Goal: Task Accomplishment & Management: Complete application form

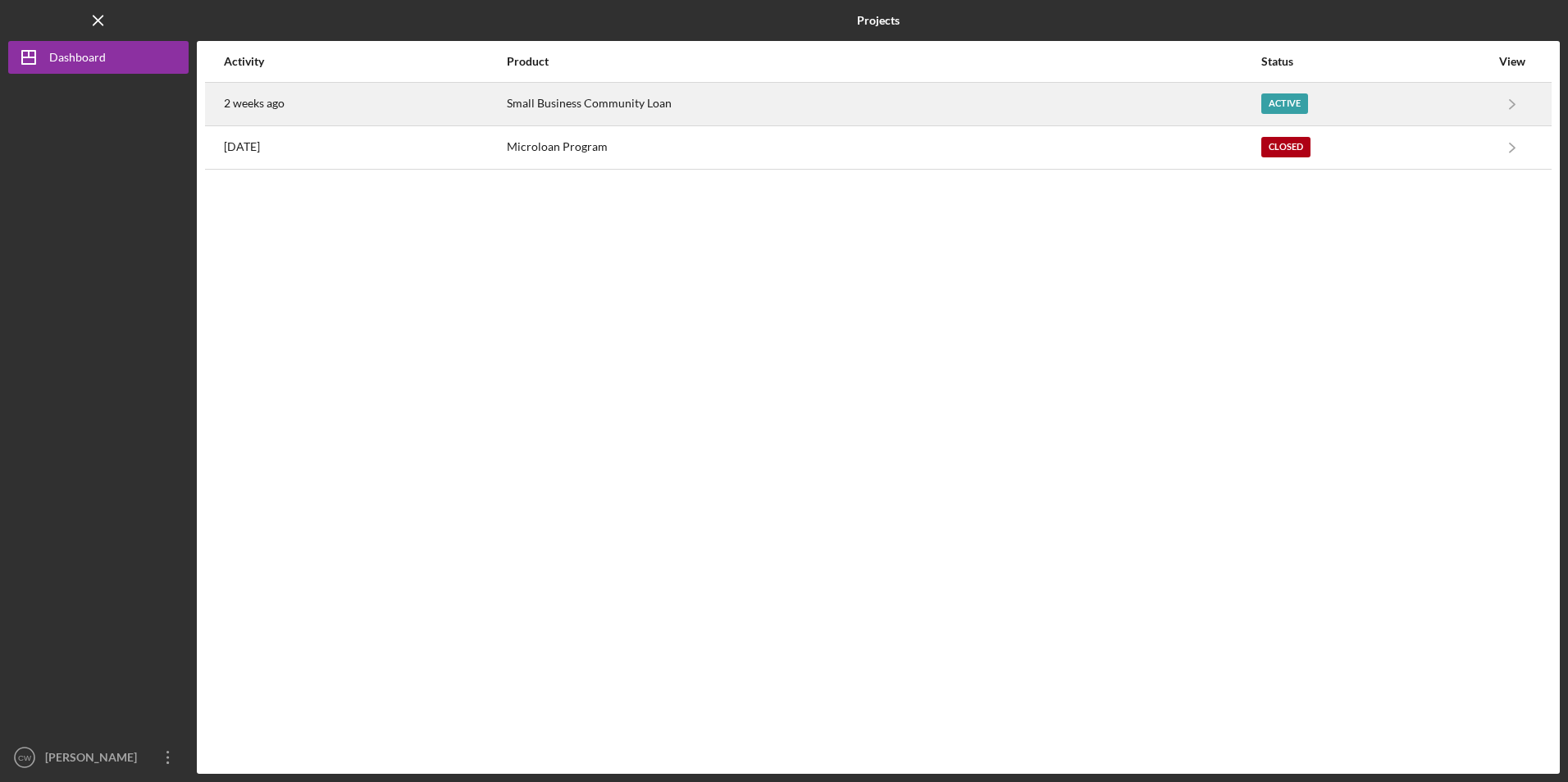
click at [520, 114] on div "Small Business Community Loan" at bounding box center [883, 104] width 753 height 41
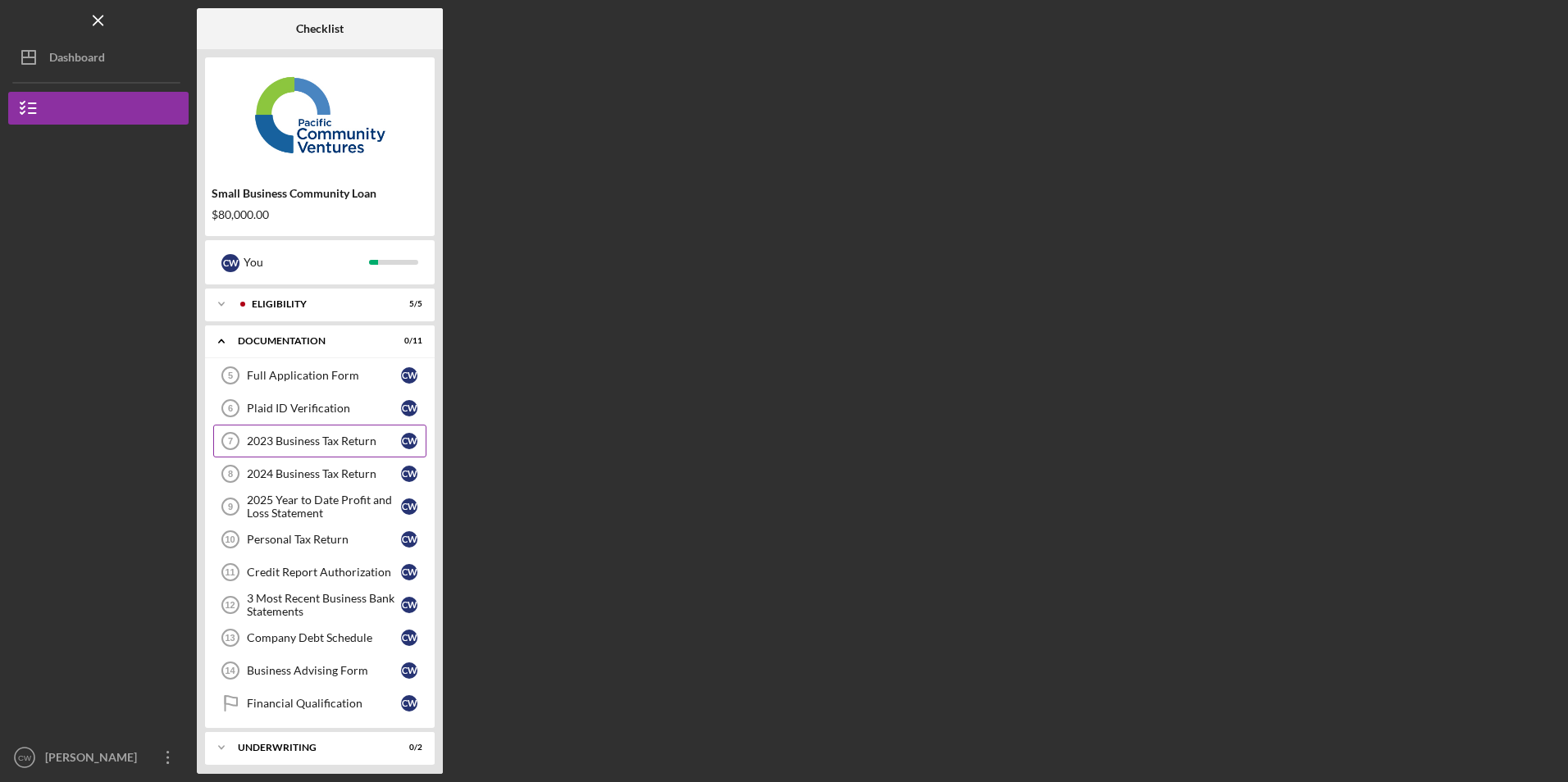
click at [292, 446] on div "2023 Business Tax Return" at bounding box center [324, 441] width 154 height 13
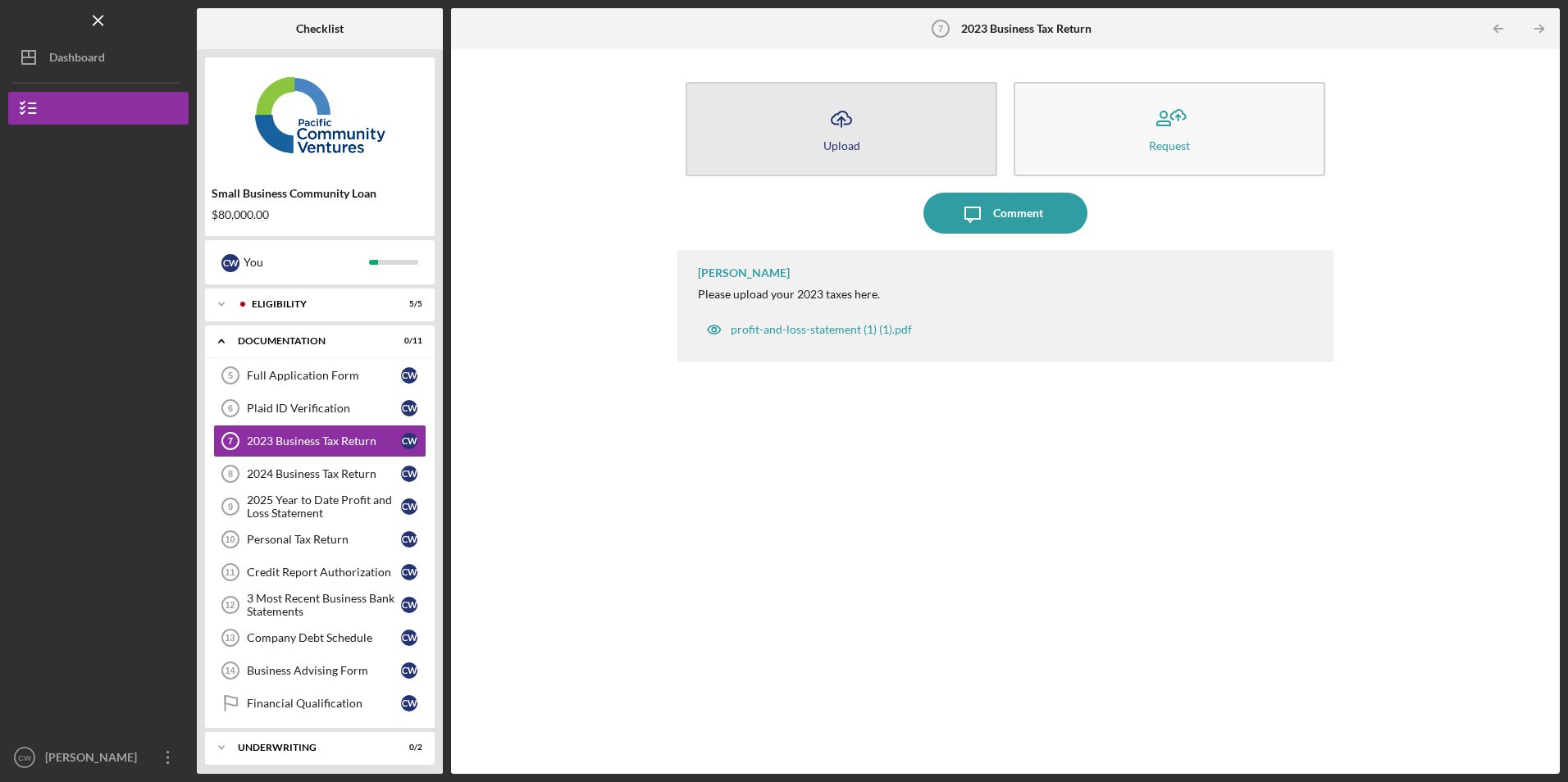
click at [842, 145] on div "Upload" at bounding box center [842, 146] width 37 height 12
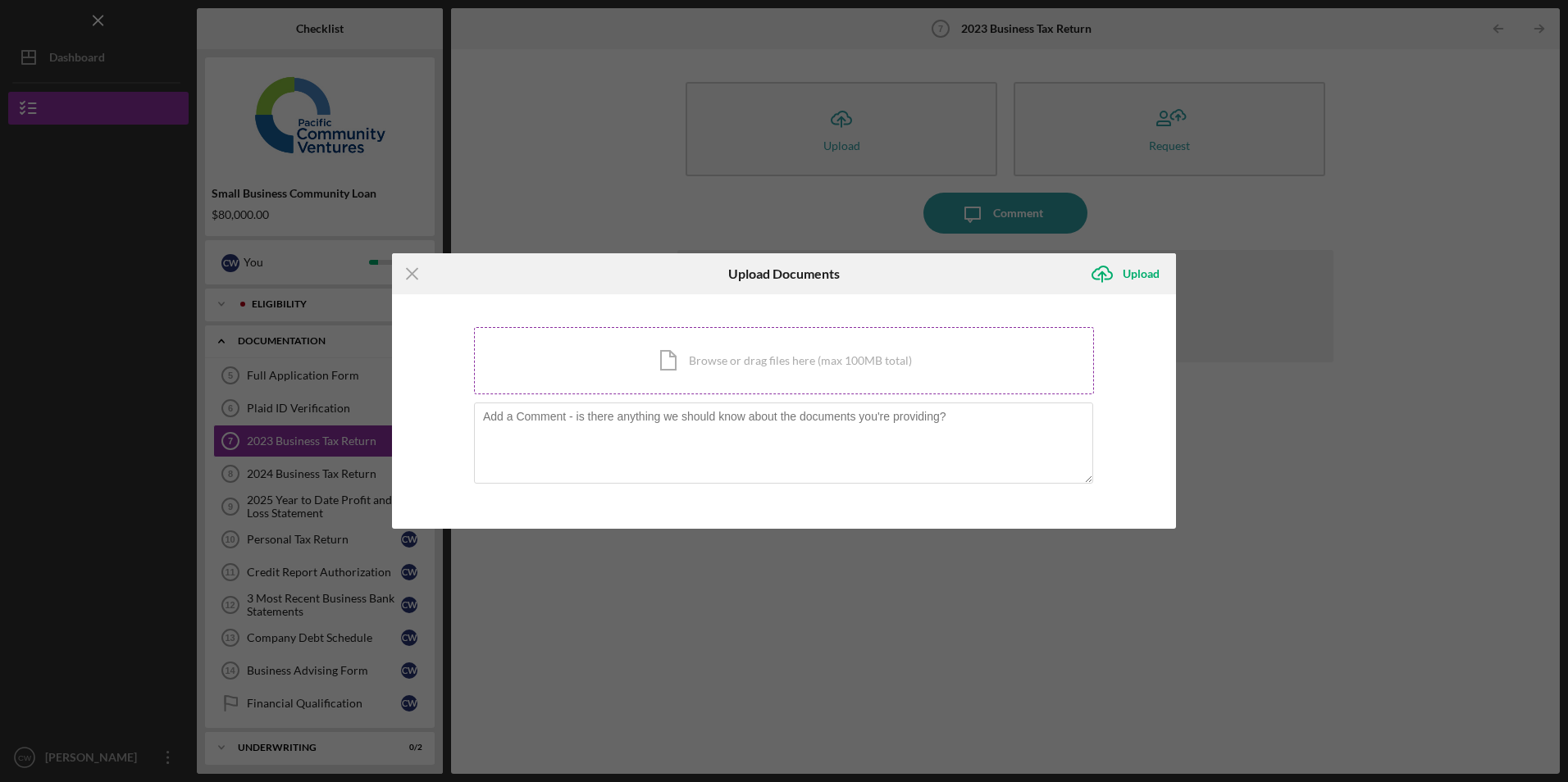
click at [725, 339] on div "Icon/Document Browse or drag files here (max 100MB total) Tap to choose files o…" at bounding box center [784, 361] width 620 height 68
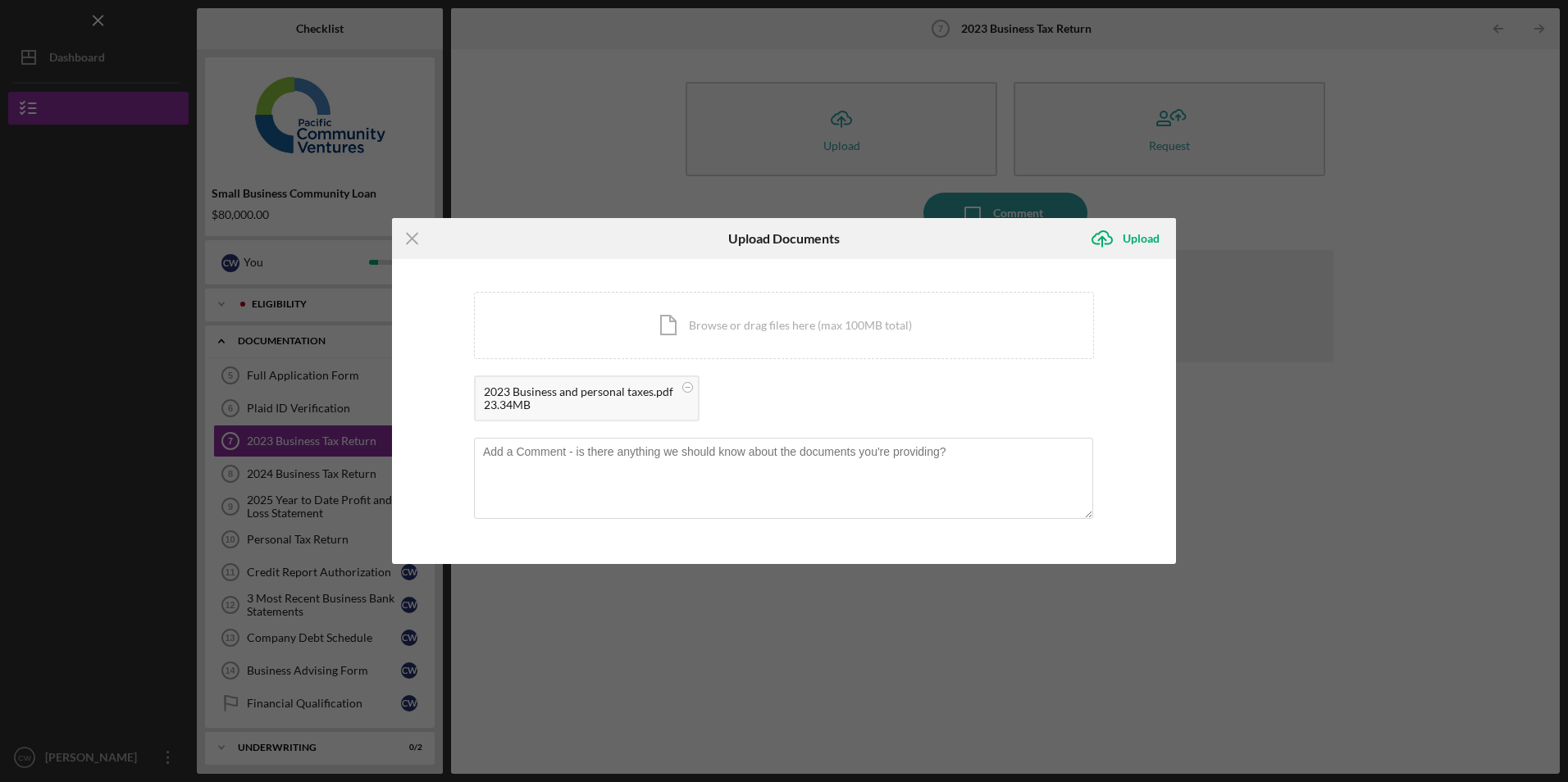
click at [1132, 221] on div "Icon/Upload Upload" at bounding box center [1129, 238] width 94 height 41
click at [1132, 232] on div "Upload" at bounding box center [1141, 238] width 37 height 33
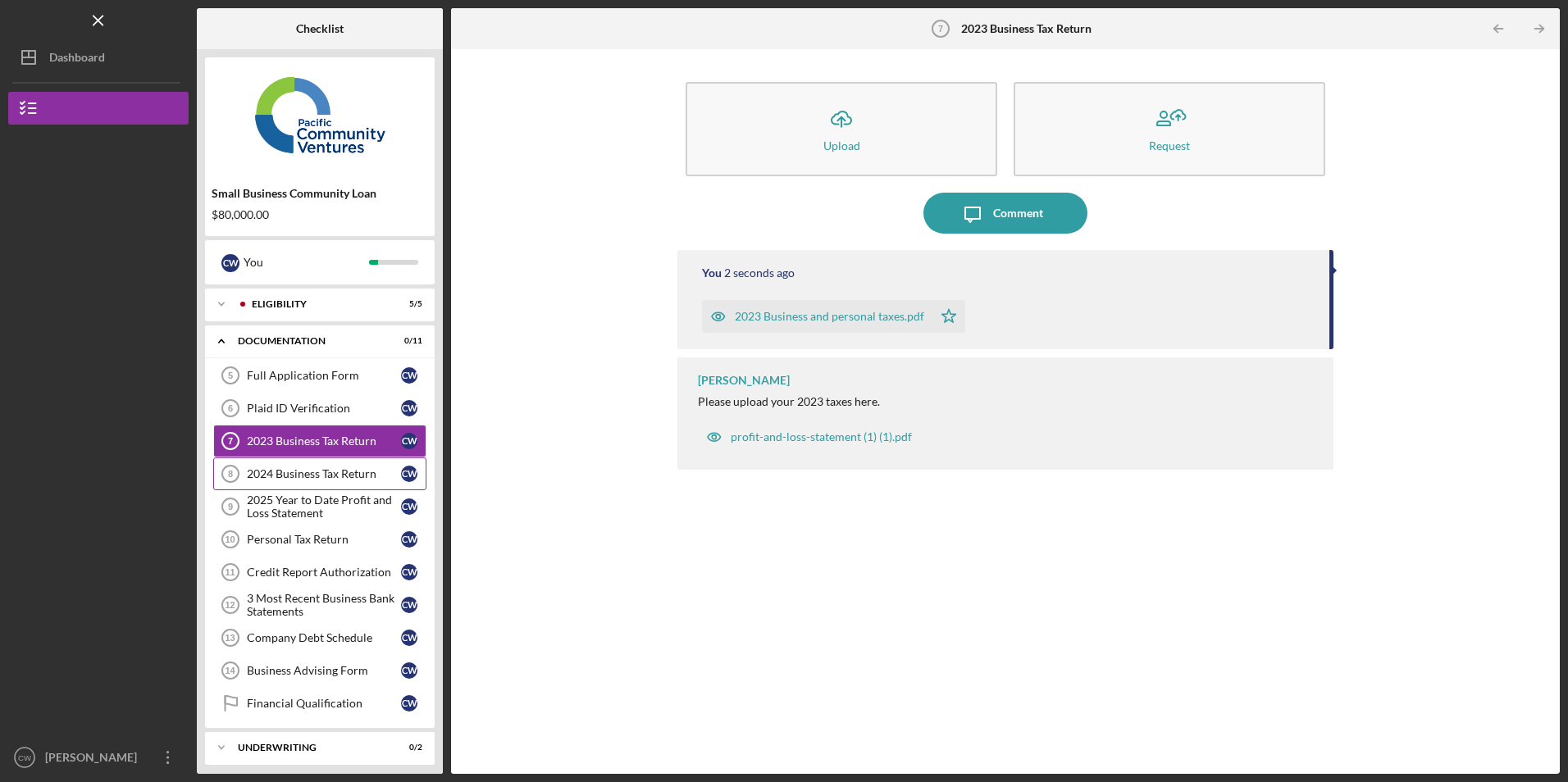
click at [303, 472] on div "2024 Business Tax Return" at bounding box center [324, 474] width 154 height 13
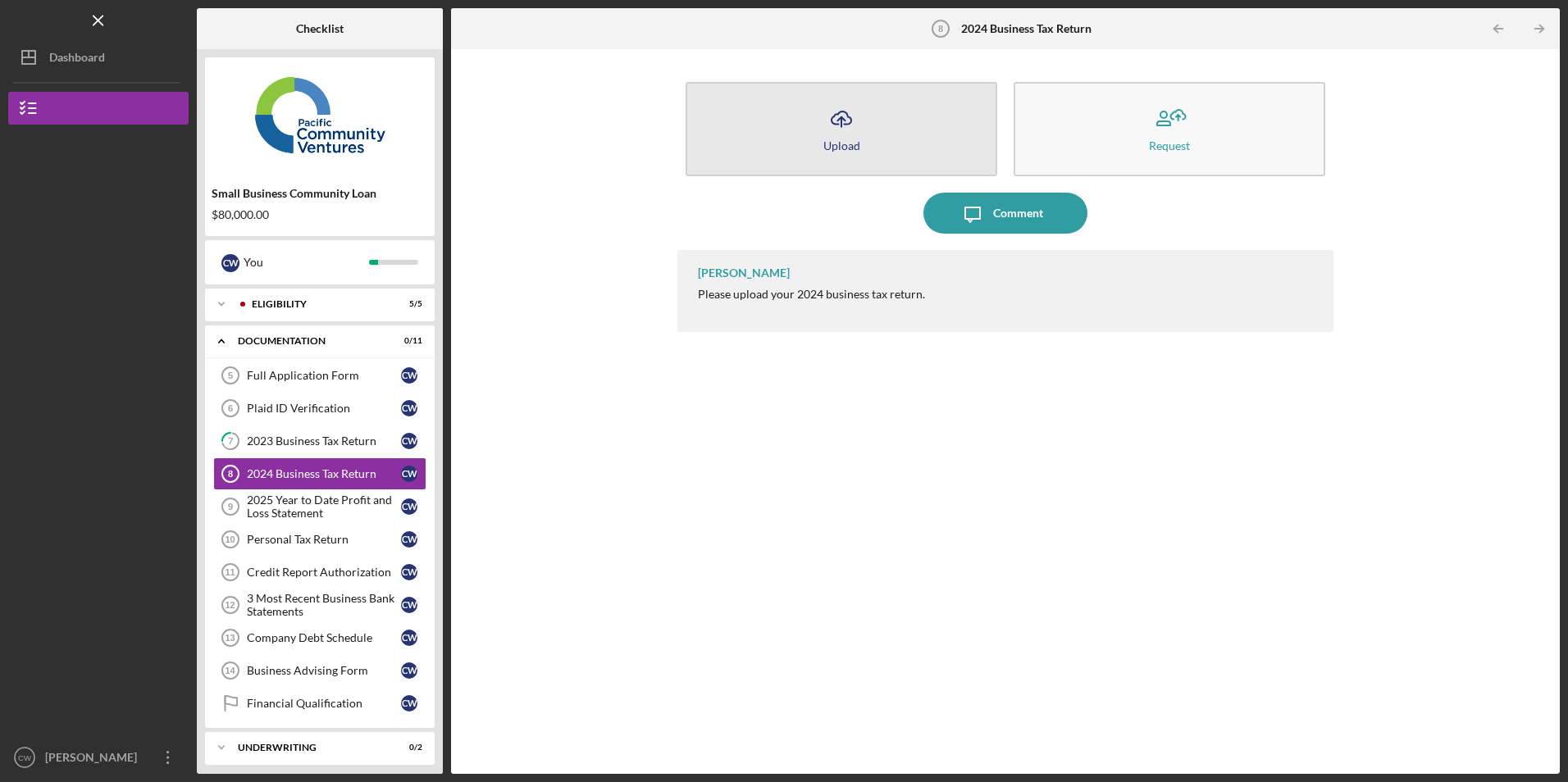
click at [741, 134] on button "Icon/Upload Upload" at bounding box center [841, 129] width 312 height 94
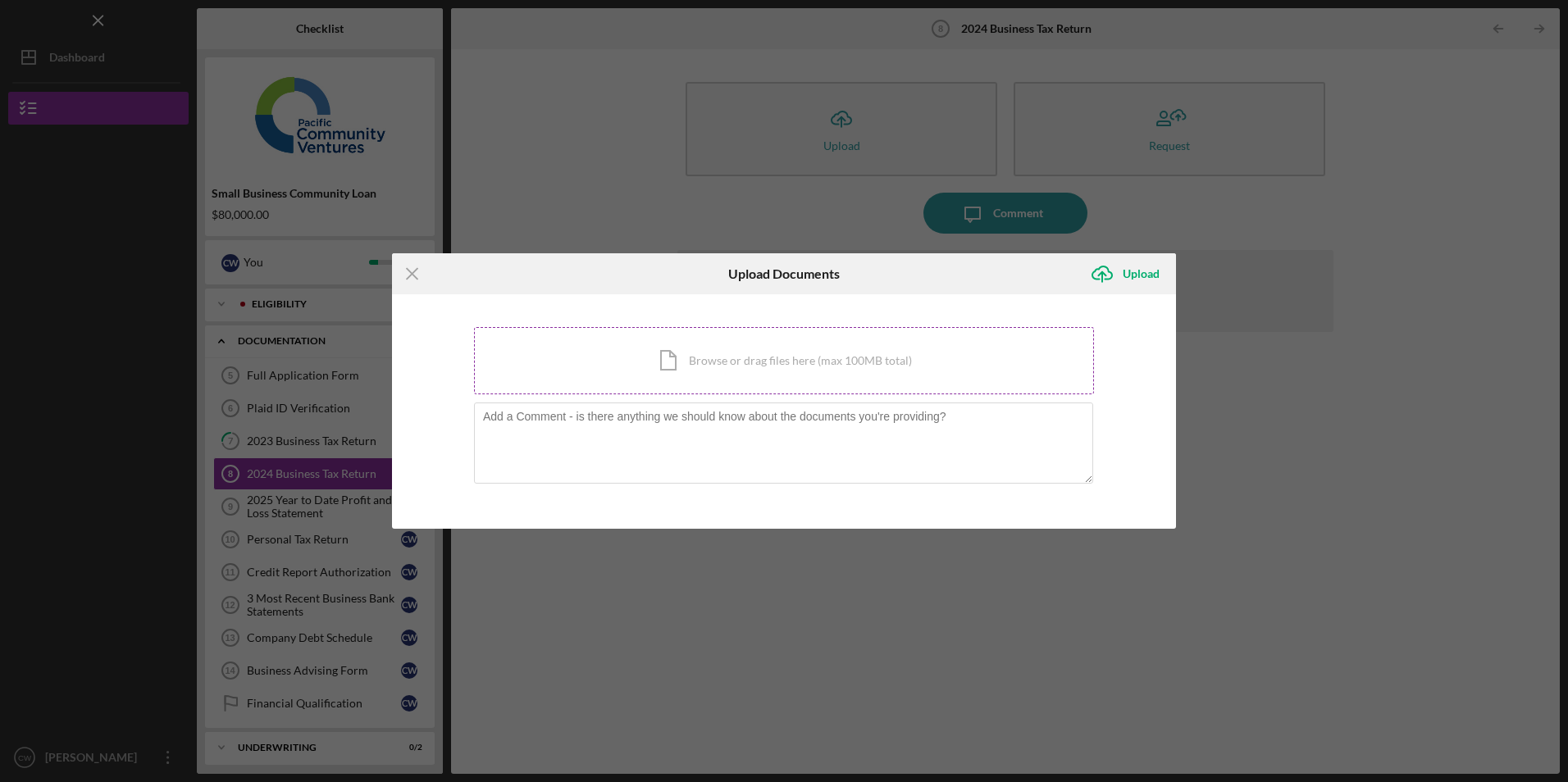
click at [659, 379] on div "Icon/Document Browse or drag files here (max 100MB total) Tap to choose files o…" at bounding box center [784, 361] width 620 height 68
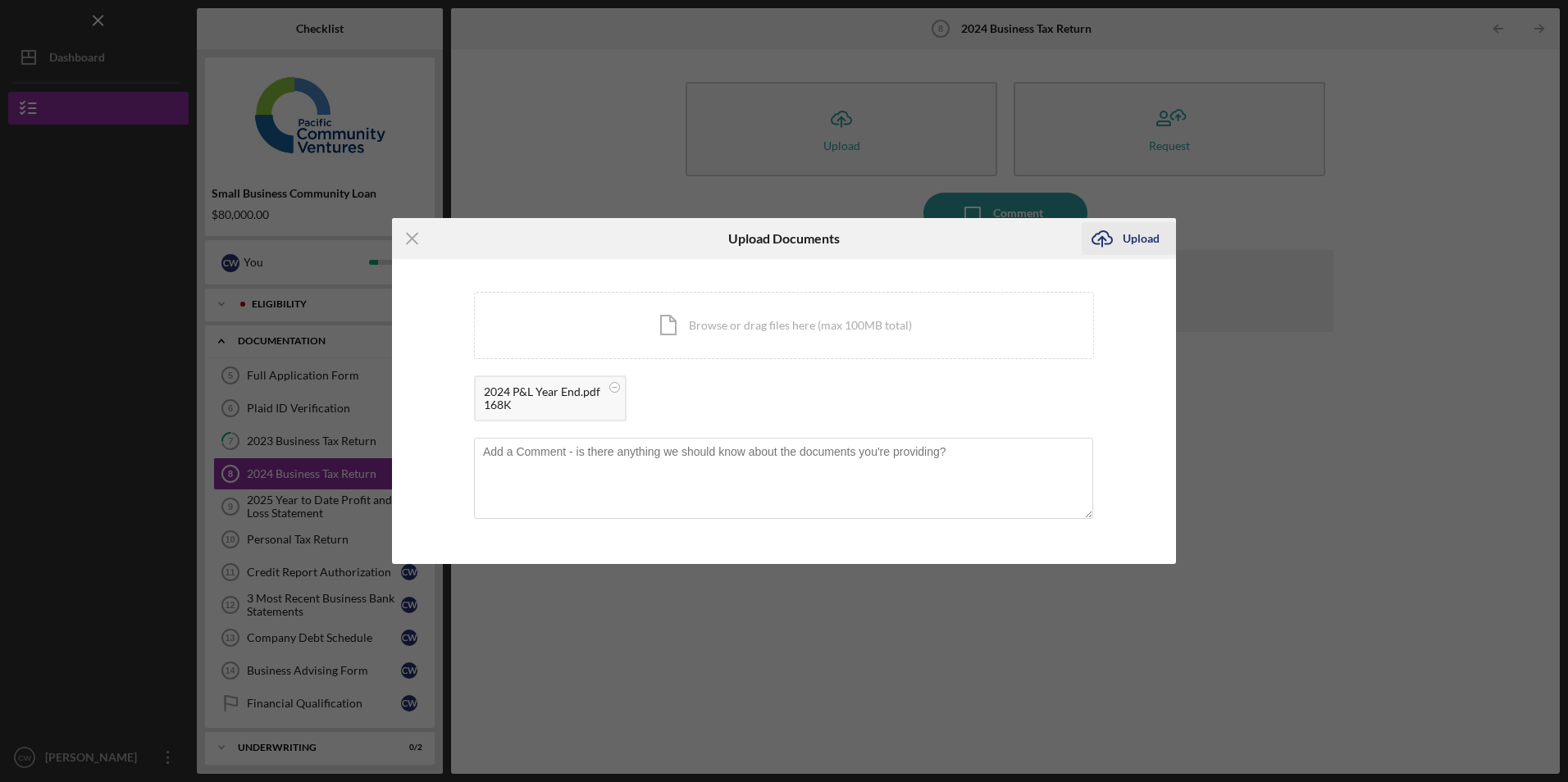
click at [1130, 241] on div "Upload" at bounding box center [1141, 238] width 37 height 33
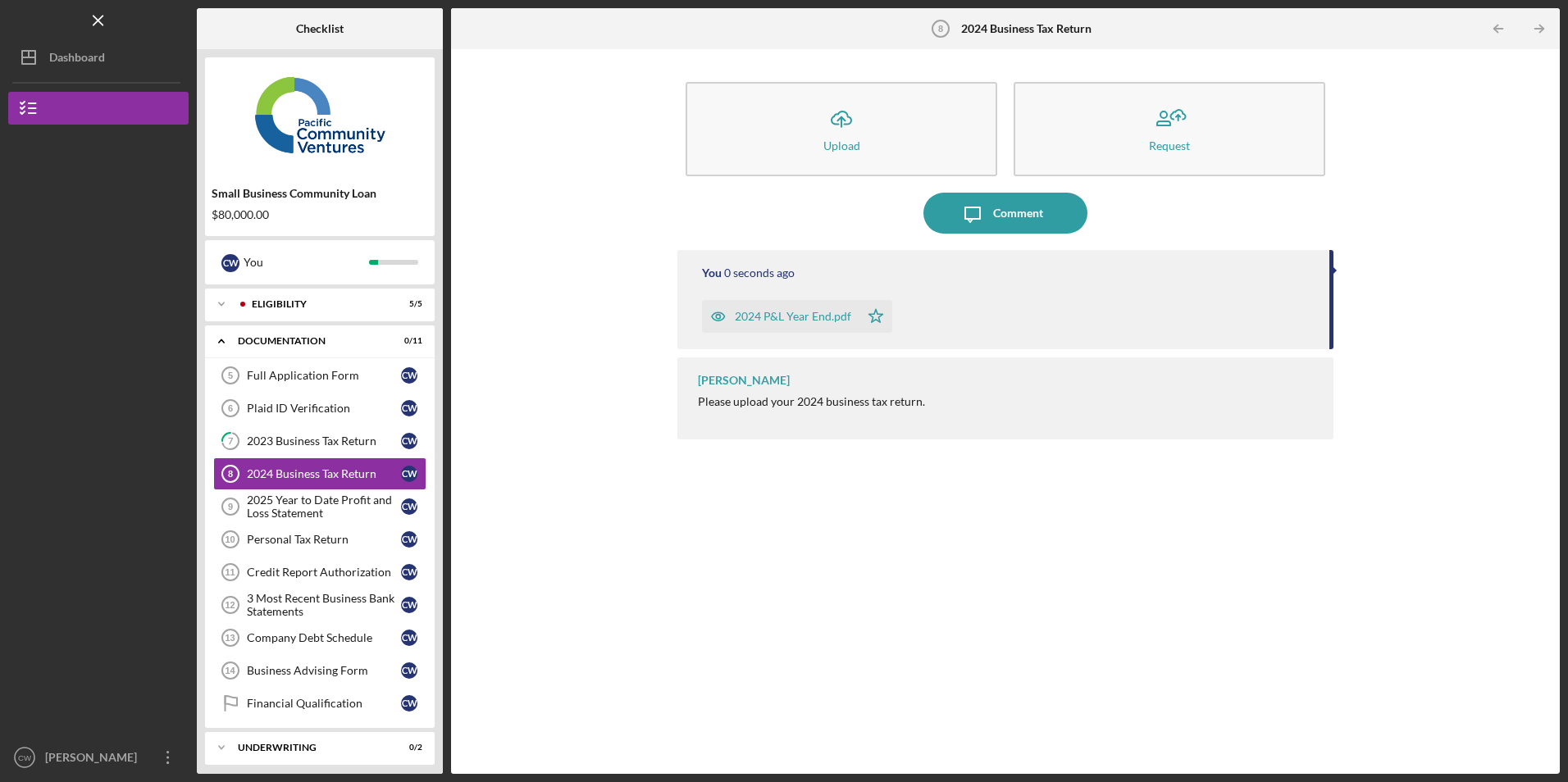
click at [794, 307] on div "2024 P&L Year End.pdf" at bounding box center [780, 316] width 157 height 33
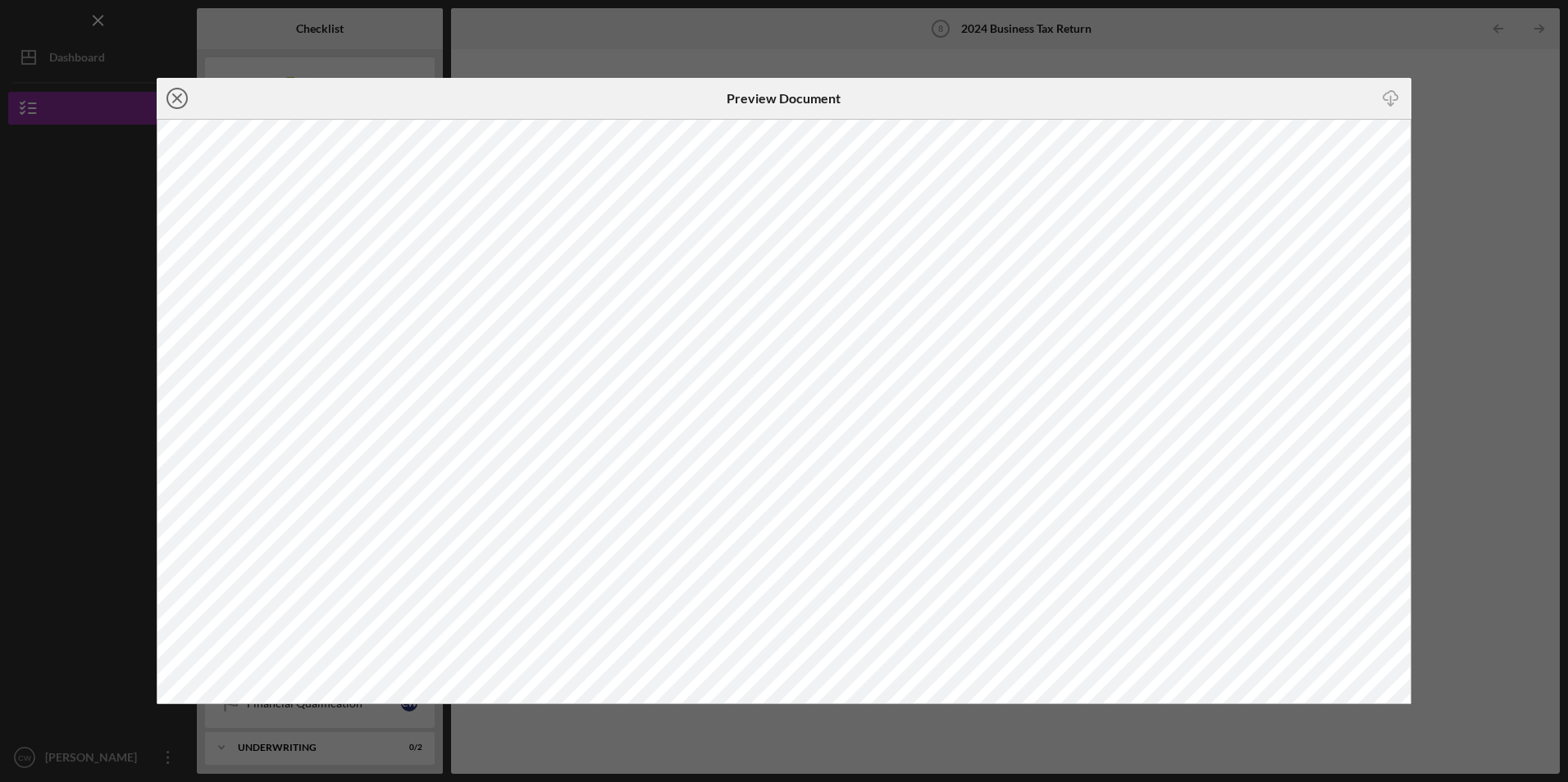
click at [176, 95] on icon "Icon/Close" at bounding box center [177, 99] width 41 height 41
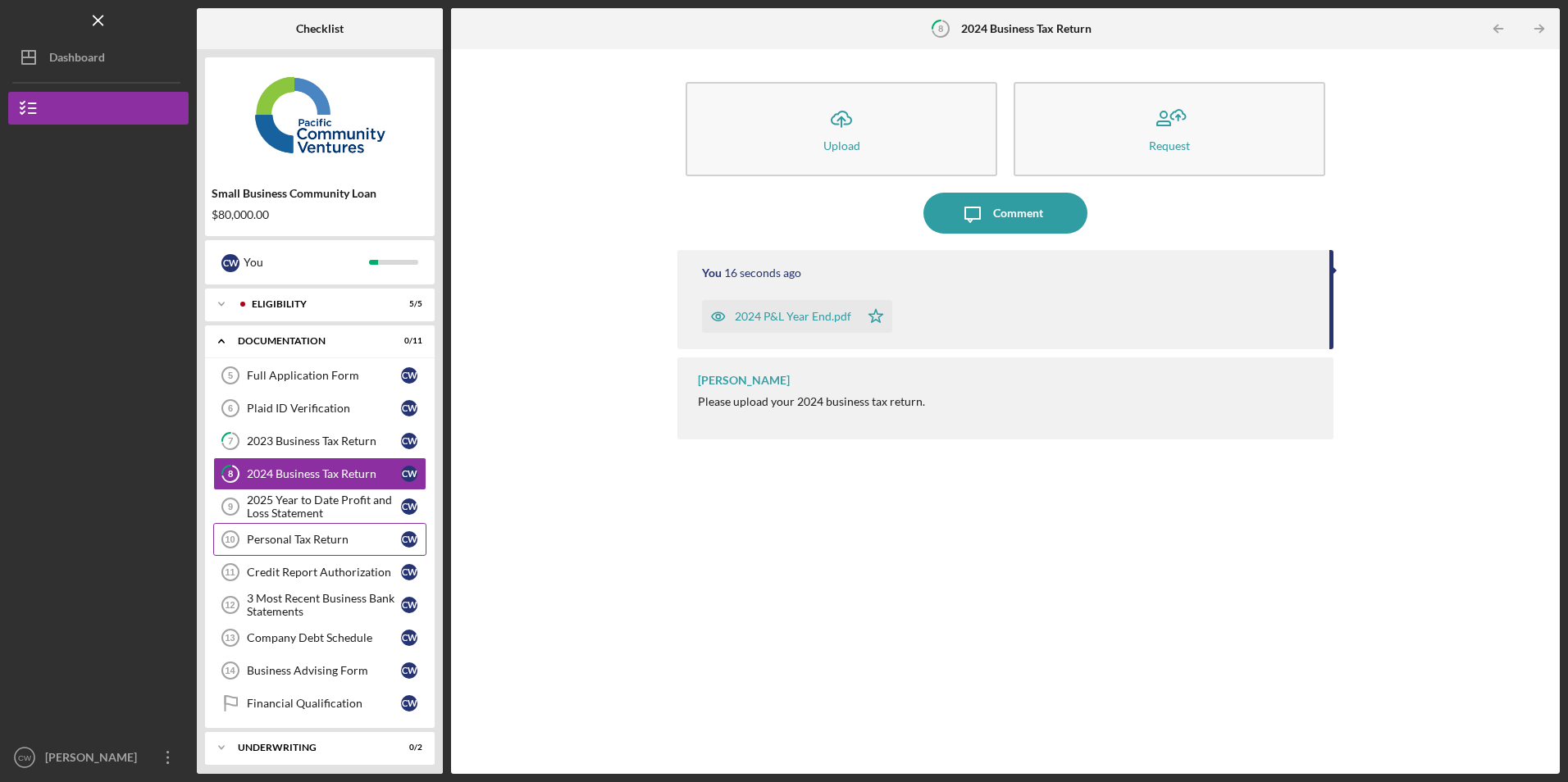
click at [313, 542] on div "Personal Tax Return" at bounding box center [324, 539] width 154 height 13
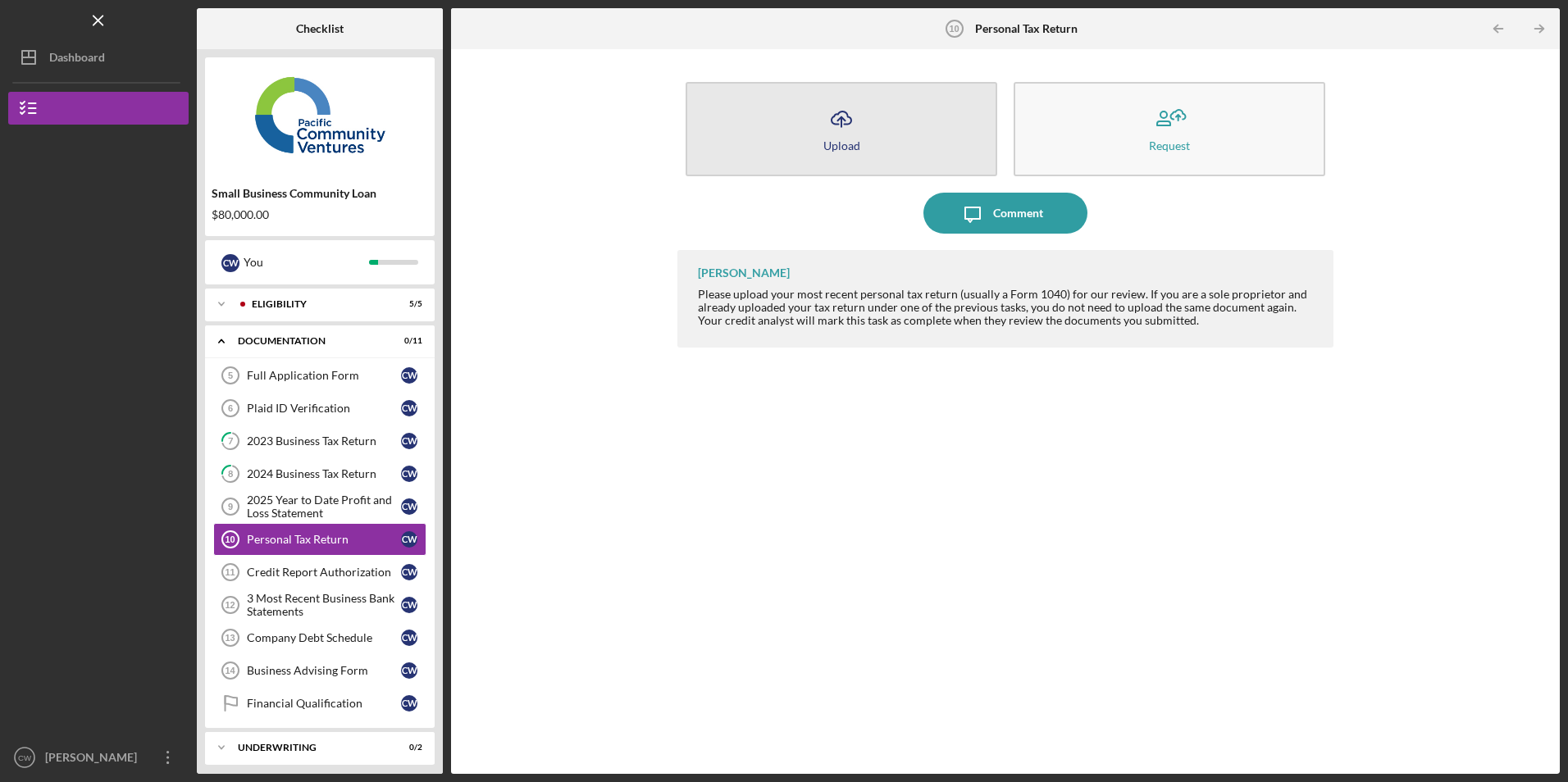
click at [831, 164] on button "Icon/Upload Upload" at bounding box center [841, 129] width 312 height 94
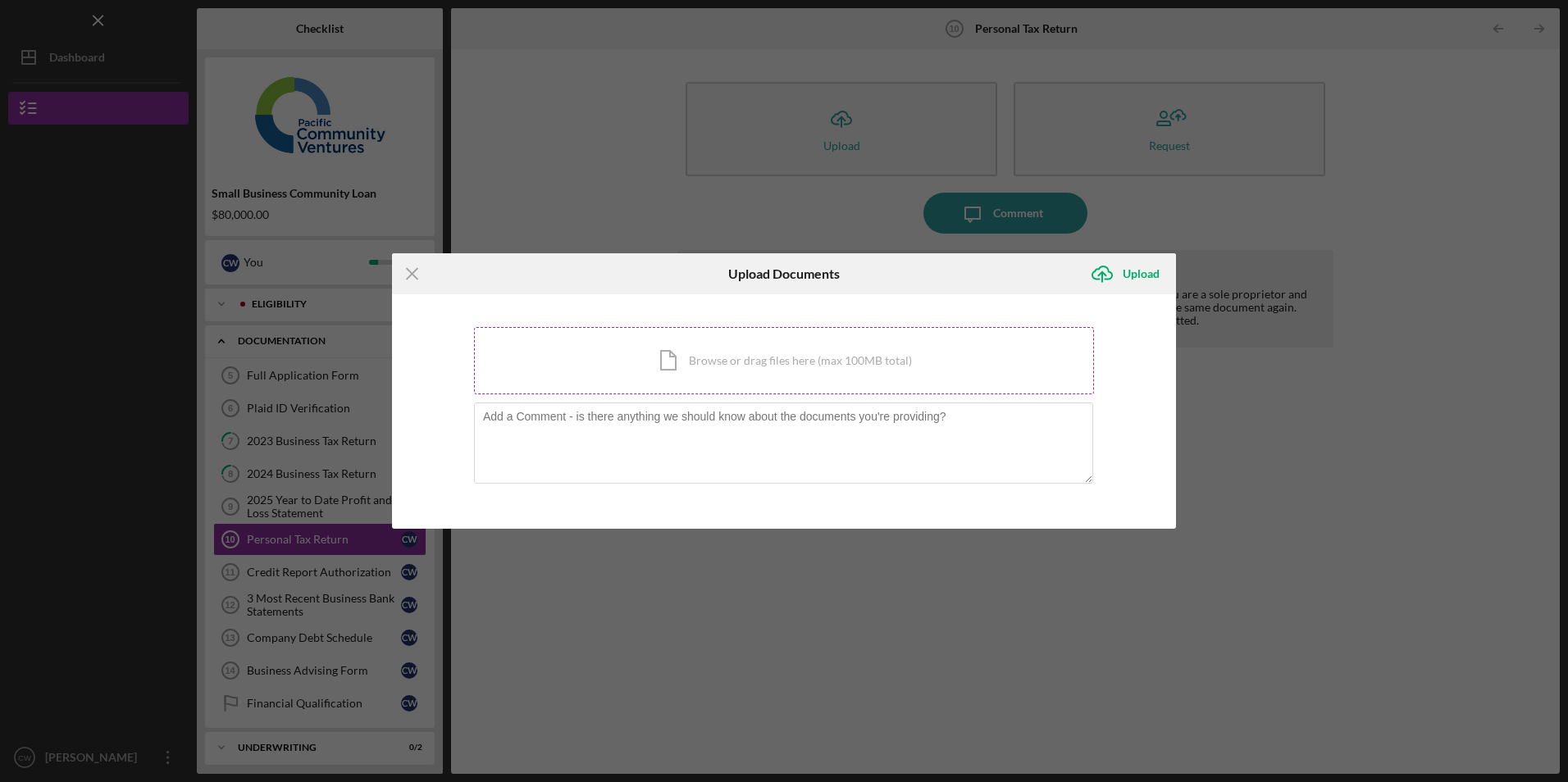
click at [633, 387] on div "Icon/Document Browse or drag files here (max 100MB total) Tap to choose files o…" at bounding box center [784, 361] width 620 height 68
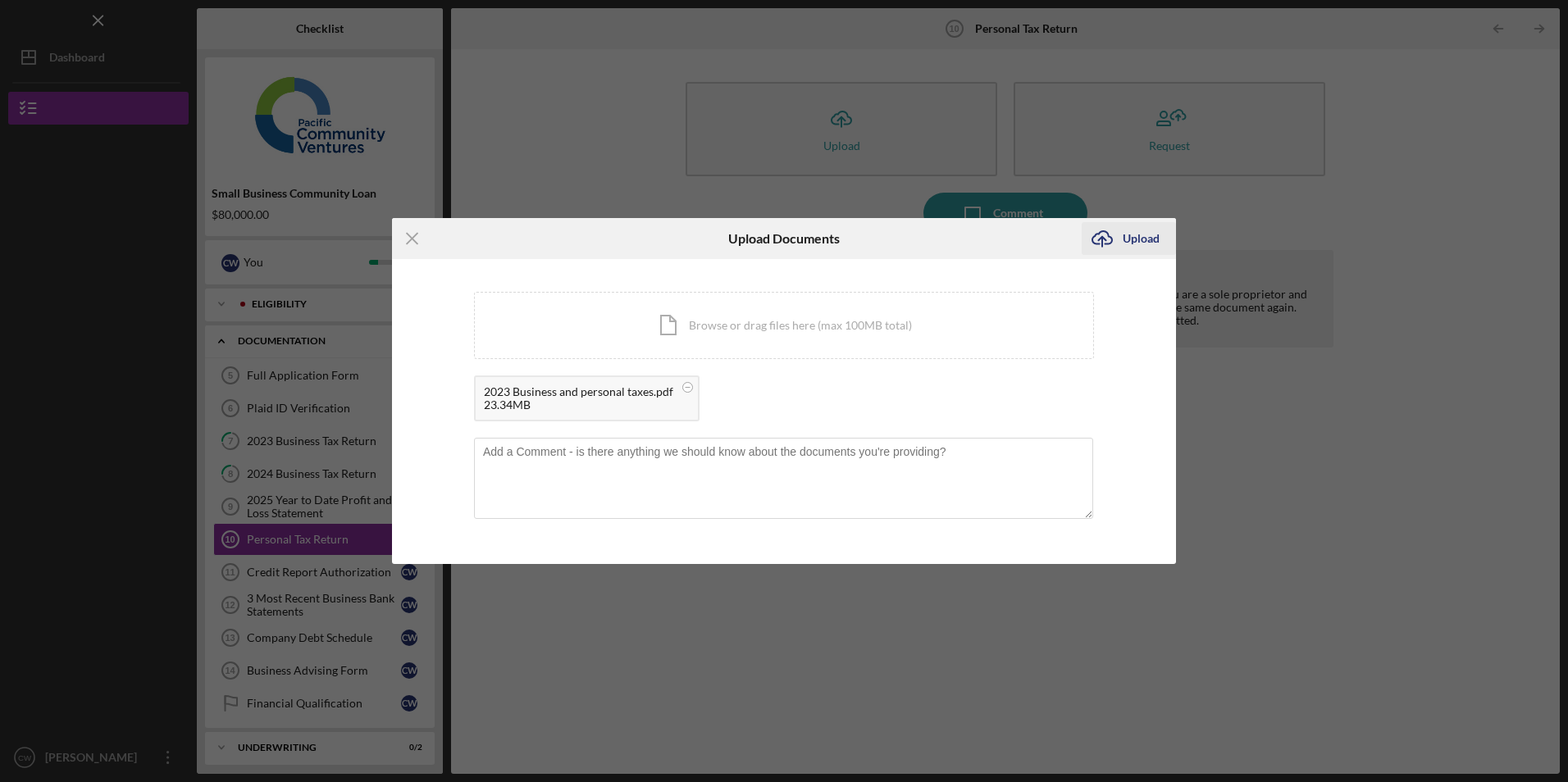
click at [1129, 244] on div "Upload" at bounding box center [1141, 238] width 37 height 33
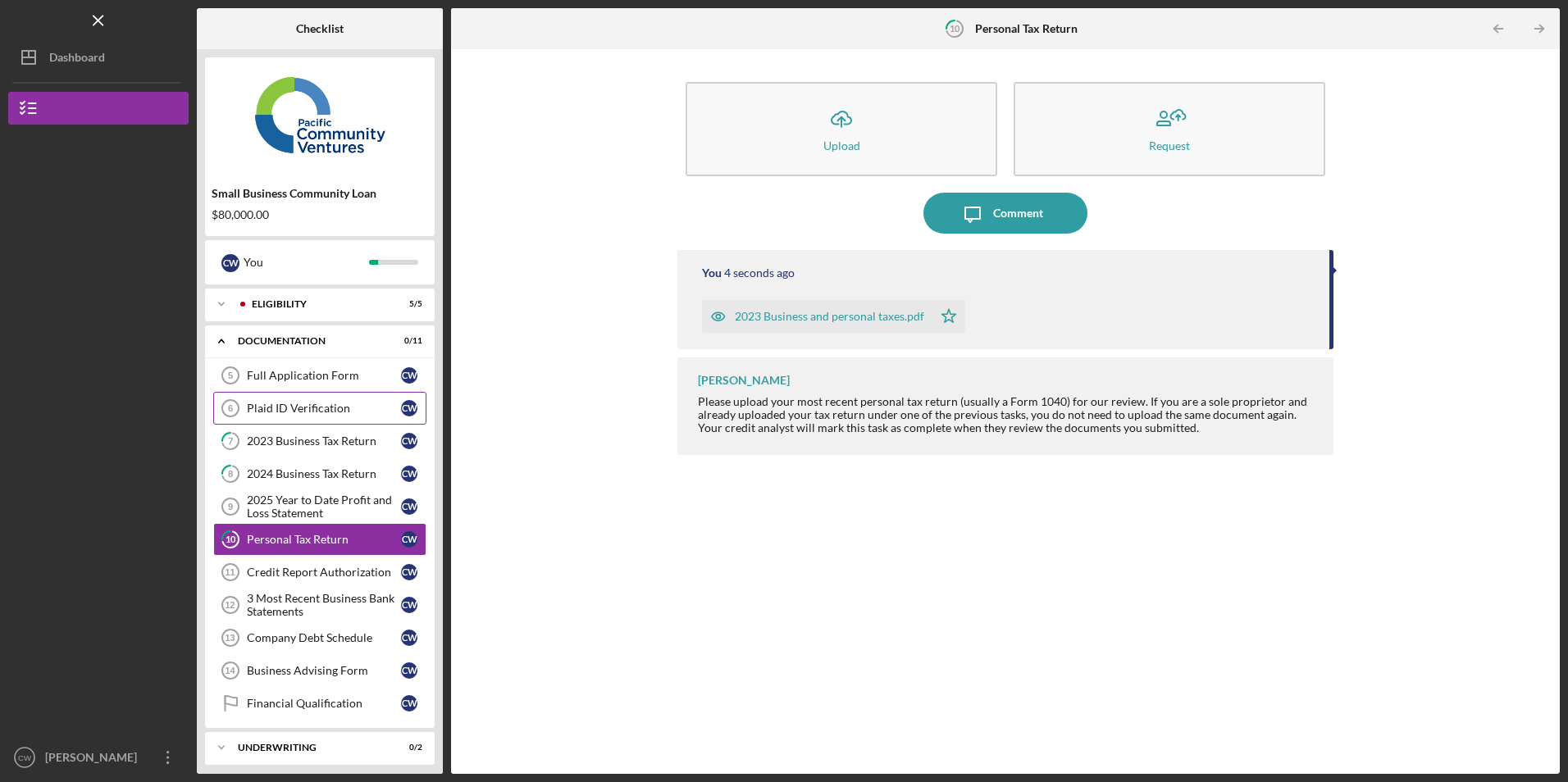
click at [299, 403] on div "Plaid ID Verification" at bounding box center [324, 408] width 154 height 13
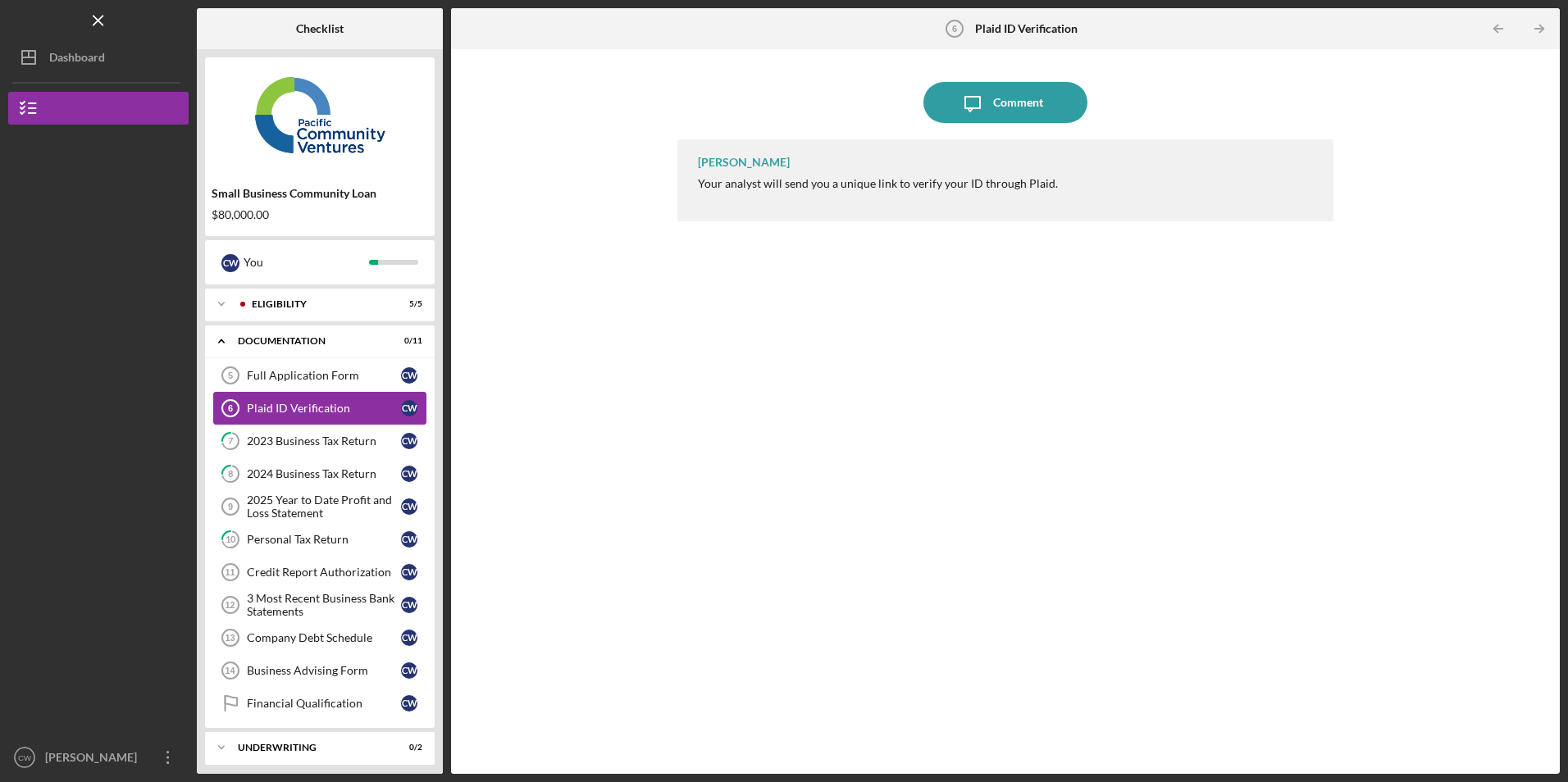
scroll to position [44, 0]
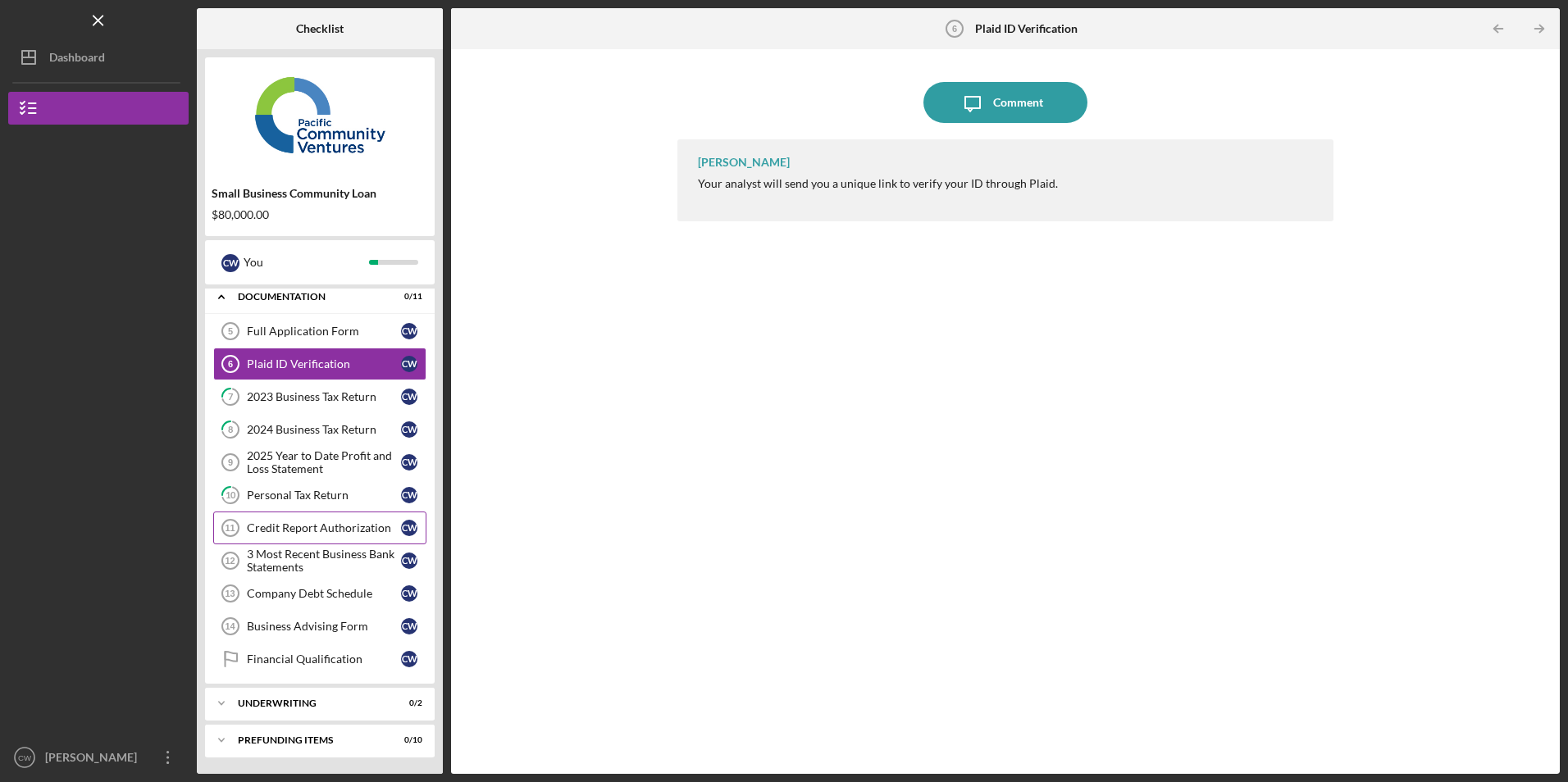
click at [320, 535] on div "Credit Report Authorization" at bounding box center [324, 528] width 154 height 13
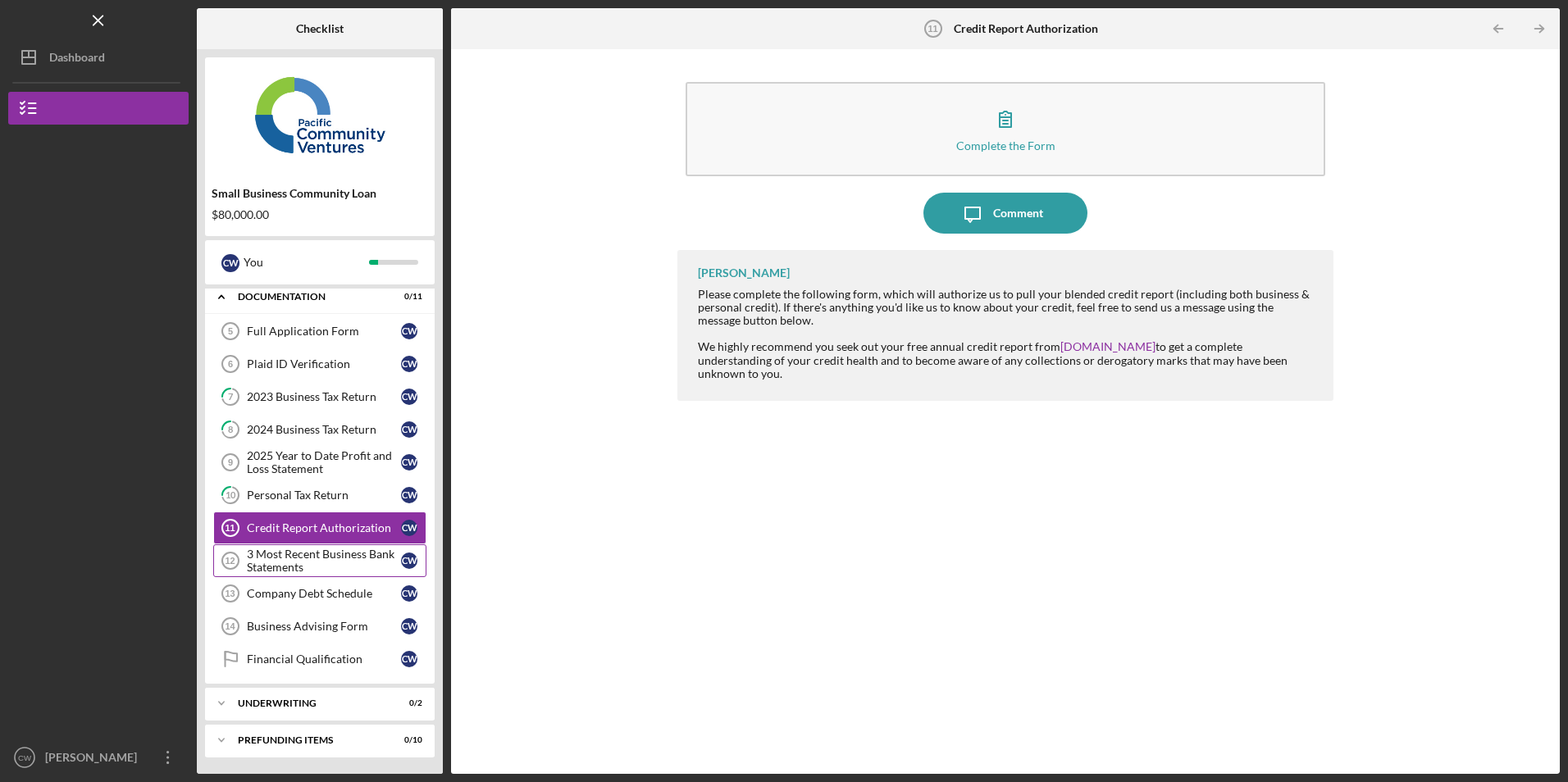
click at [290, 562] on div "3 Most Recent Business Bank Statements" at bounding box center [324, 561] width 154 height 27
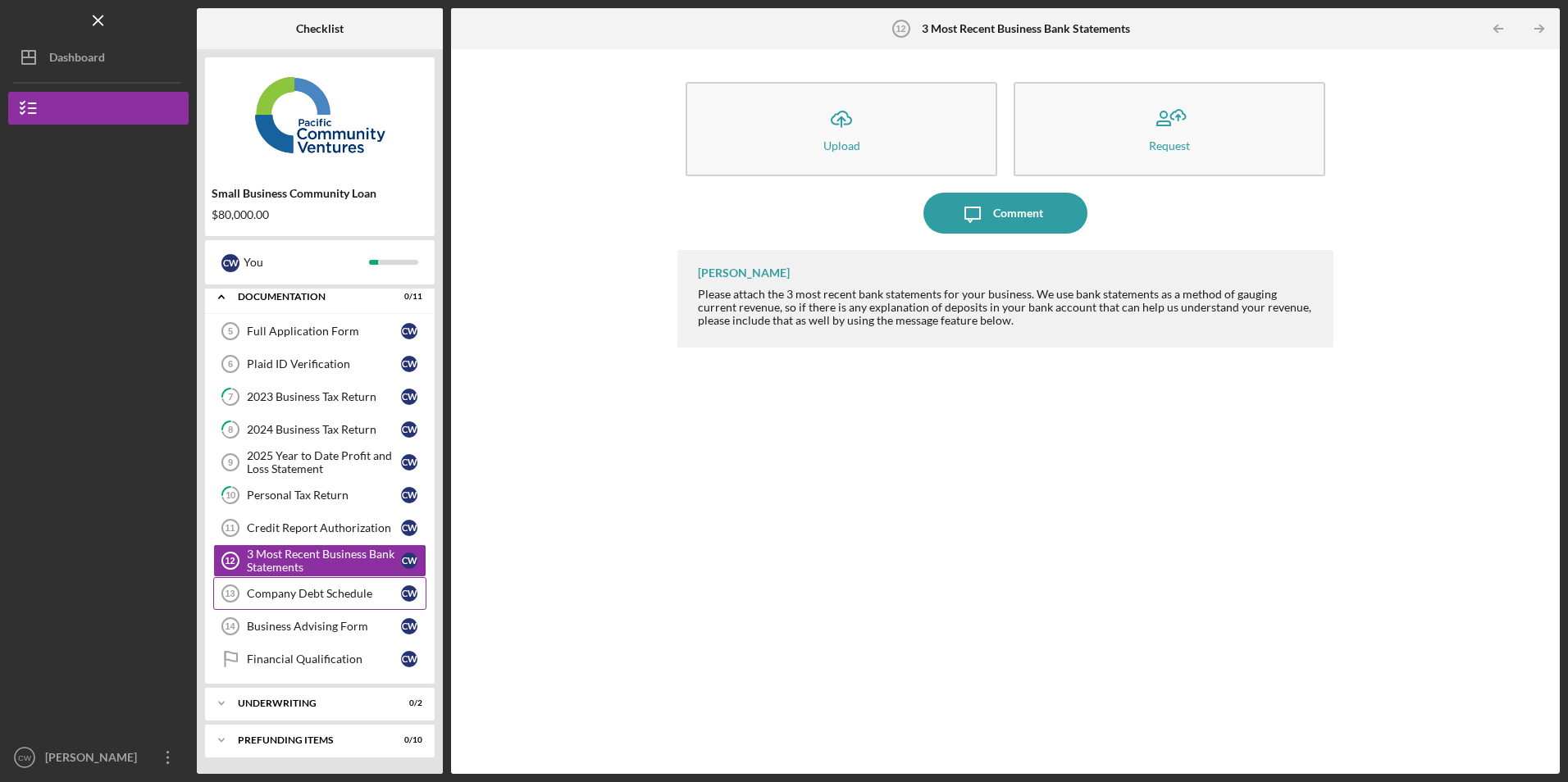
click at [337, 588] on div "Company Debt Schedule" at bounding box center [324, 594] width 154 height 13
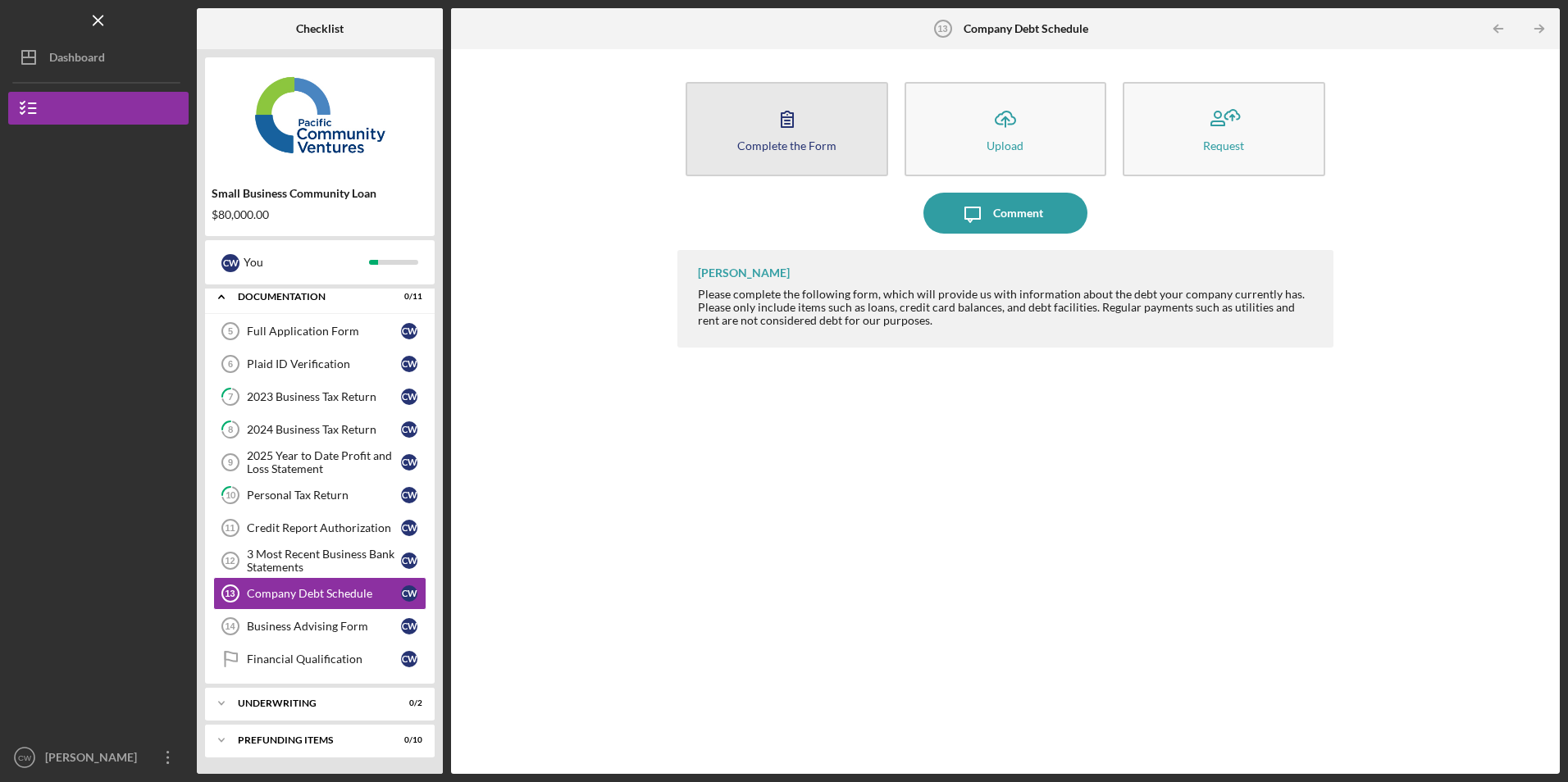
click at [802, 143] on div "Complete the Form" at bounding box center [787, 146] width 100 height 12
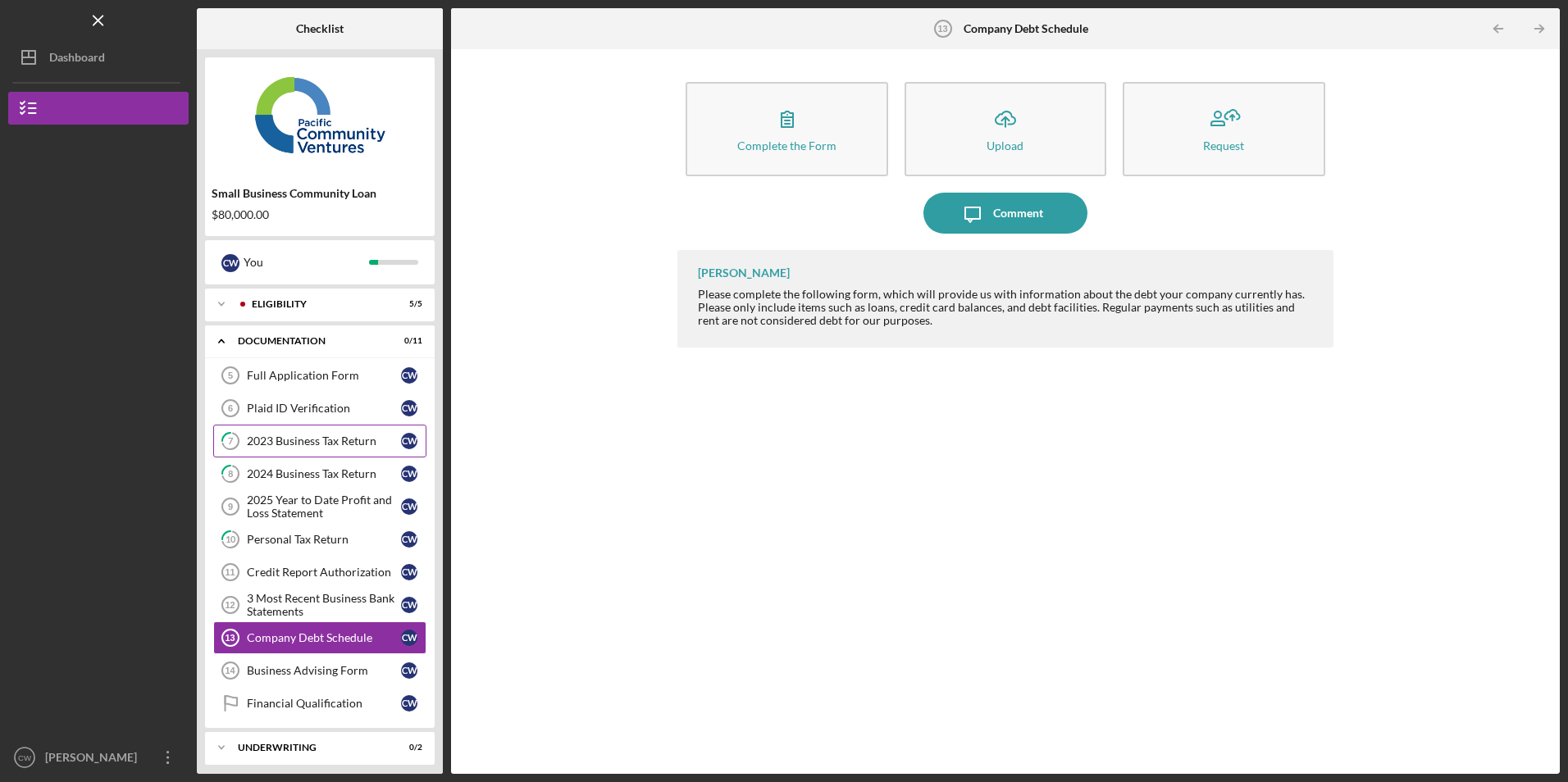
scroll to position [44, 0]
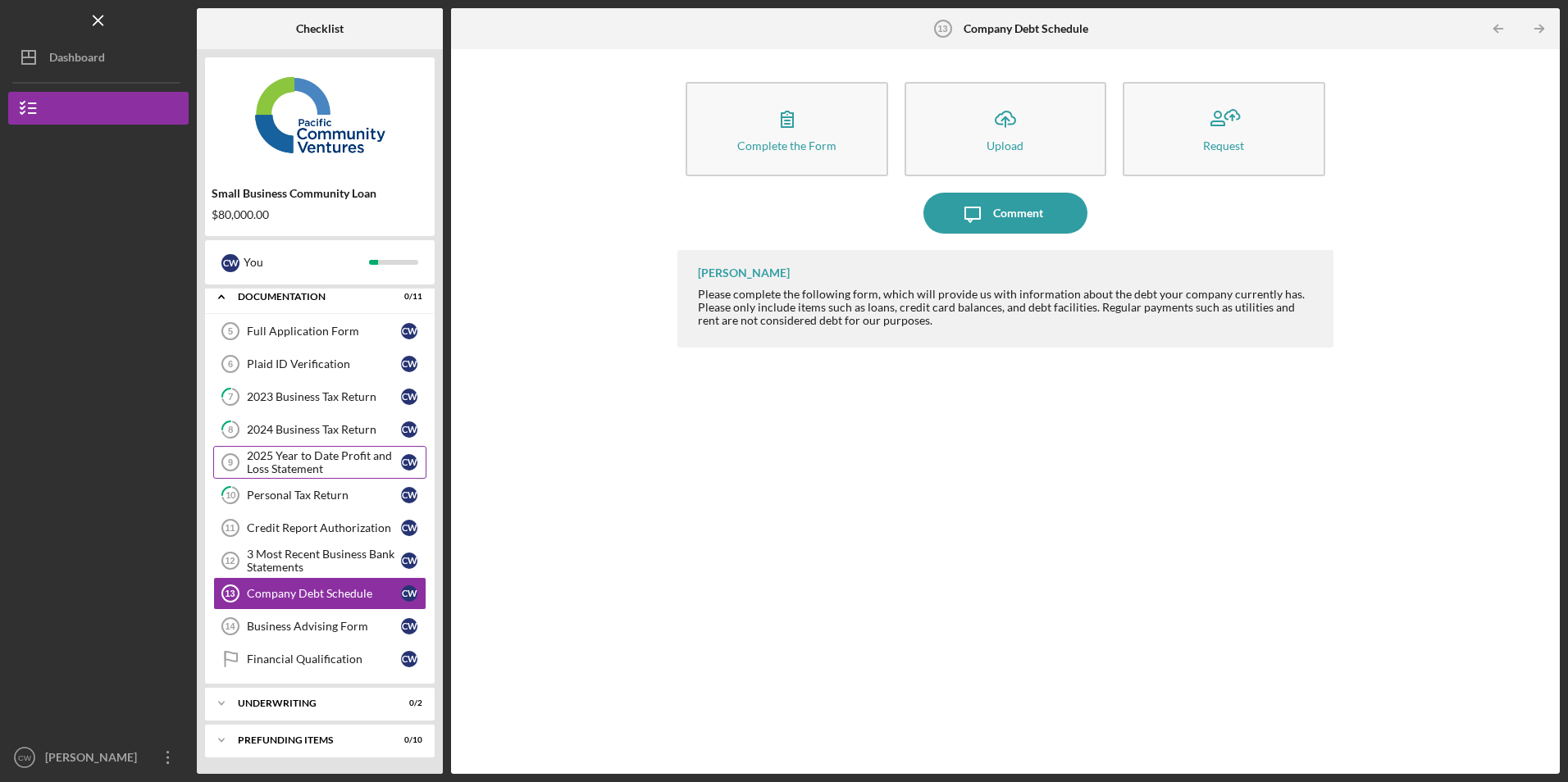
click at [306, 453] on div "2025 Year to Date Profit and Loss Statement" at bounding box center [324, 463] width 154 height 27
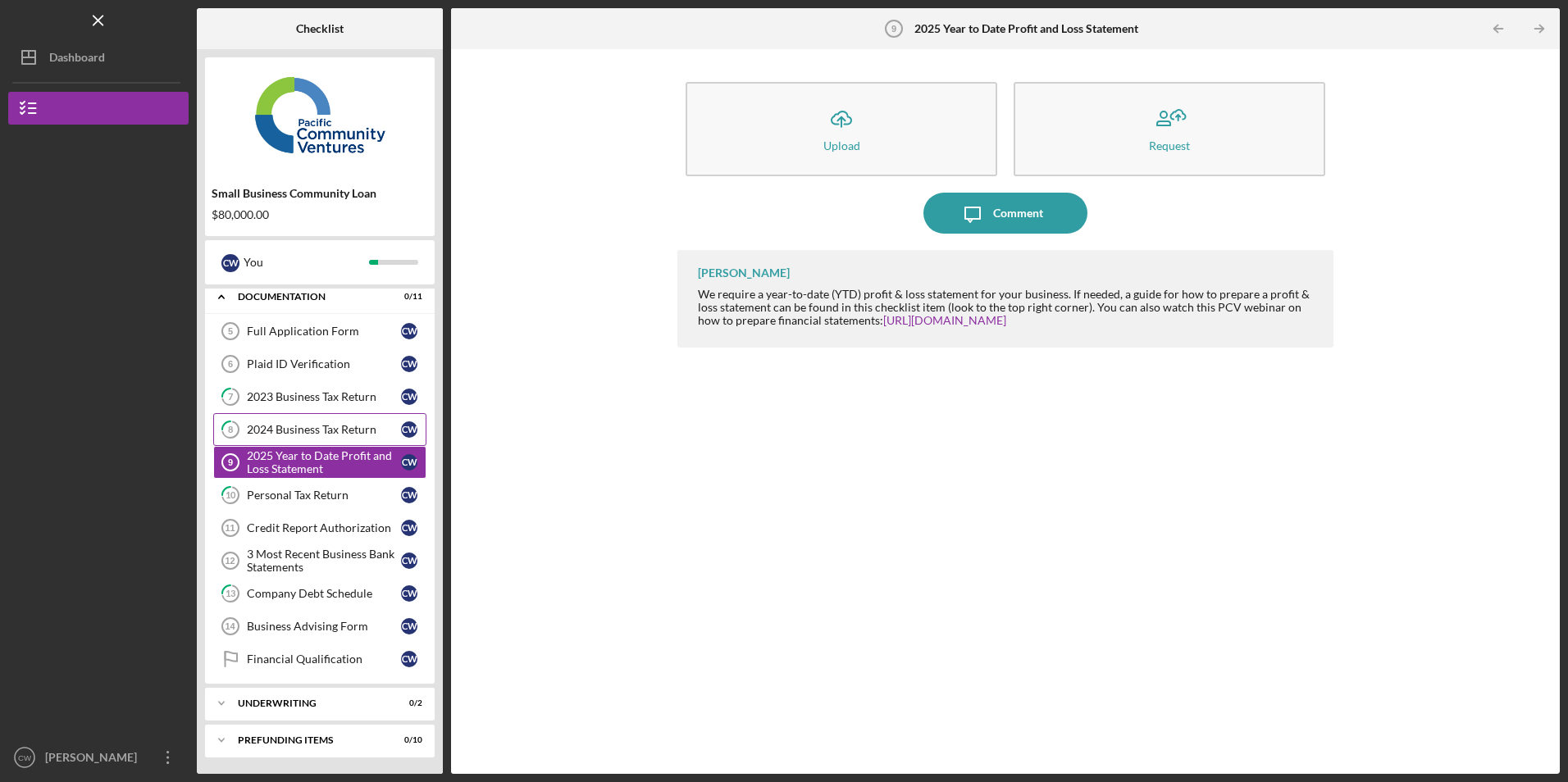
click at [293, 423] on div "2024 Business Tax Return" at bounding box center [324, 429] width 154 height 13
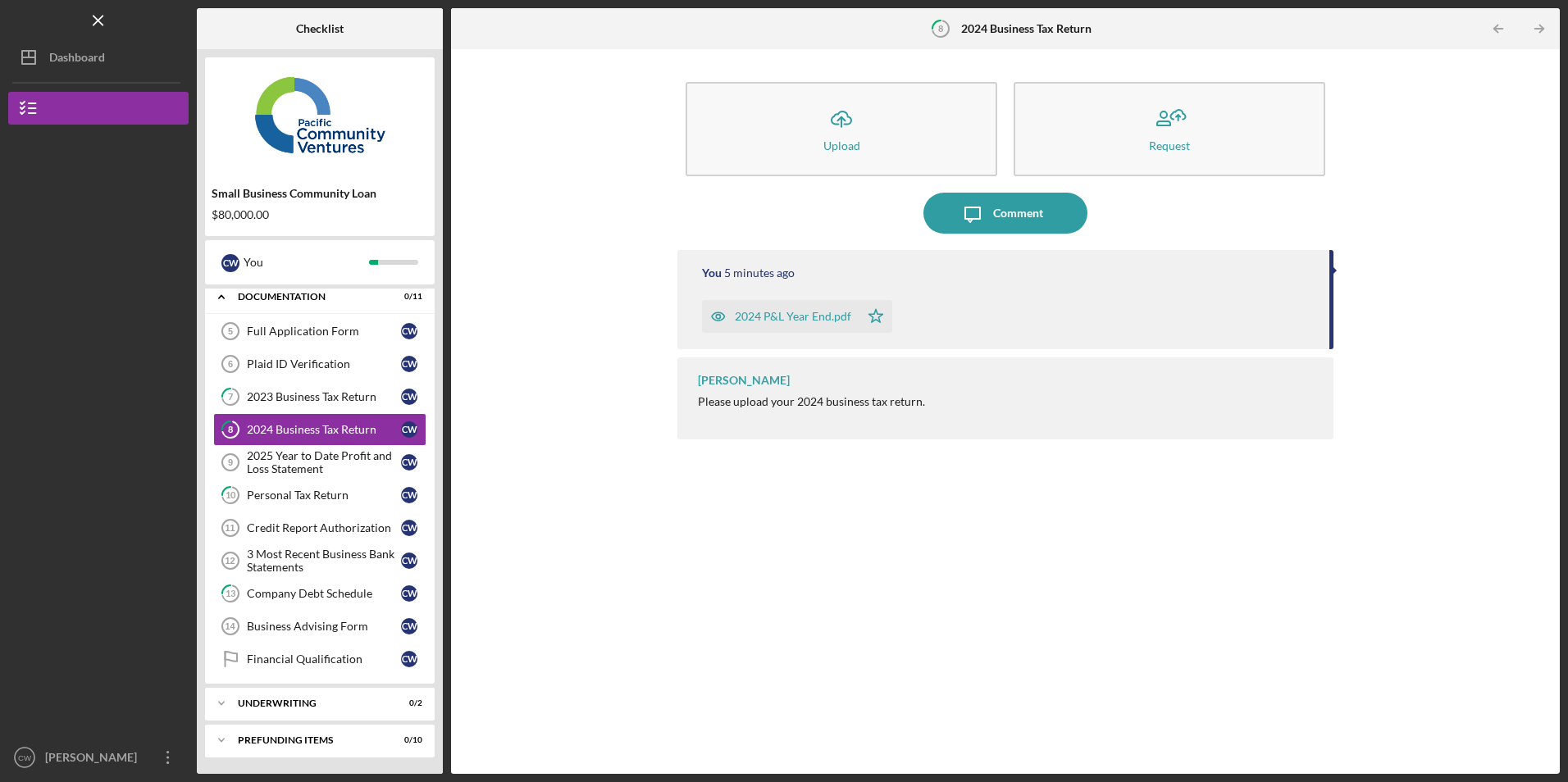
click at [793, 314] on div "2024 P&L Year End.pdf" at bounding box center [793, 316] width 116 height 13
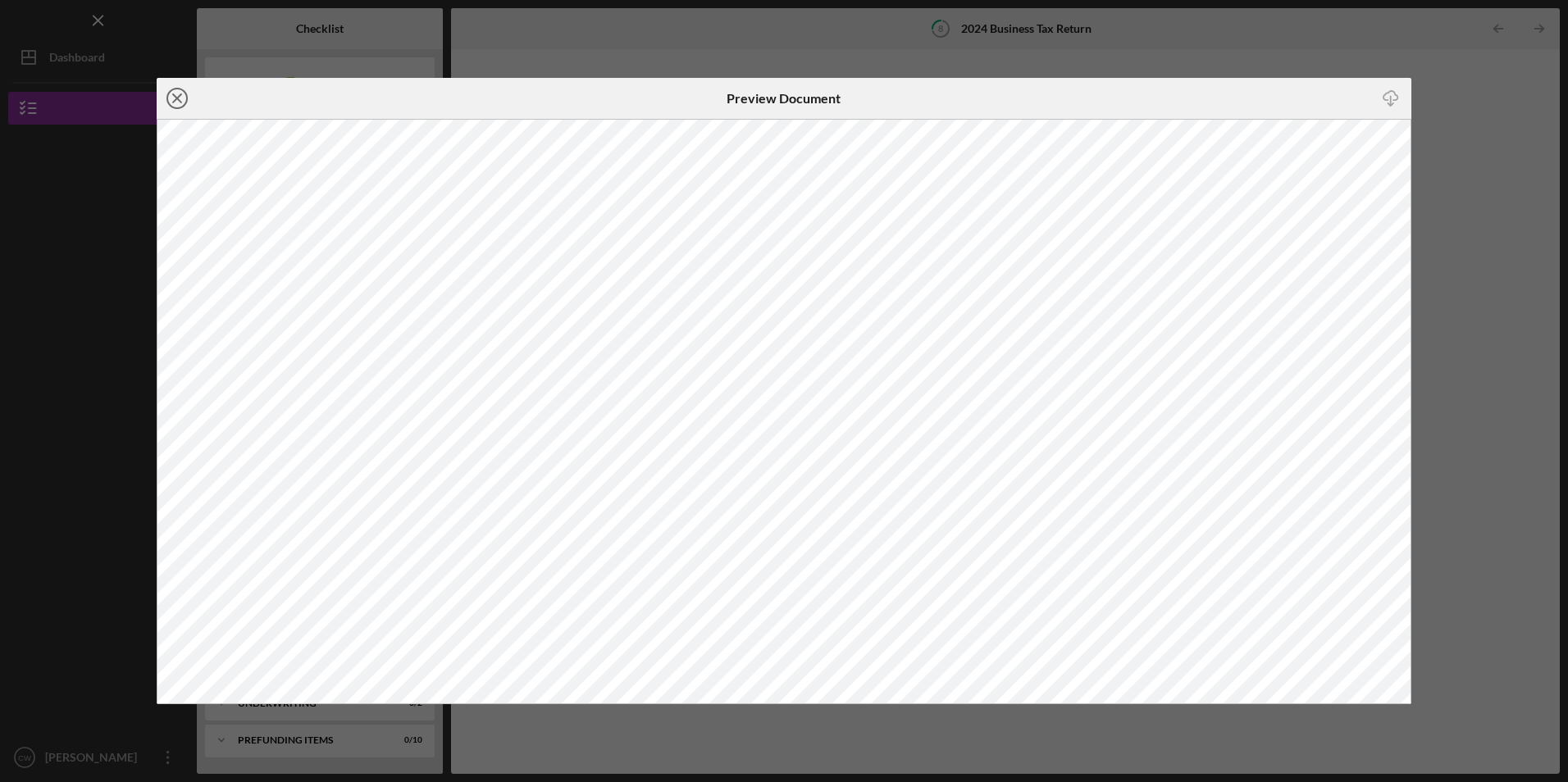
click at [175, 96] on line at bounding box center [177, 98] width 8 height 8
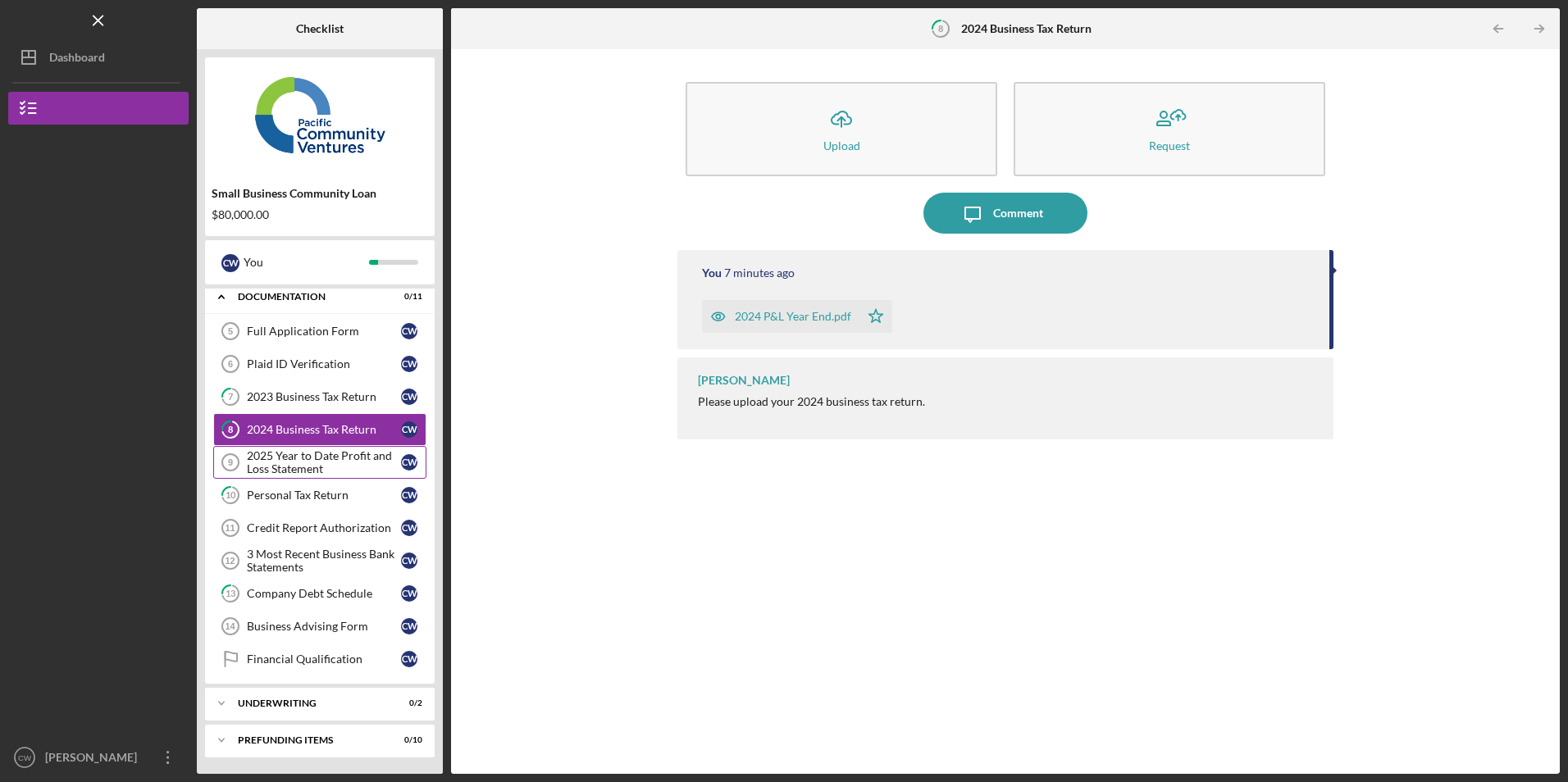
click at [295, 463] on div "2025 Year to Date Profit and Loss Statement" at bounding box center [324, 463] width 154 height 27
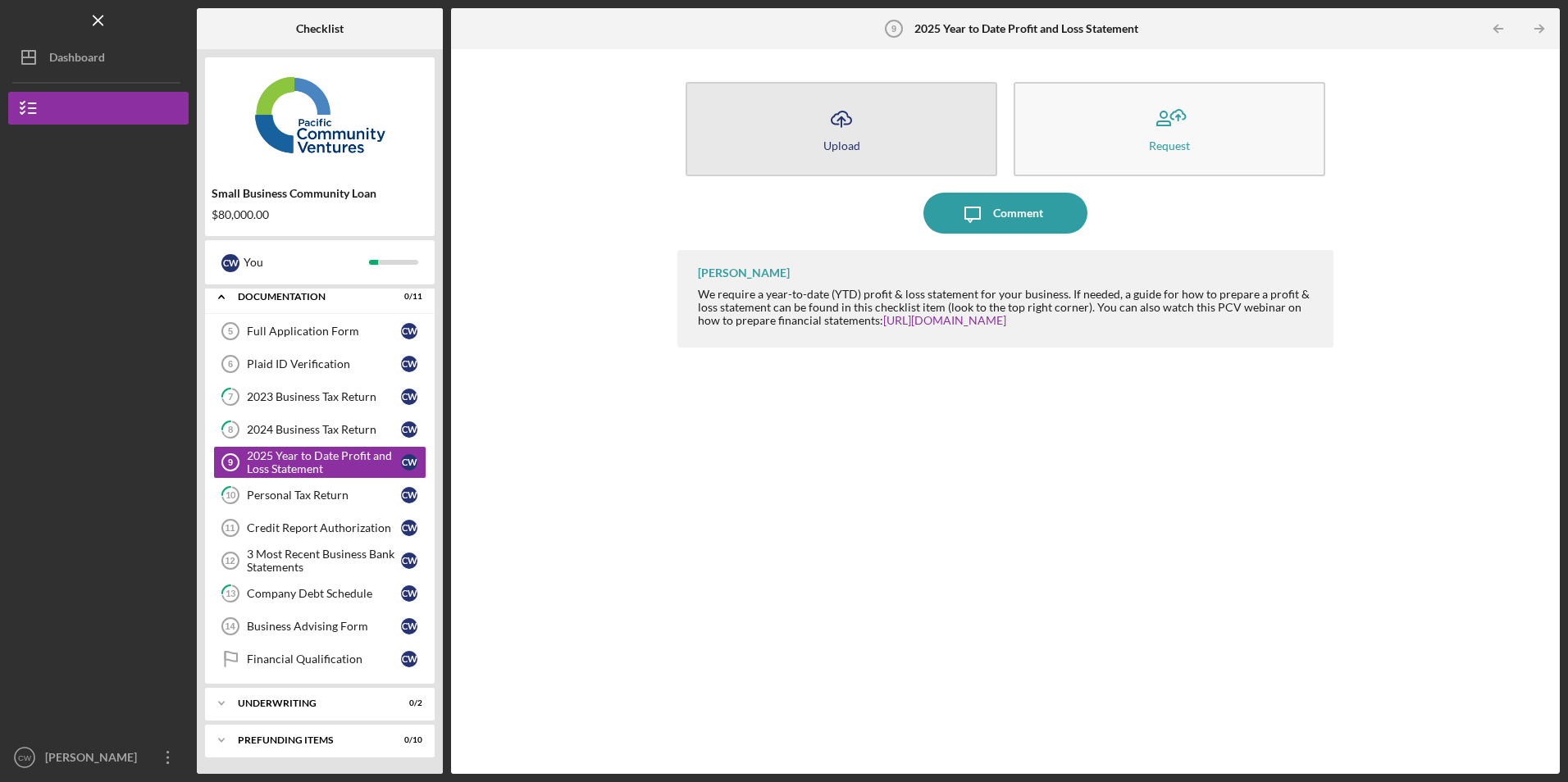
click at [837, 124] on icon "button" at bounding box center [842, 117] width 20 height 12
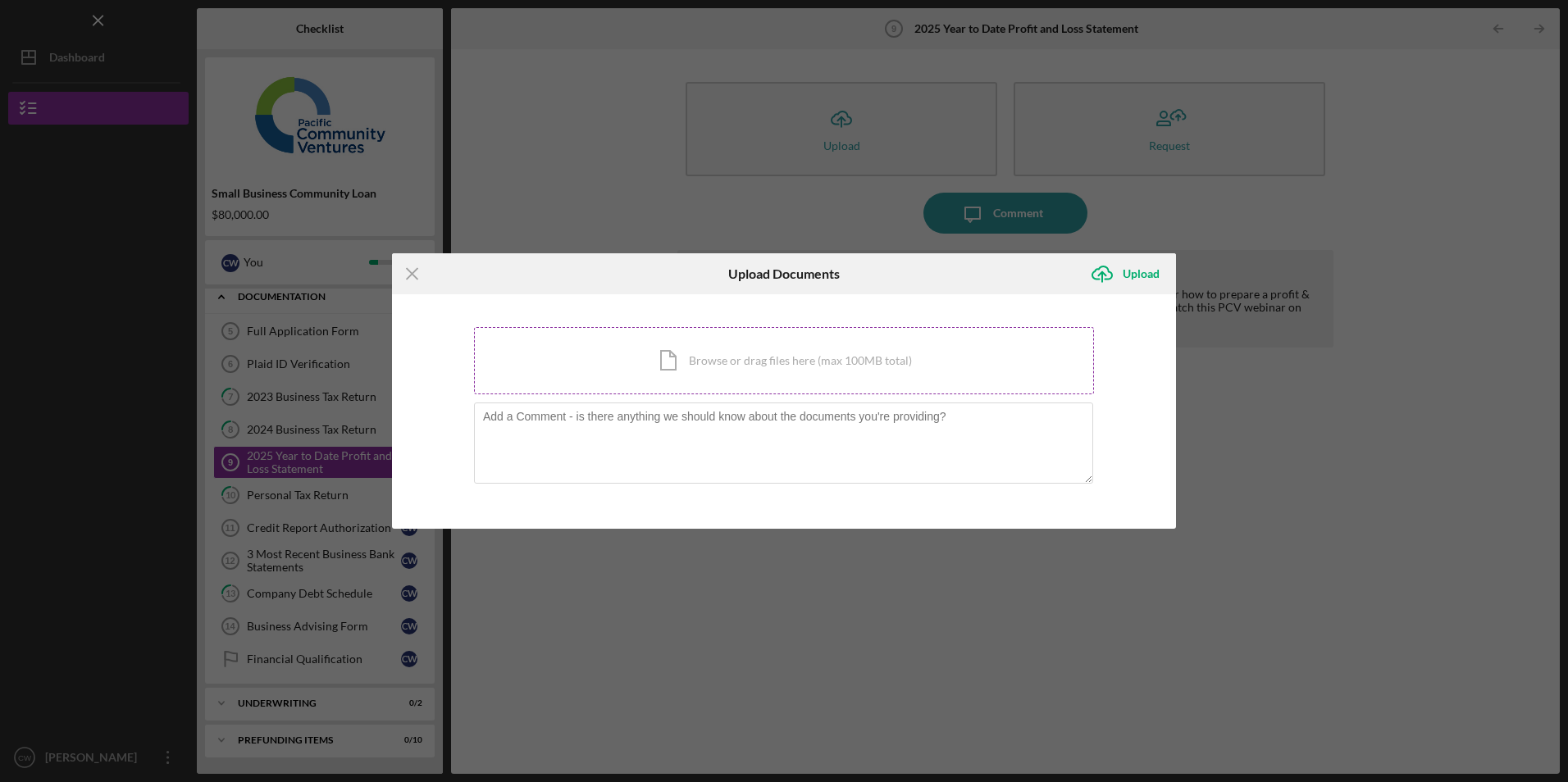
click at [750, 362] on div "Icon/Document Browse or drag files here (max 100MB total) Tap to choose files o…" at bounding box center [784, 361] width 620 height 68
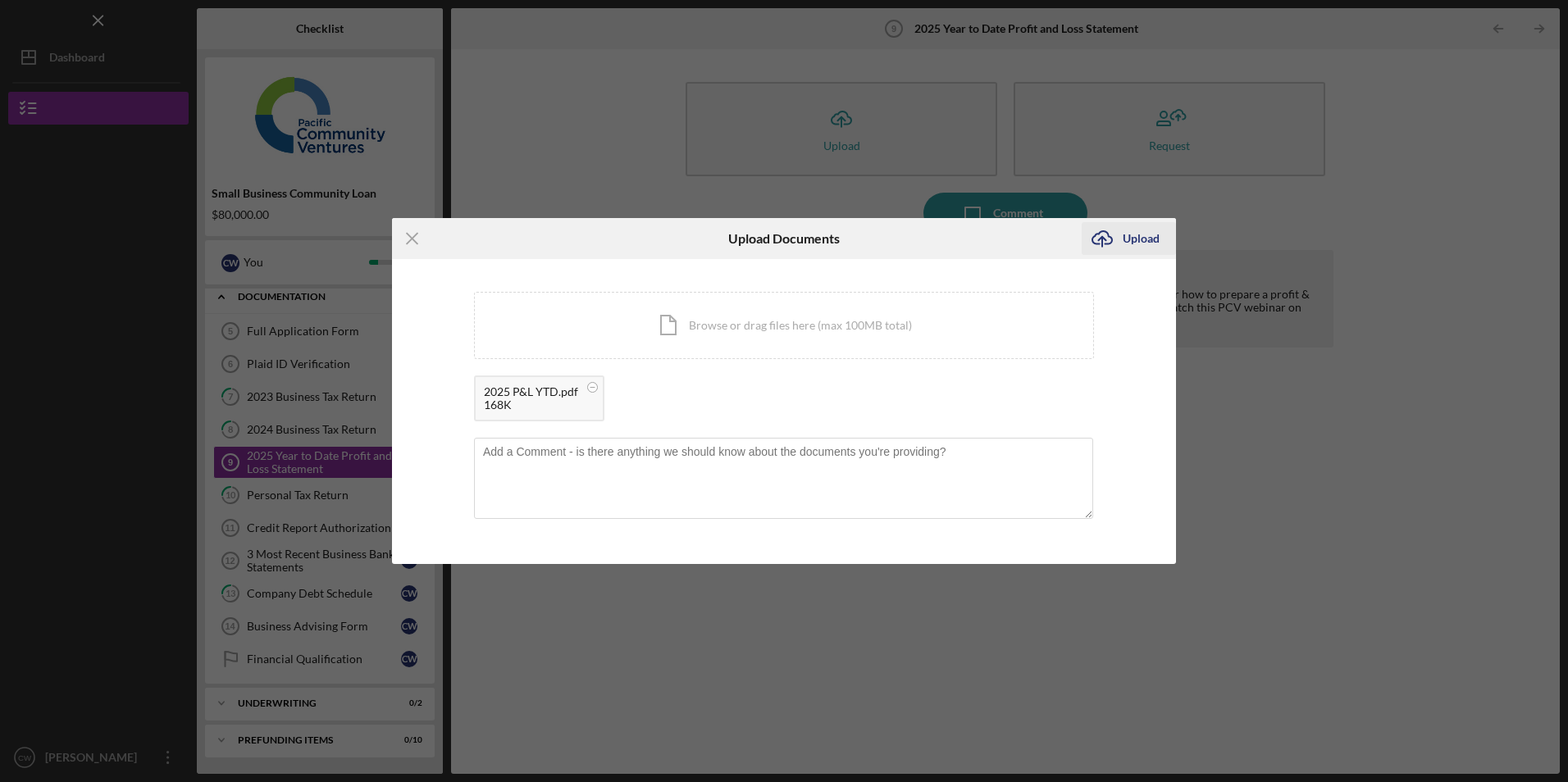
click at [1141, 239] on div "Upload" at bounding box center [1141, 238] width 37 height 33
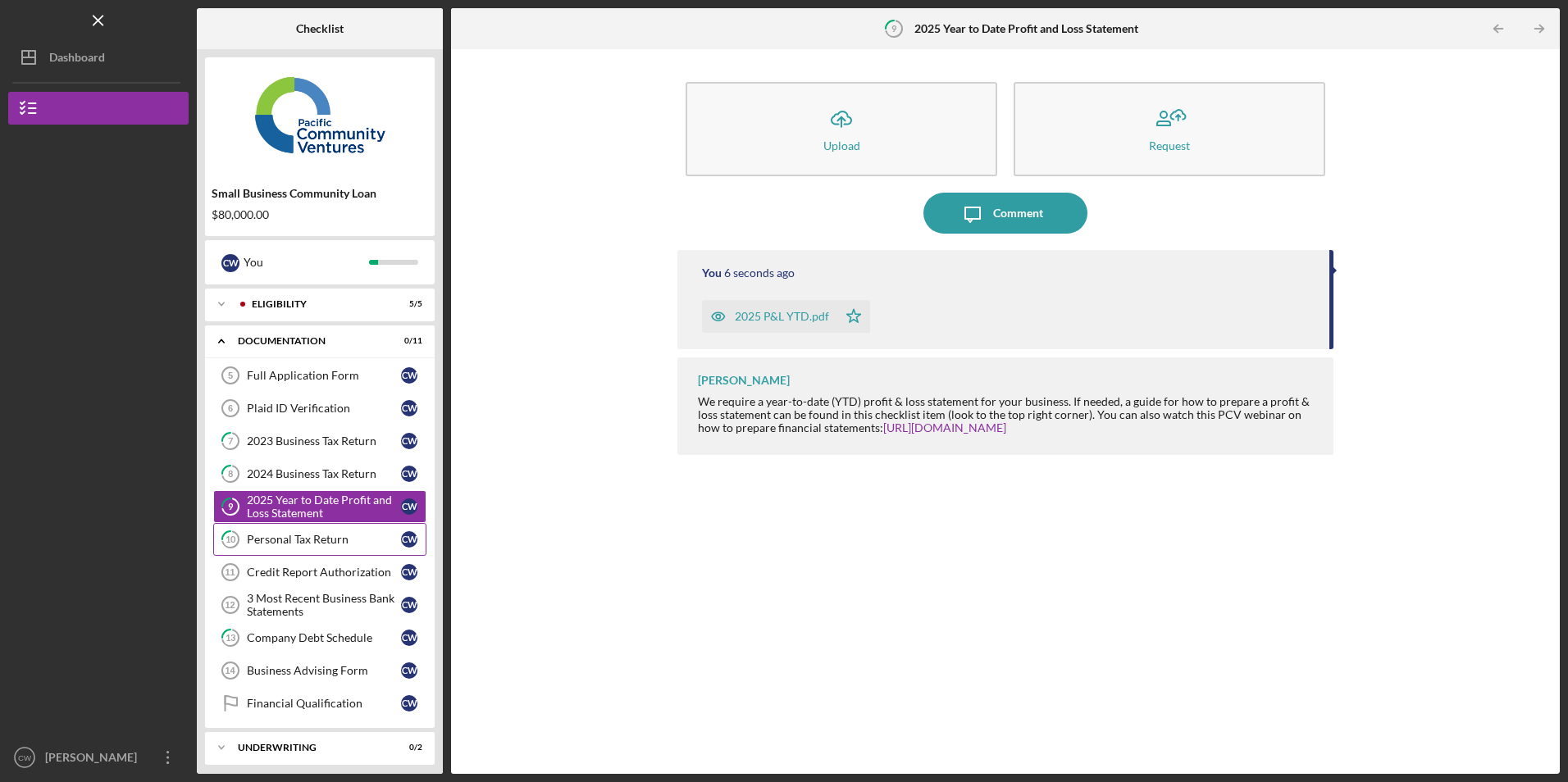
scroll to position [44, 0]
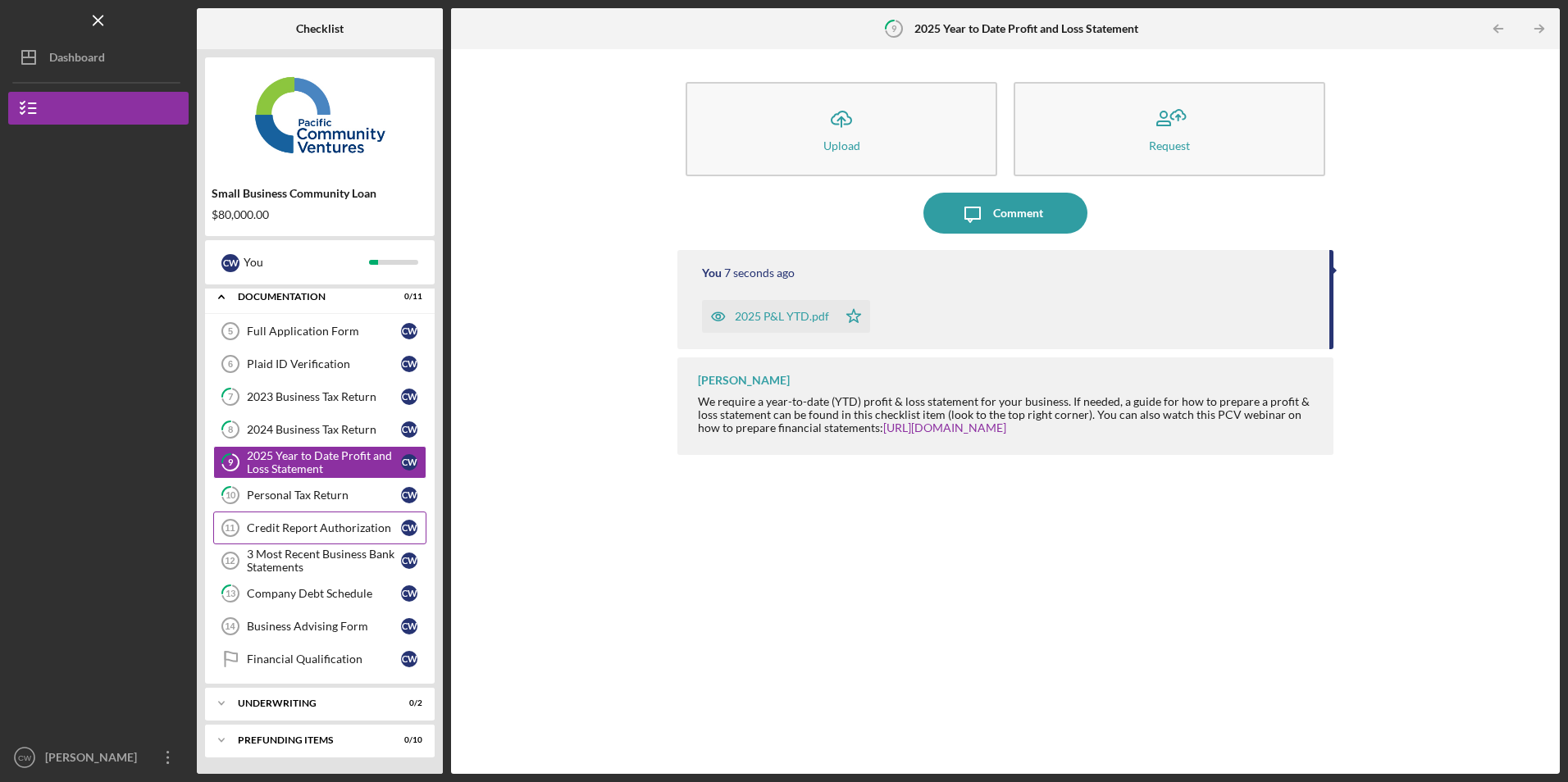
click at [325, 521] on link "Credit Report Authorization 11 Credit Report Authorization C W" at bounding box center [320, 528] width 213 height 33
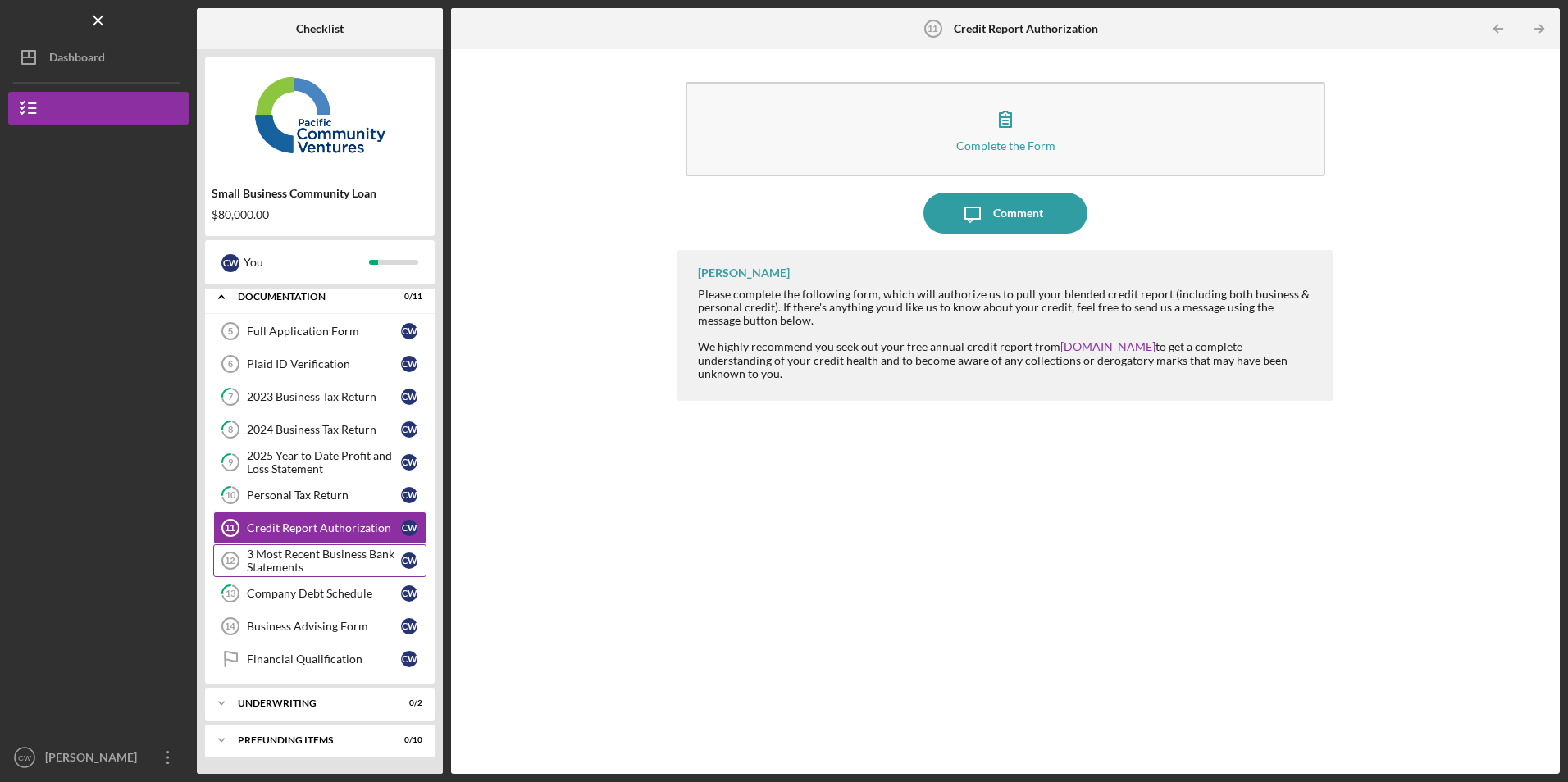
click at [308, 554] on div "3 Most Recent Business Bank Statements" at bounding box center [324, 561] width 154 height 27
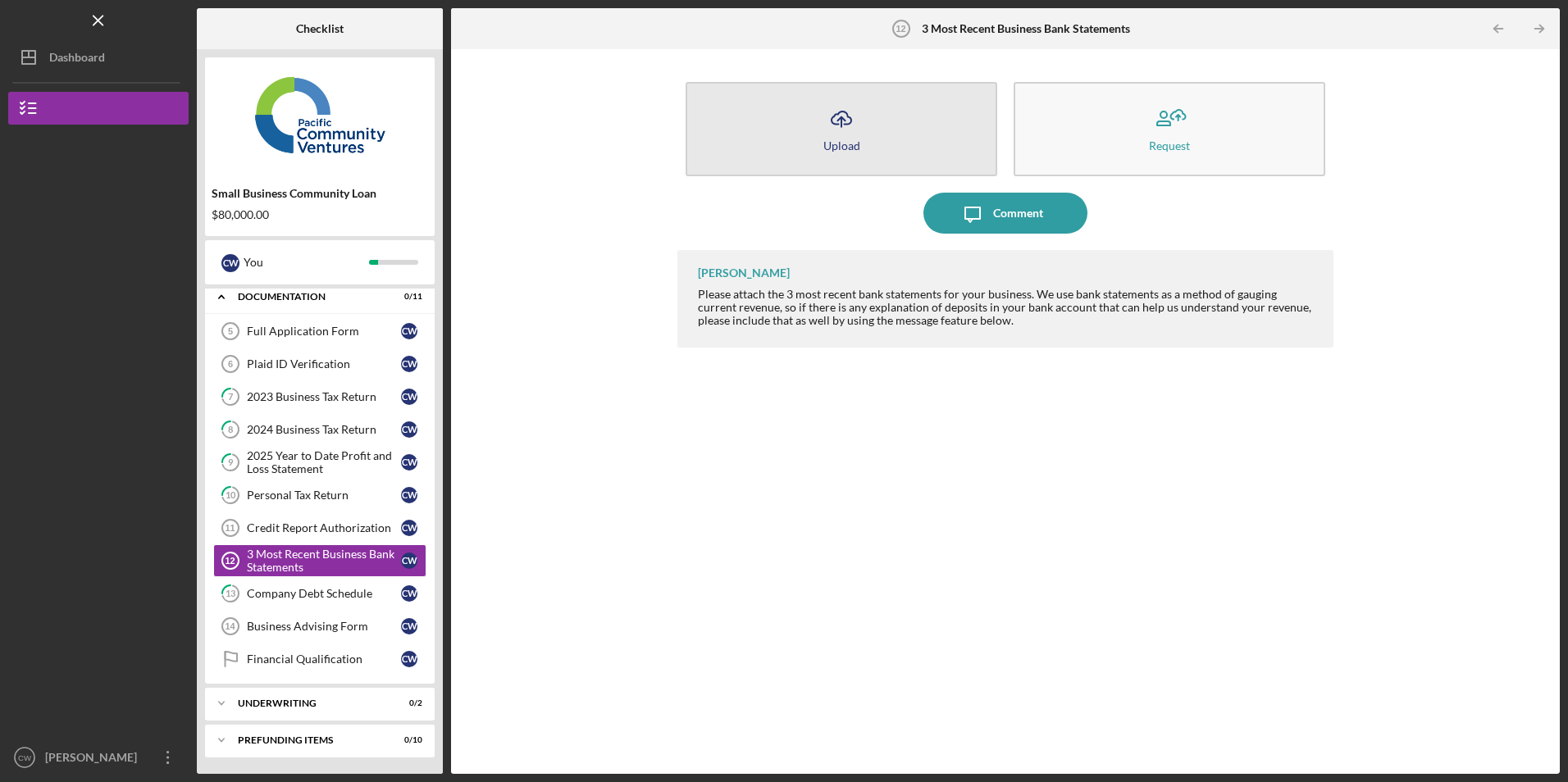
click at [823, 149] on div "Upload" at bounding box center [842, 146] width 37 height 12
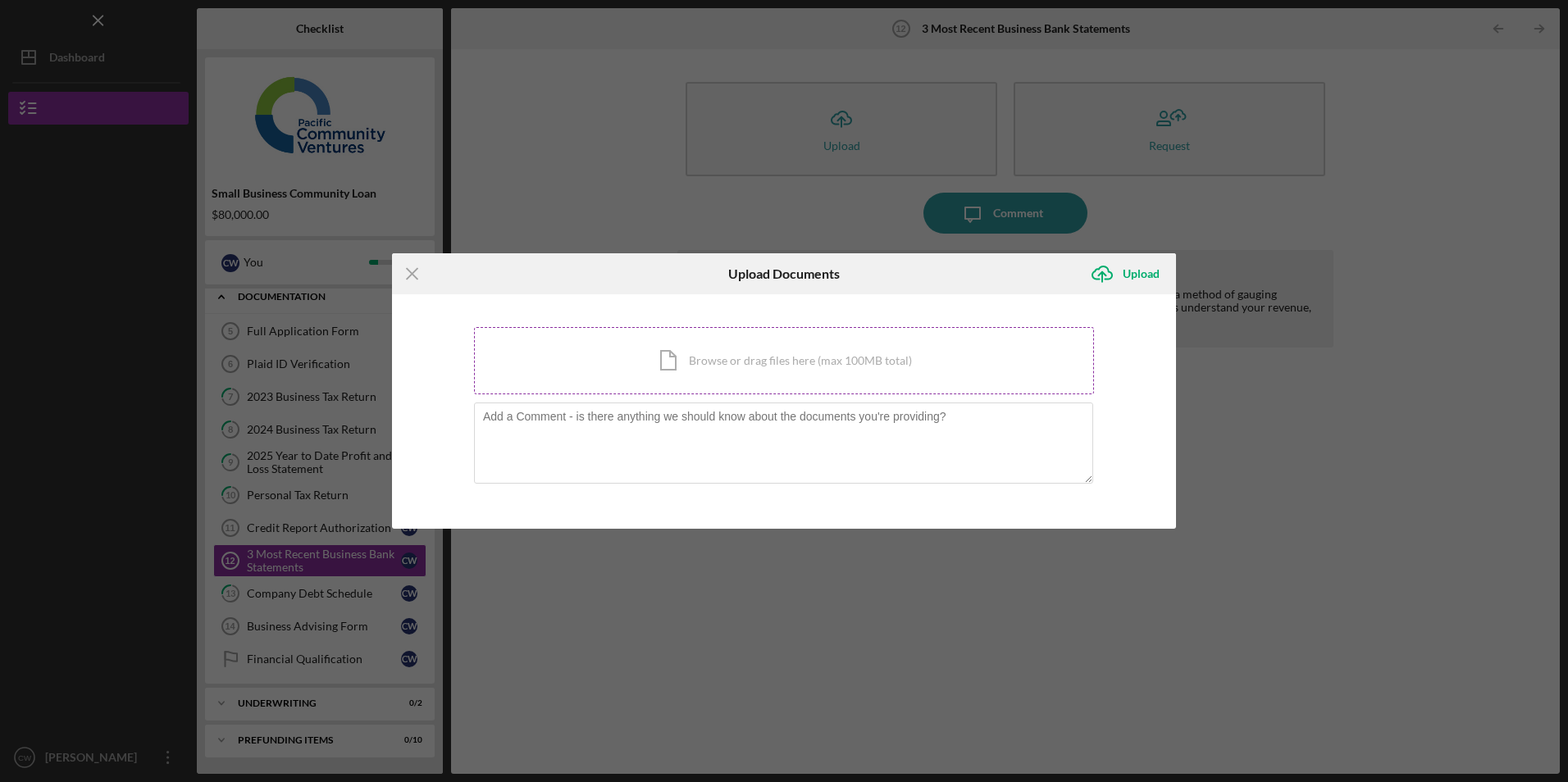
click at [768, 345] on div "Icon/Document Browse or drag files here (max 100MB total) Tap to choose files o…" at bounding box center [784, 361] width 620 height 68
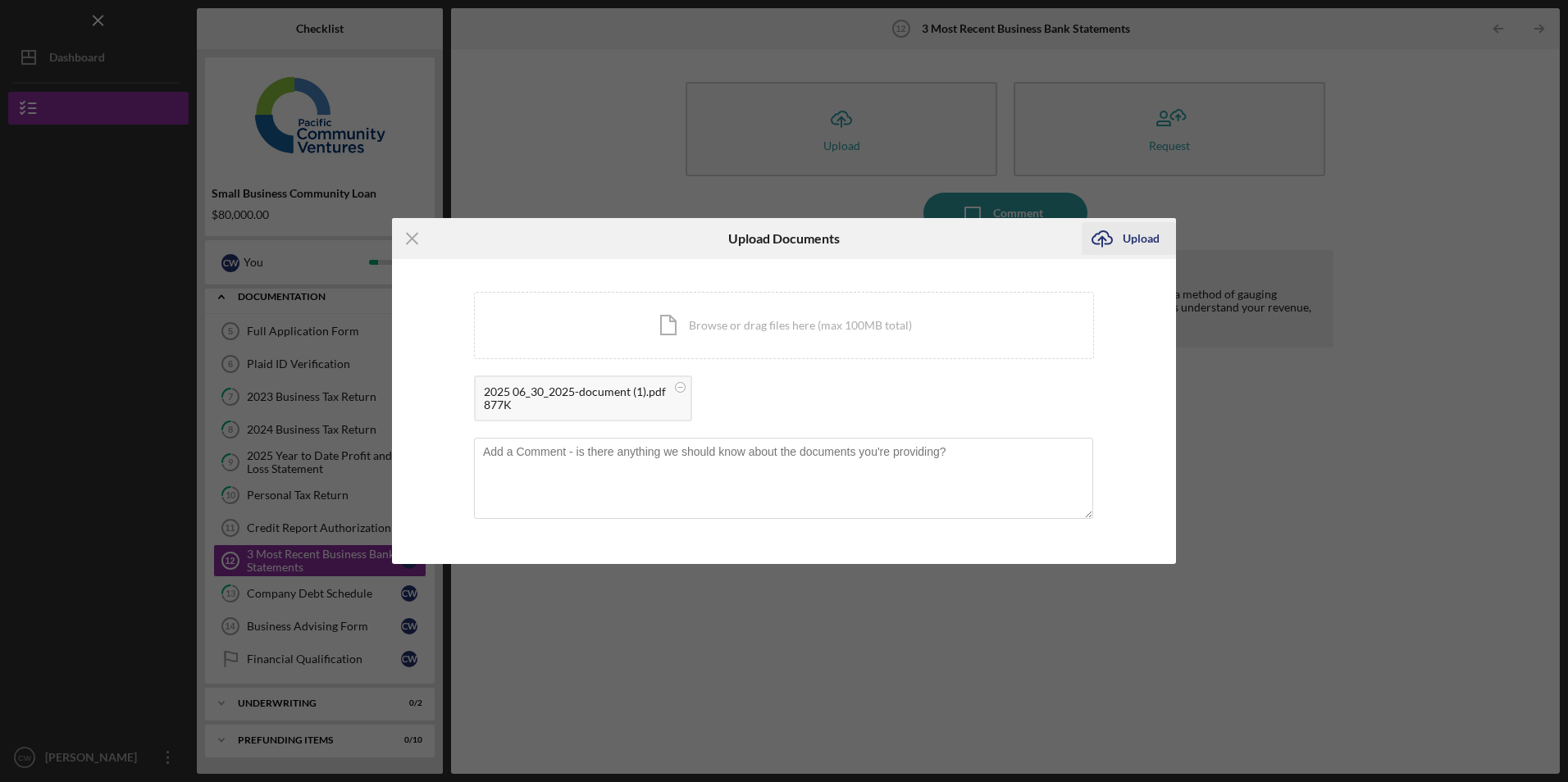
click at [1135, 235] on div "Upload" at bounding box center [1141, 238] width 37 height 33
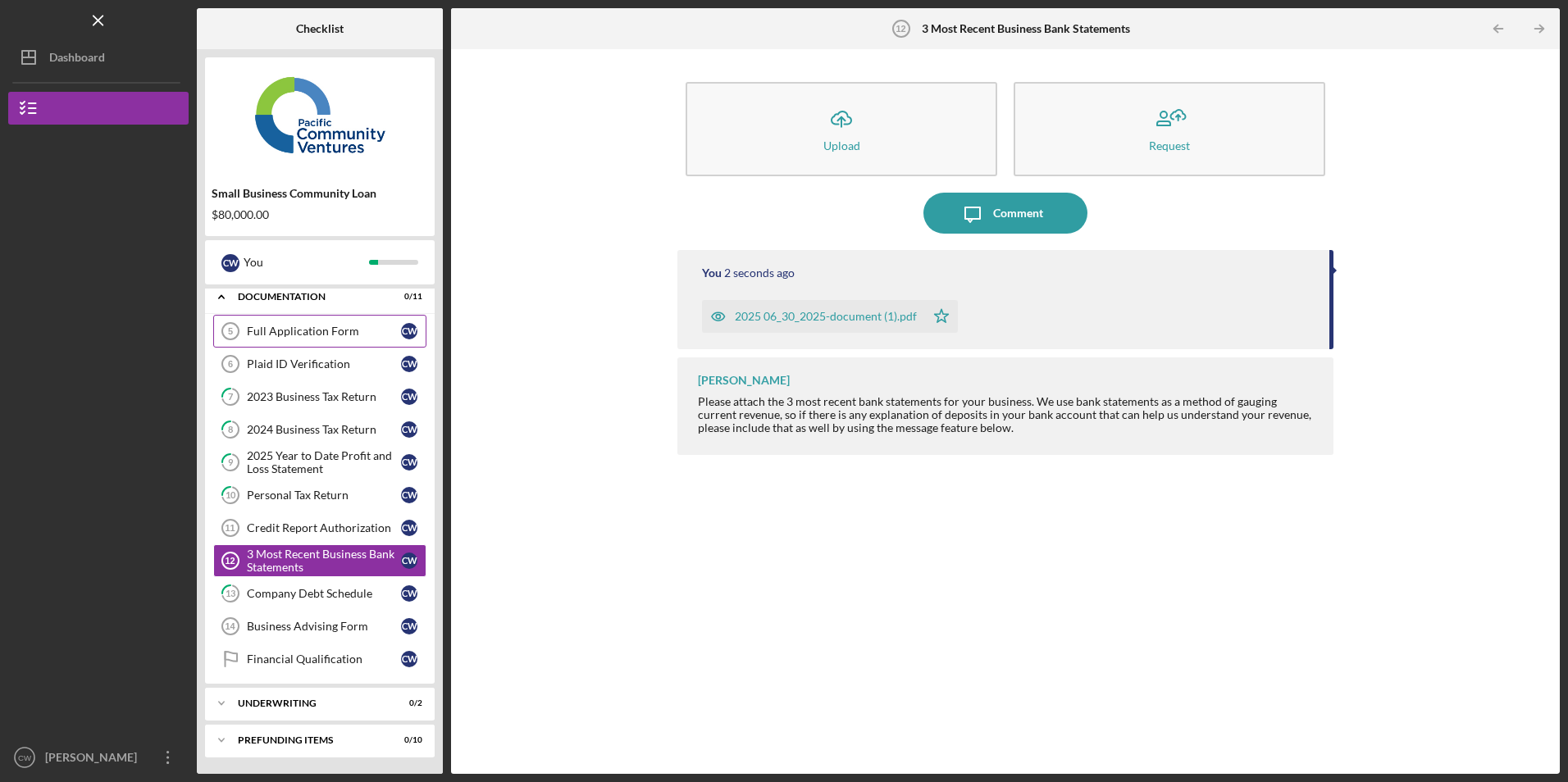
click at [324, 331] on div "Full Application Form" at bounding box center [324, 331] width 154 height 13
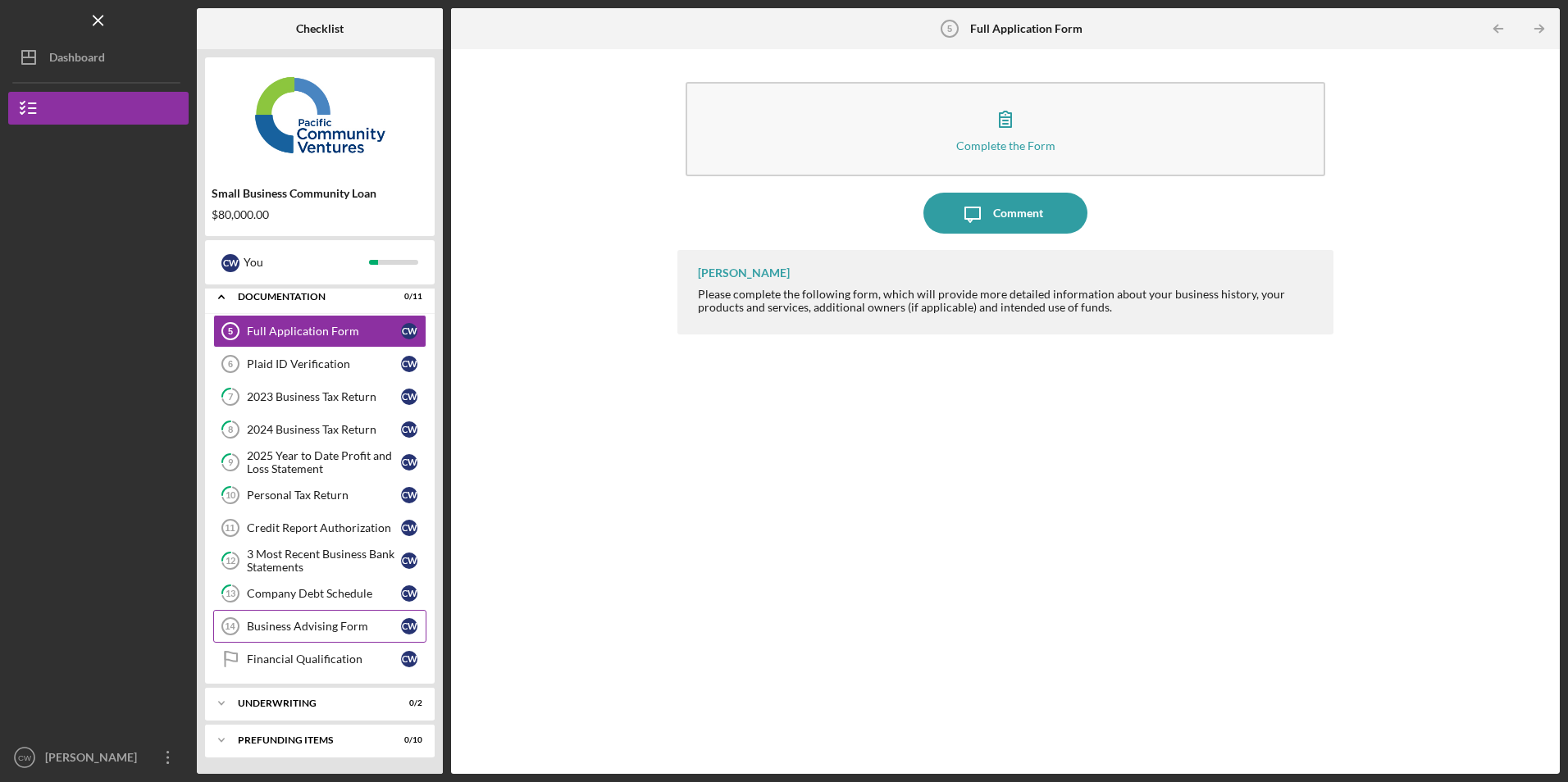
click at [302, 627] on div "Business Advising Form" at bounding box center [324, 626] width 154 height 13
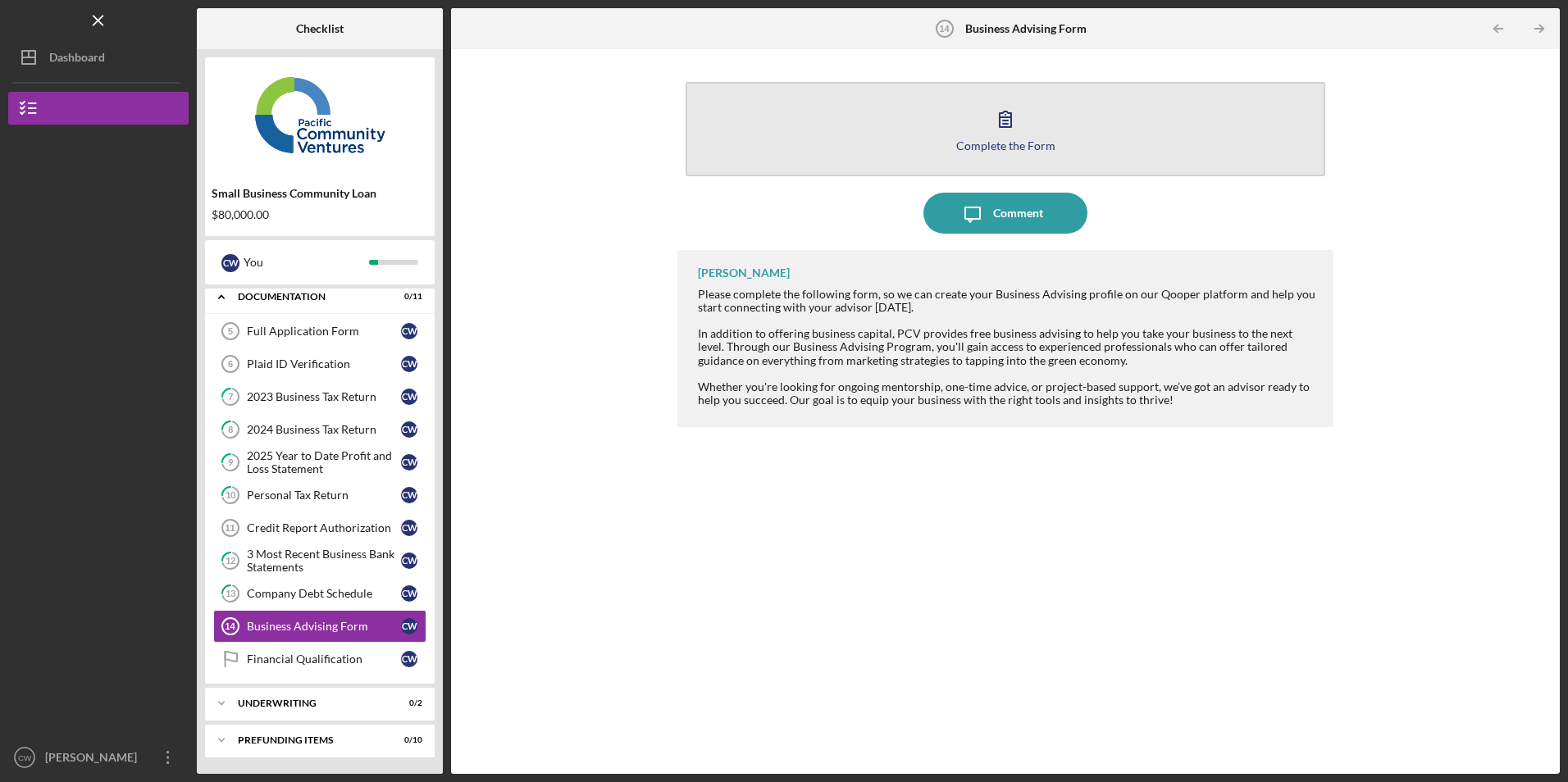
click at [816, 142] on button "Complete the Form Form" at bounding box center [1004, 129] width 639 height 94
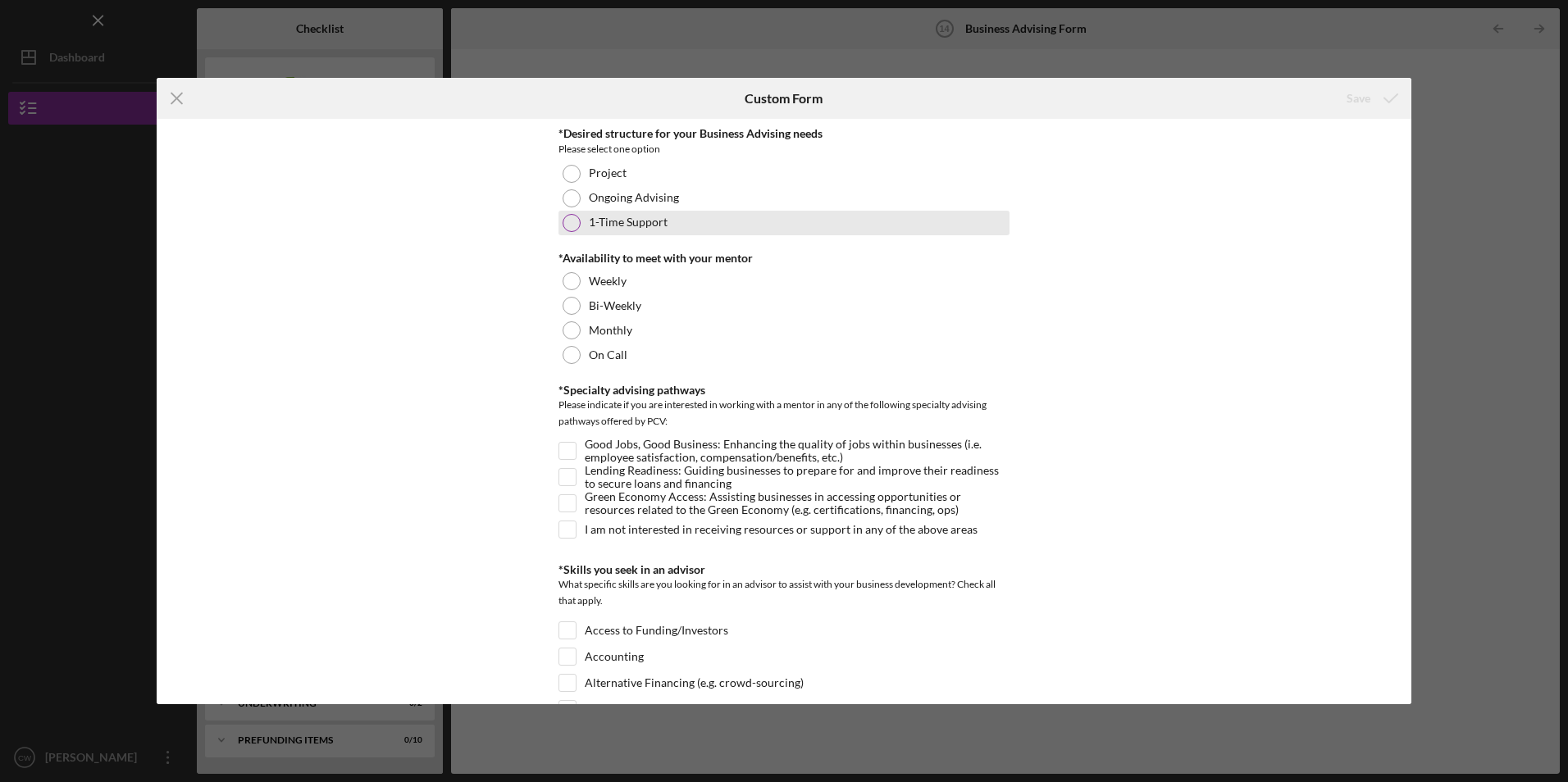
click at [567, 211] on div "1-Time Support" at bounding box center [783, 223] width 451 height 25
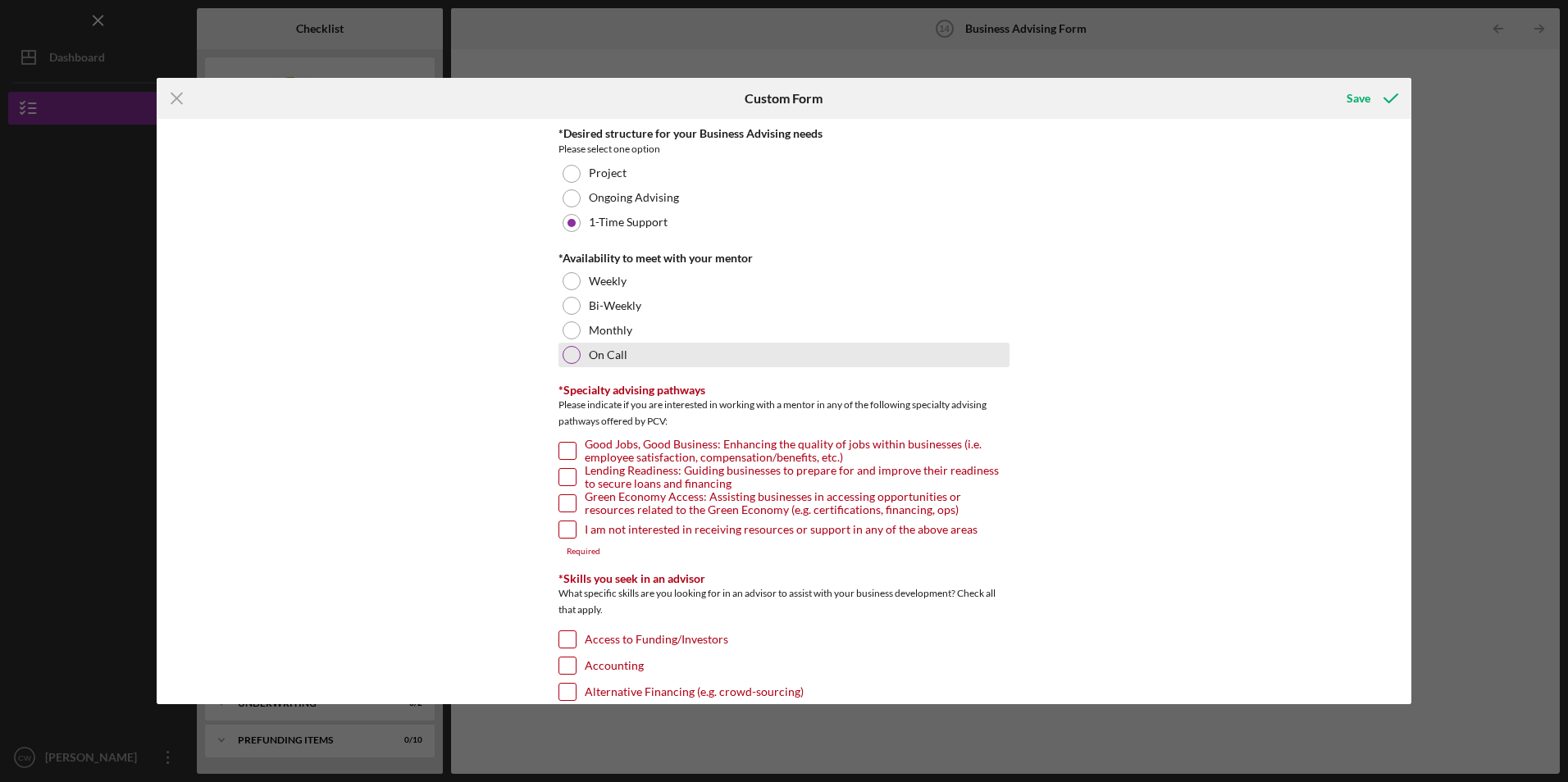
click at [570, 353] on div at bounding box center [572, 355] width 18 height 18
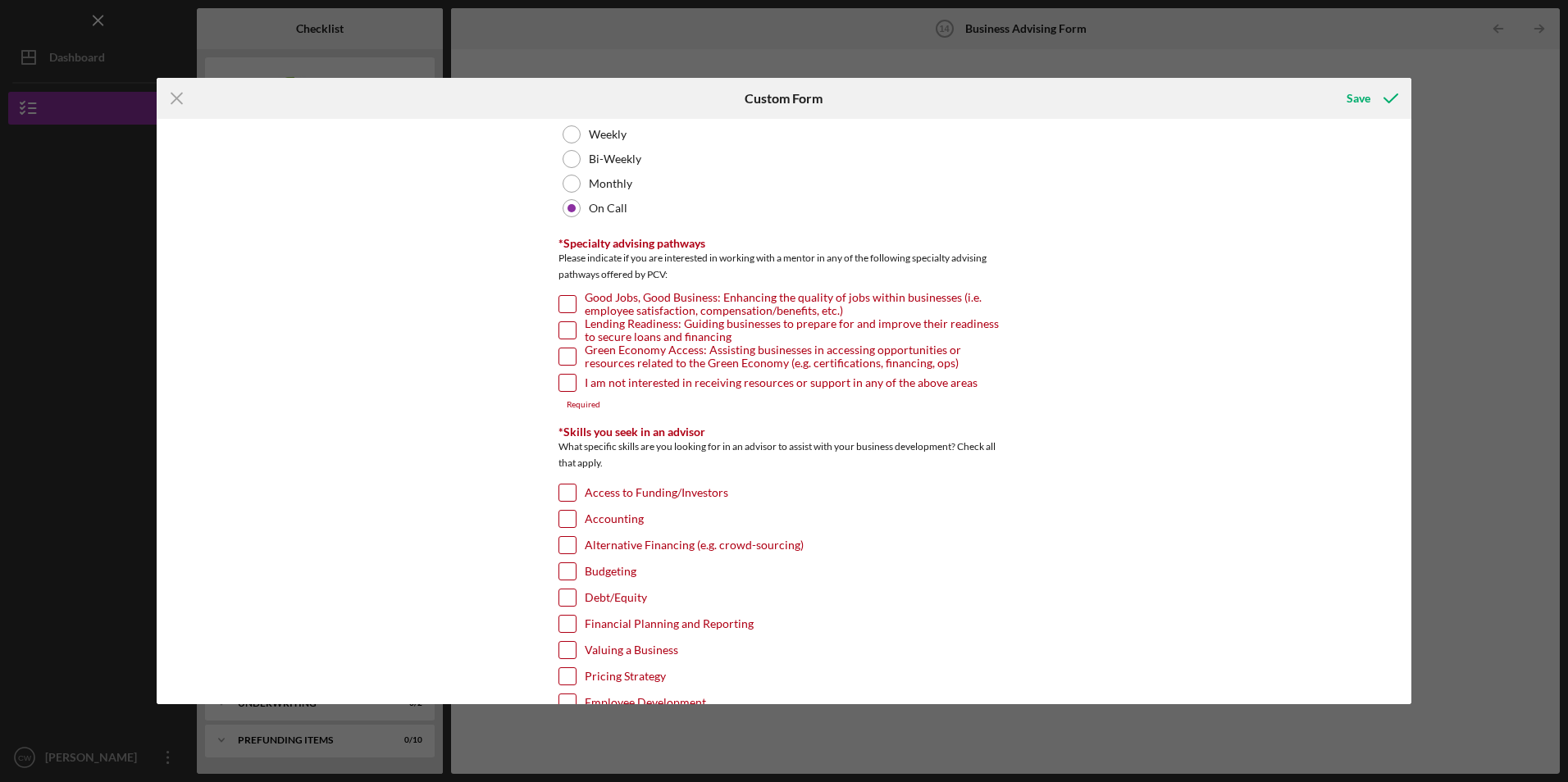
scroll to position [164, 0]
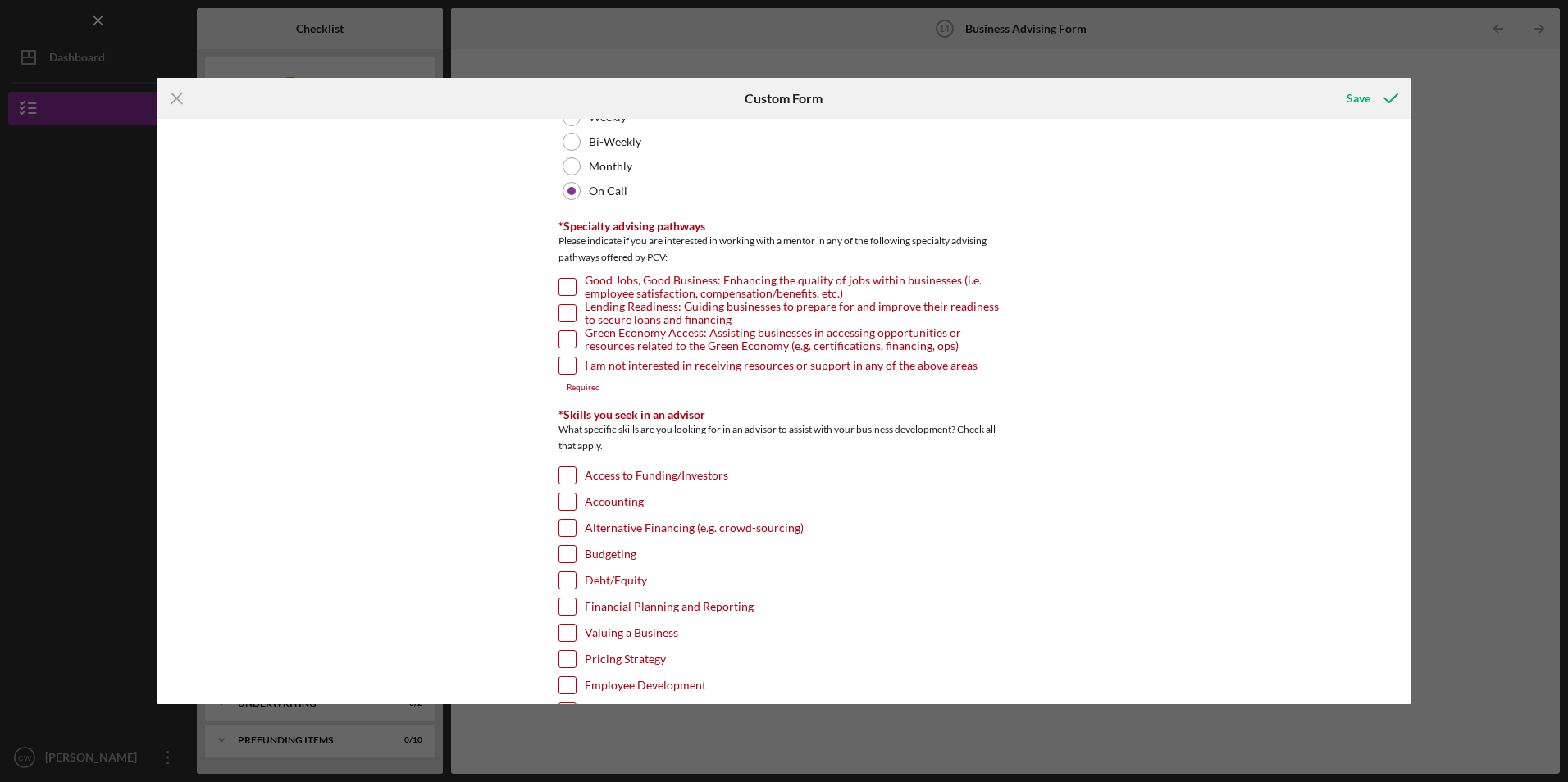
click at [564, 369] on input "I am not interested in receiving resources or support in any of the above areas" at bounding box center [567, 365] width 16 height 16
checkbox input "true"
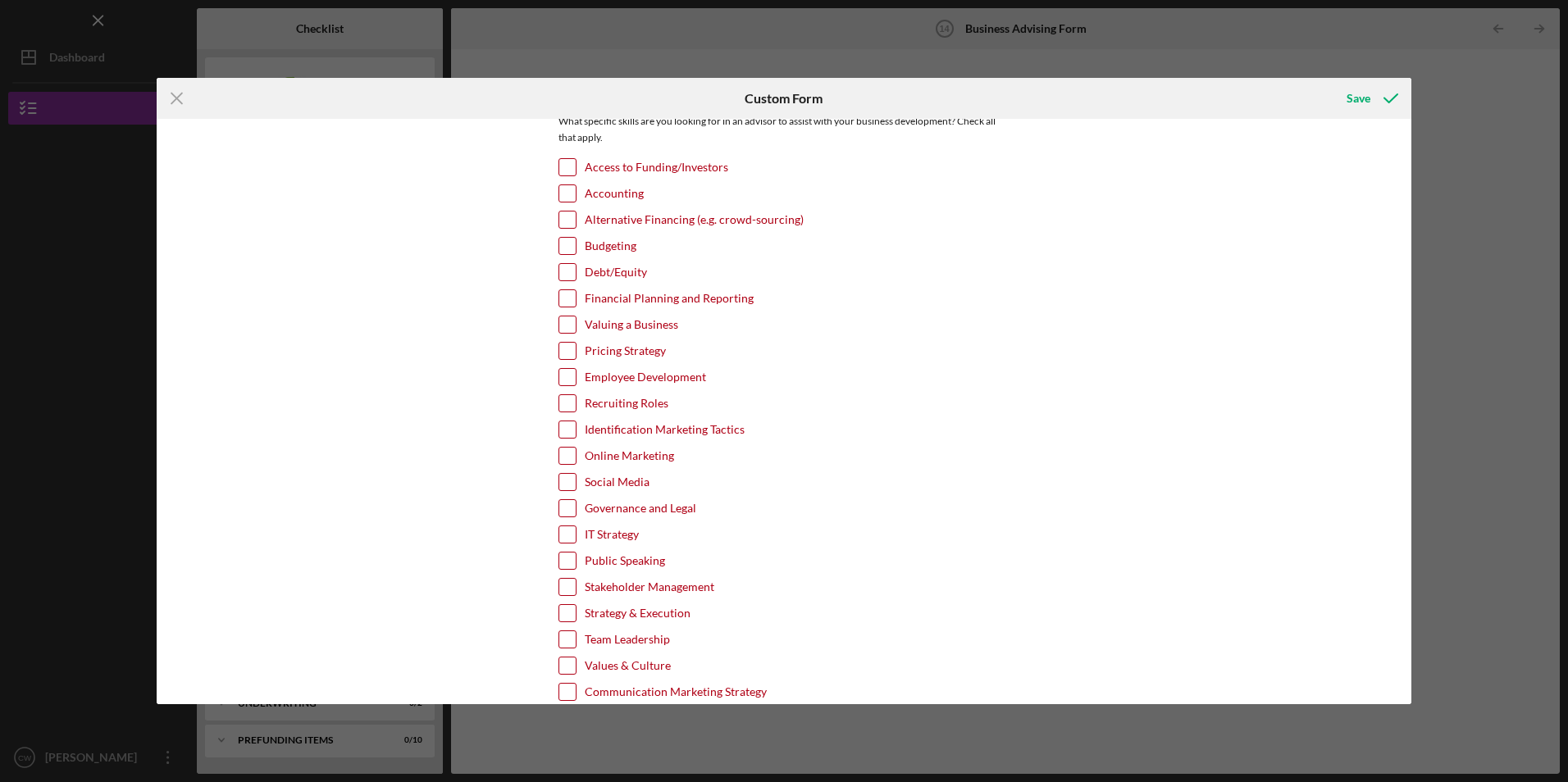
scroll to position [492, 0]
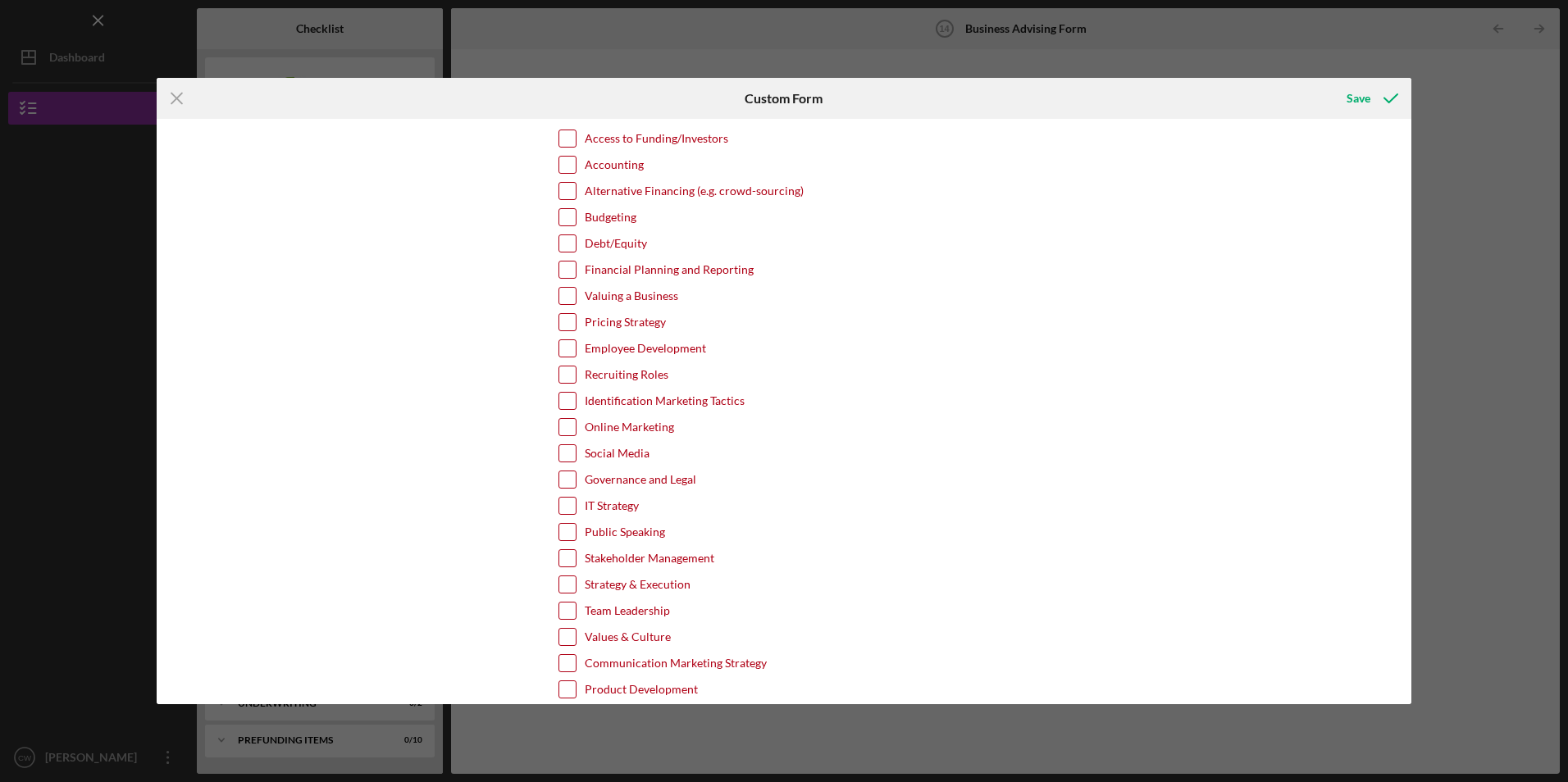
click at [563, 425] on input "Online Marketing" at bounding box center [567, 427] width 16 height 16
checkbox input "true"
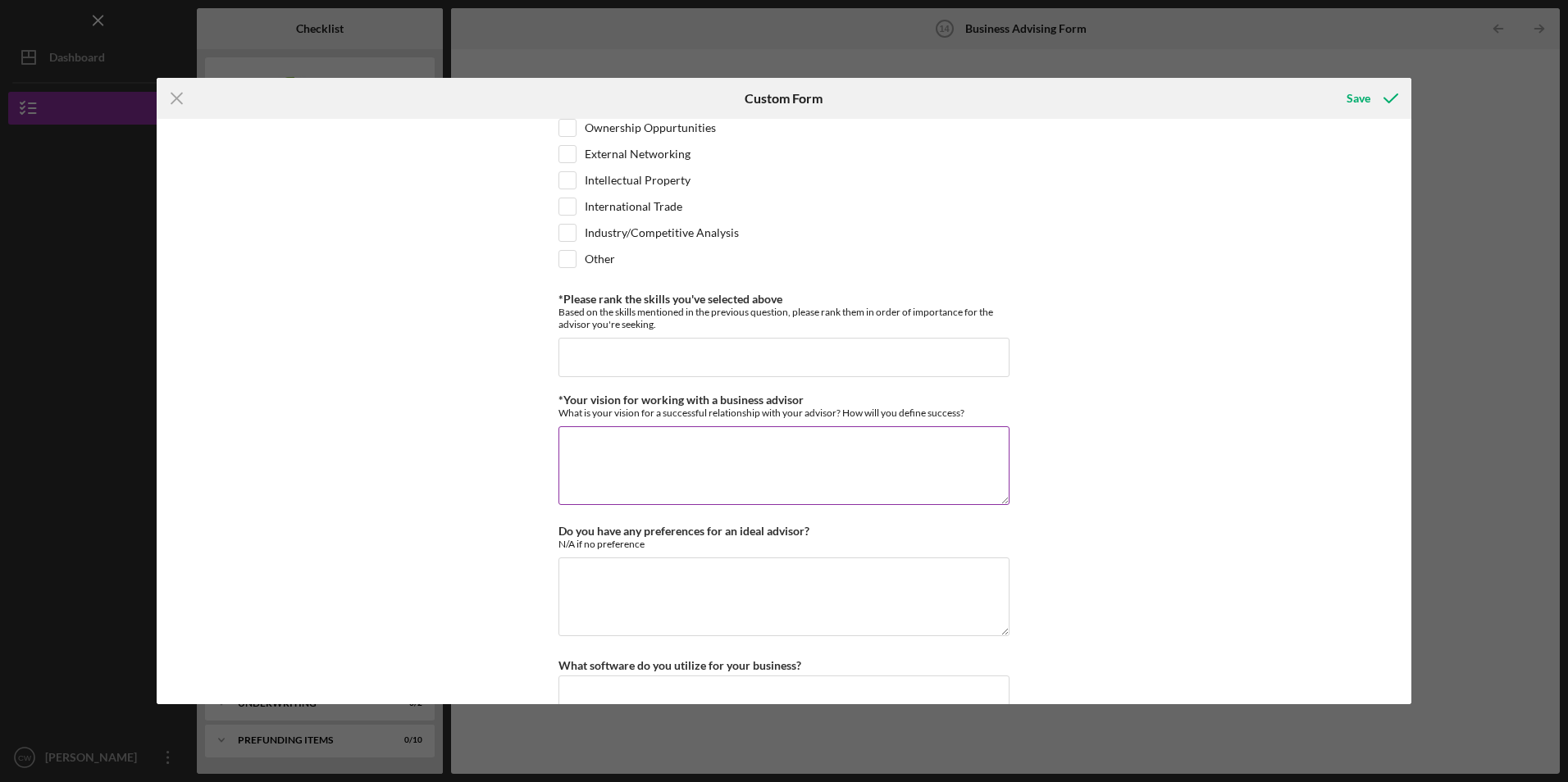
scroll to position [1361, 0]
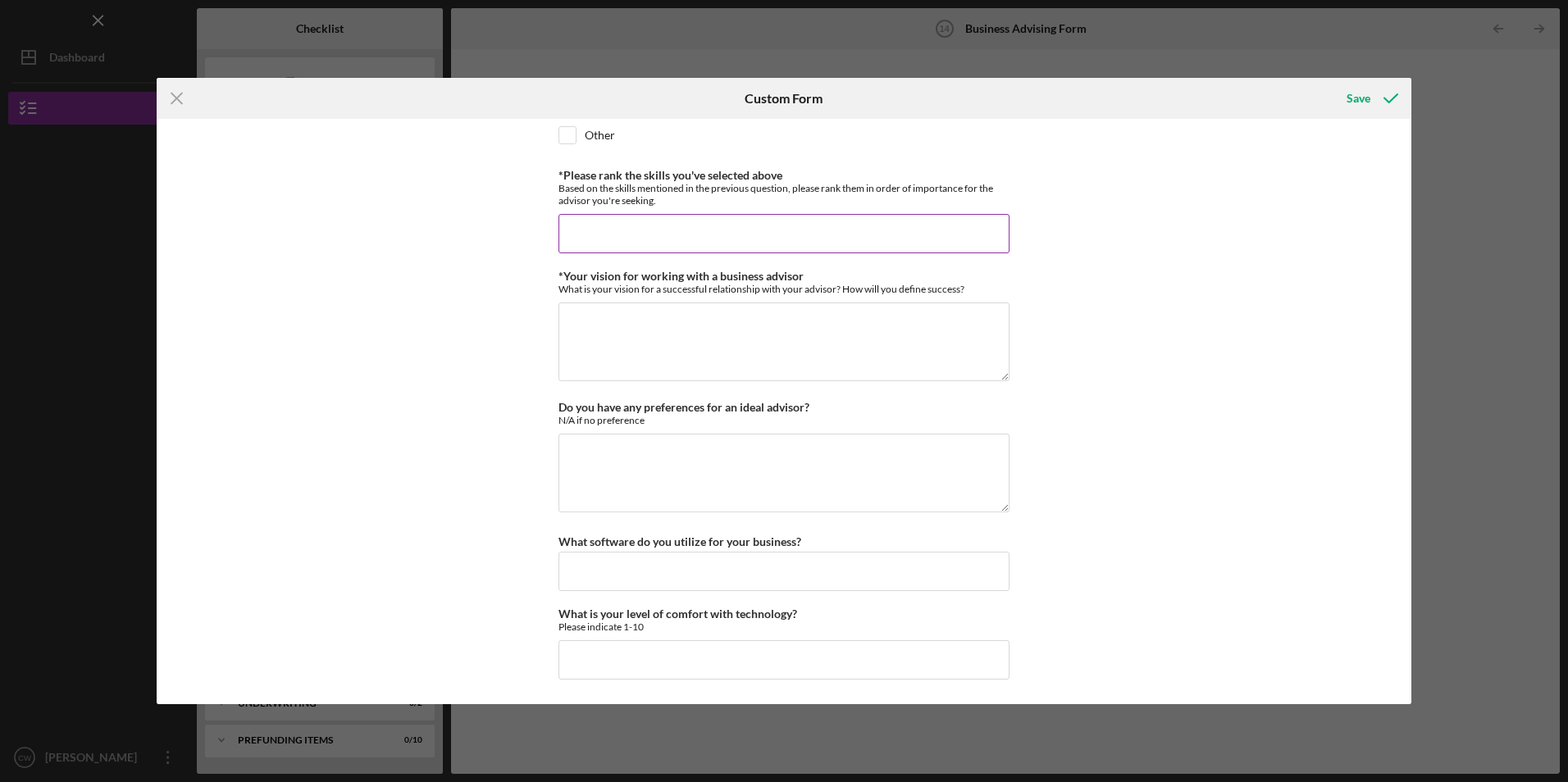
click at [599, 227] on input "*Please rank the skills you've selected above" at bounding box center [783, 234] width 451 height 39
type input "do more marketing"
type textarea "strategies to help generate more sales with marketing [DATE]."
click at [775, 444] on textarea "Do you have any preferences for an ideal advisor?" at bounding box center [783, 473] width 451 height 79
type textarea "n/a"
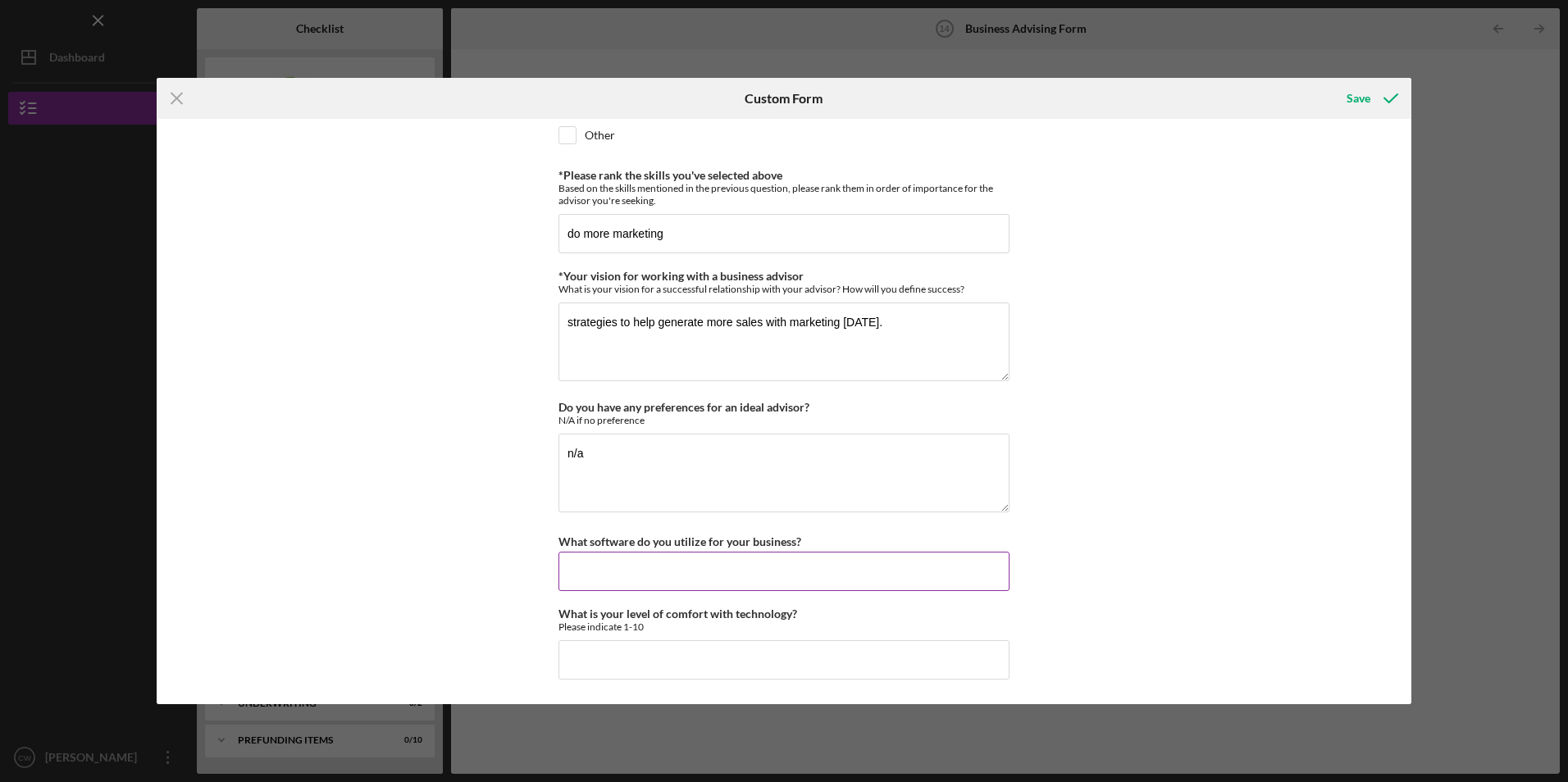
click at [658, 566] on input "What software do you utilize for your business?" at bounding box center [783, 571] width 451 height 39
type input "quickbooks"
type input "8"
click at [1348, 100] on div "Save" at bounding box center [1358, 98] width 24 height 33
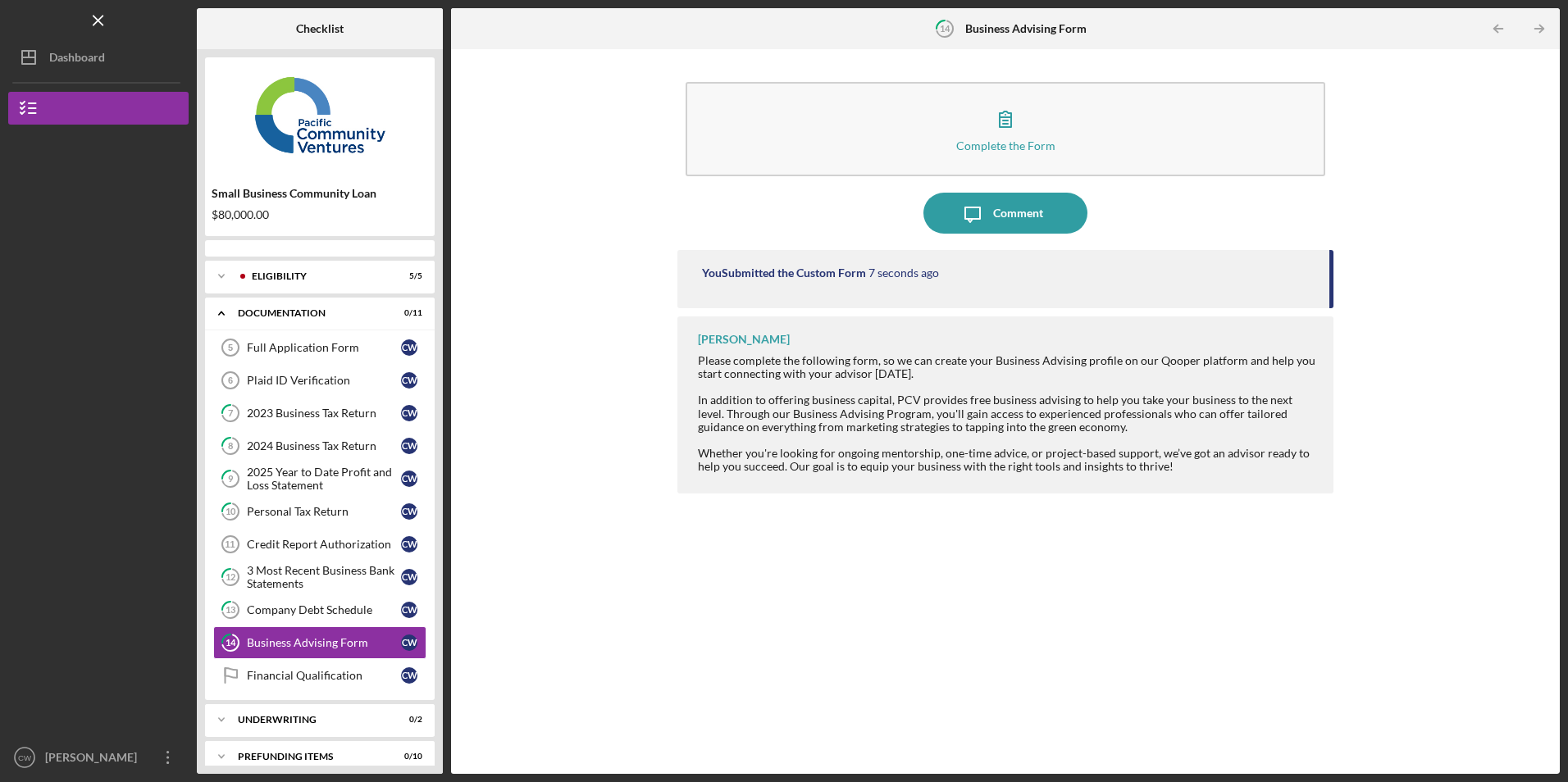
scroll to position [16, 0]
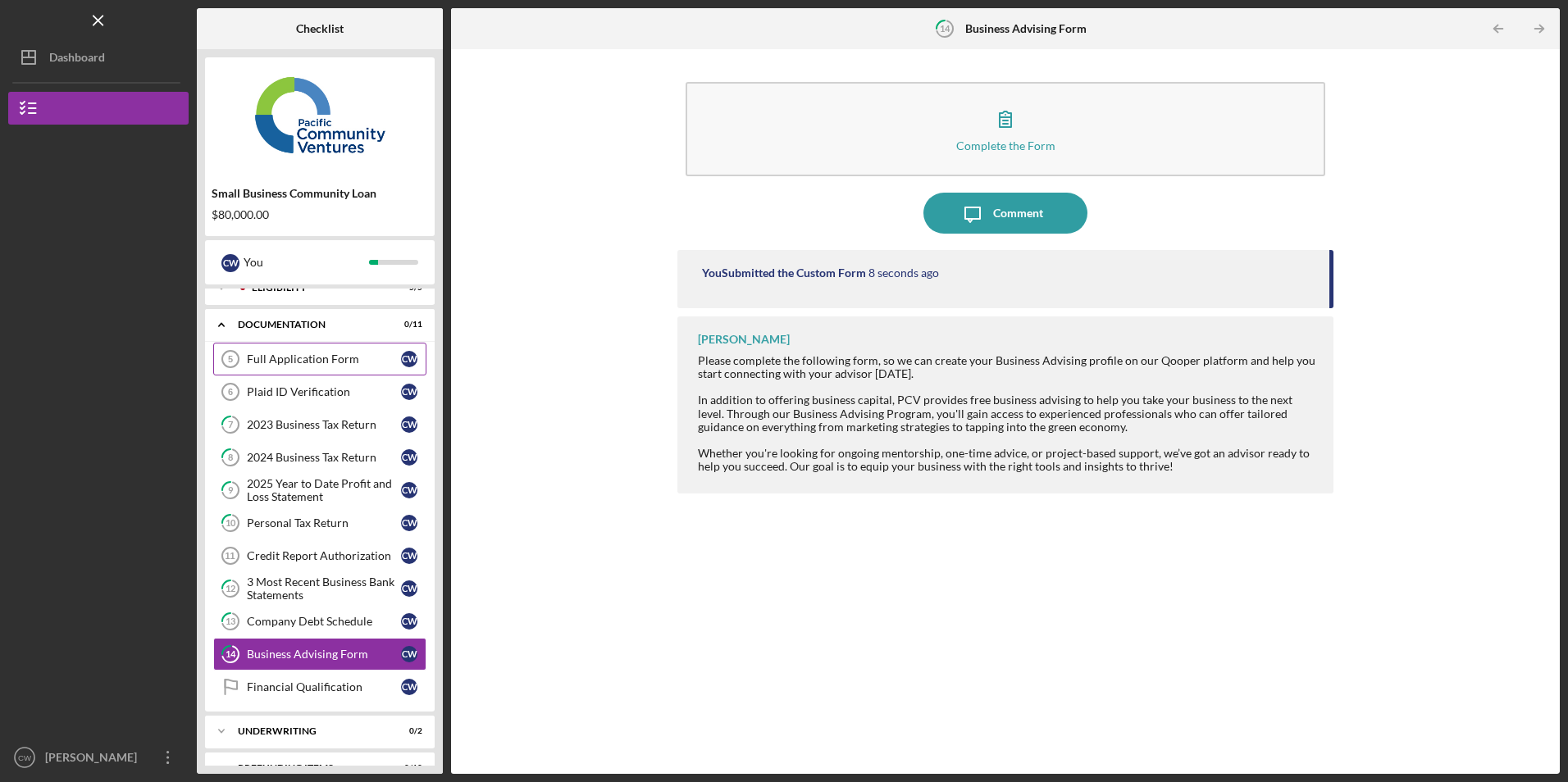
click at [307, 360] on div "Full Application Form" at bounding box center [324, 359] width 154 height 13
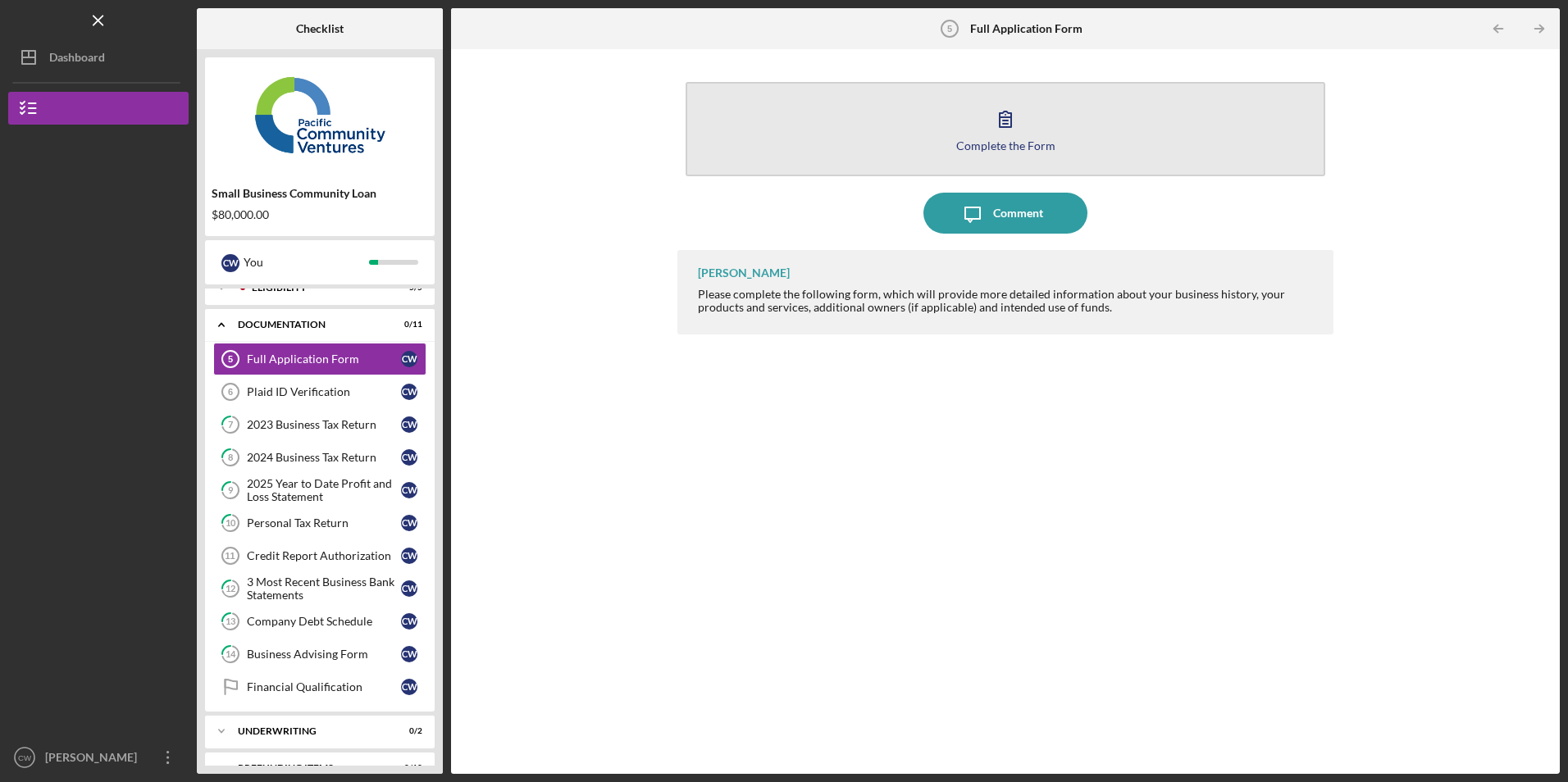
click at [905, 142] on button "Complete the Form Form" at bounding box center [1004, 129] width 639 height 94
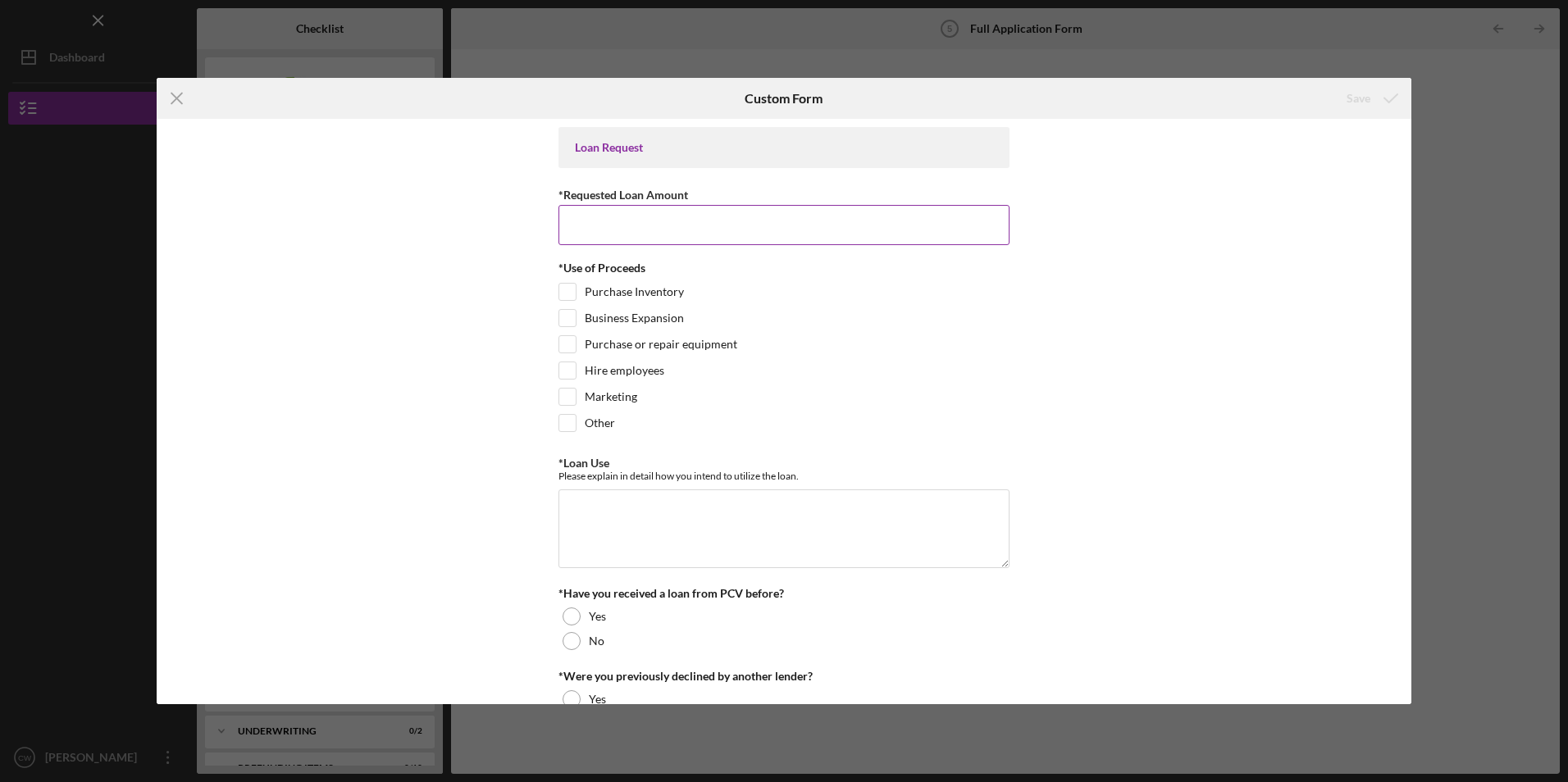
click at [652, 236] on input "*Requested Loan Amount" at bounding box center [783, 225] width 451 height 39
click at [180, 99] on icon "Icon/Menu Close" at bounding box center [177, 99] width 41 height 41
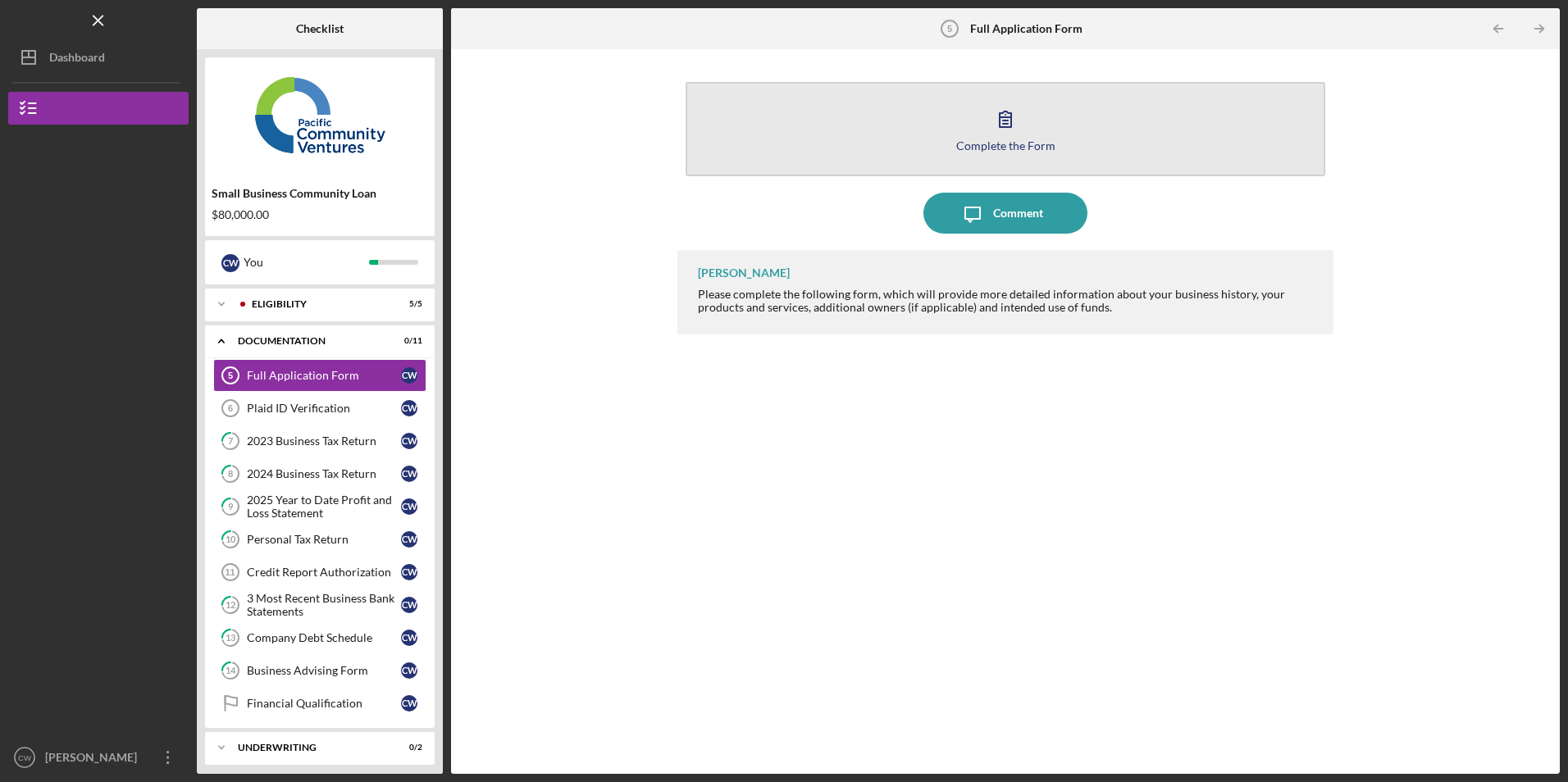
click at [945, 126] on button "Complete the Form Form" at bounding box center [1004, 129] width 639 height 94
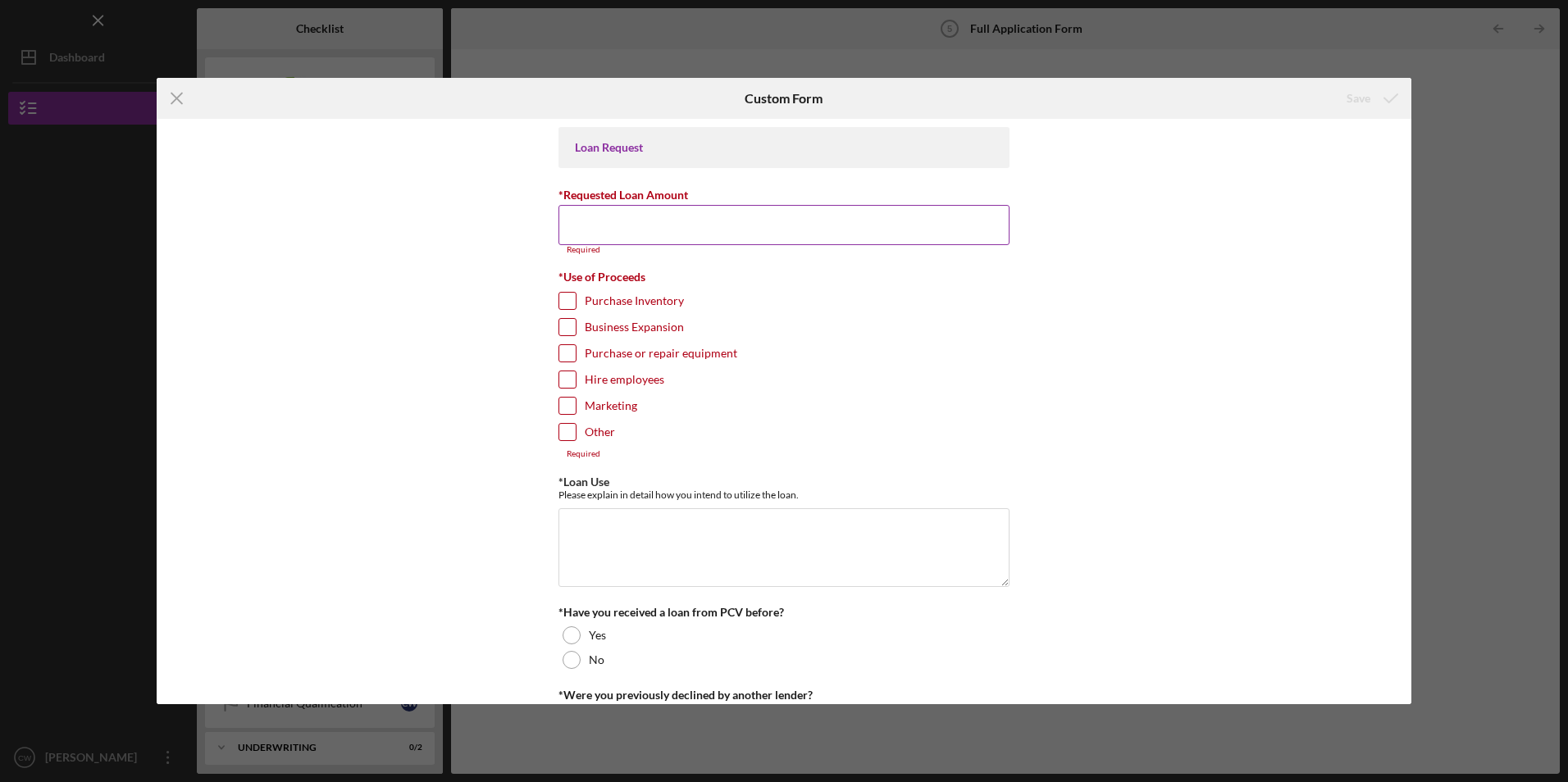
drag, startPoint x: 704, startPoint y: 210, endPoint x: 695, endPoint y: 216, distance: 10.8
click at [700, 212] on input "*Requested Loan Amount" at bounding box center [783, 225] width 451 height 39
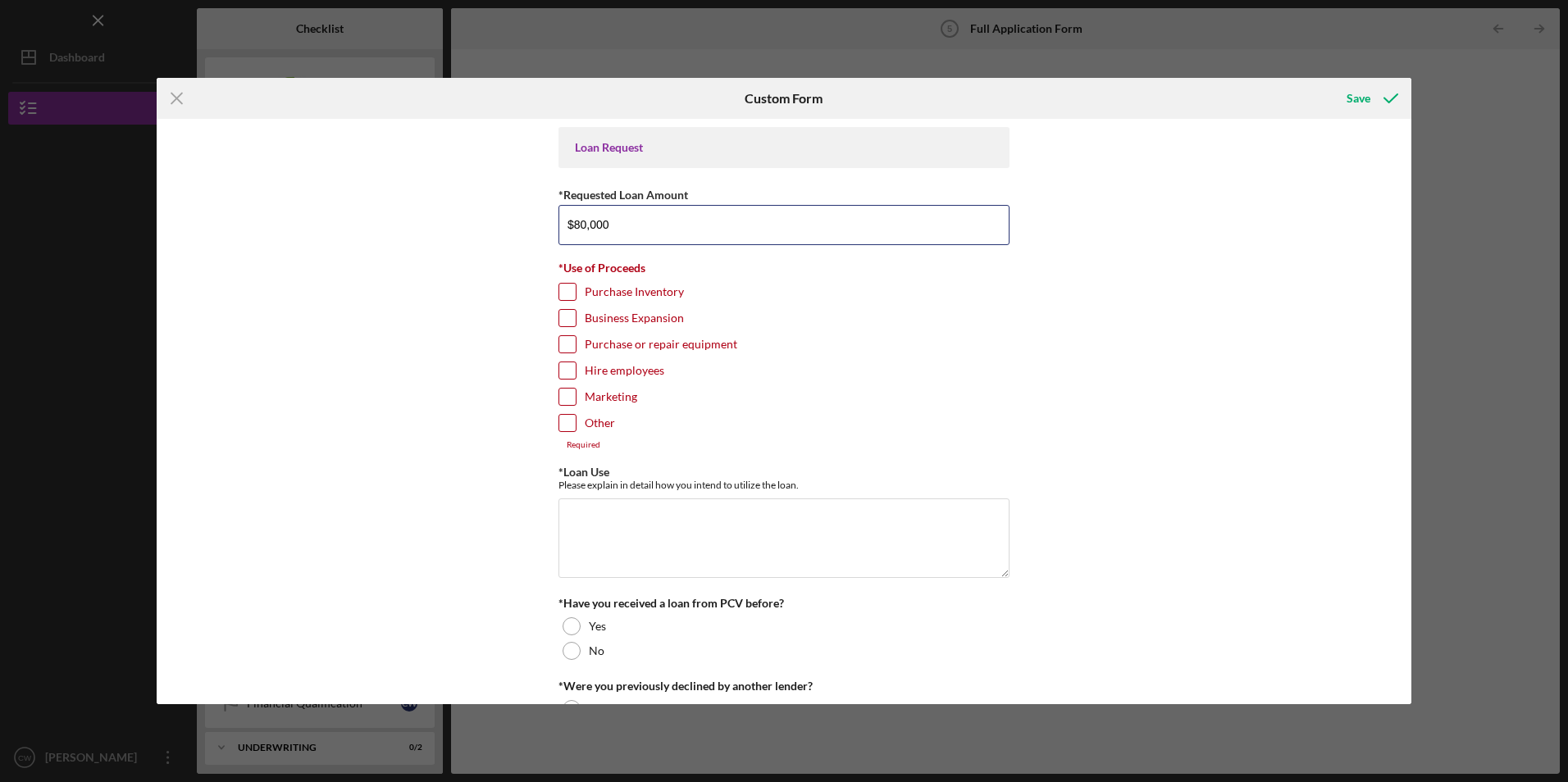
type input "$80,000"
click at [564, 287] on input "Purchase Inventory" at bounding box center [567, 291] width 16 height 16
checkbox input "true"
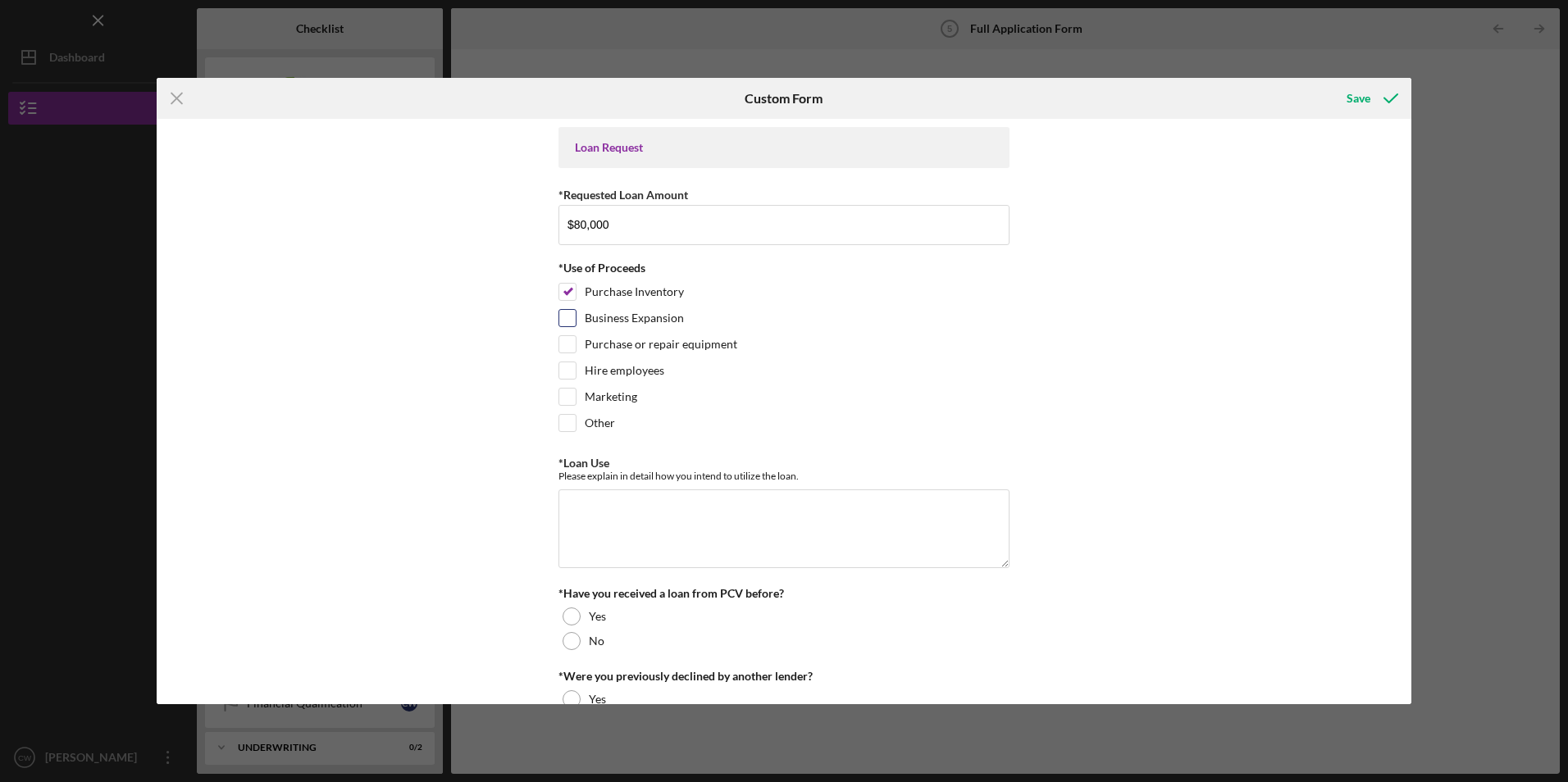
click at [564, 309] on div at bounding box center [567, 318] width 18 height 18
click at [567, 336] on input "Purchase or repair equipment" at bounding box center [567, 344] width 16 height 16
checkbox input "true"
click at [561, 369] on input "Hire employees" at bounding box center [567, 371] width 16 height 16
checkbox input "true"
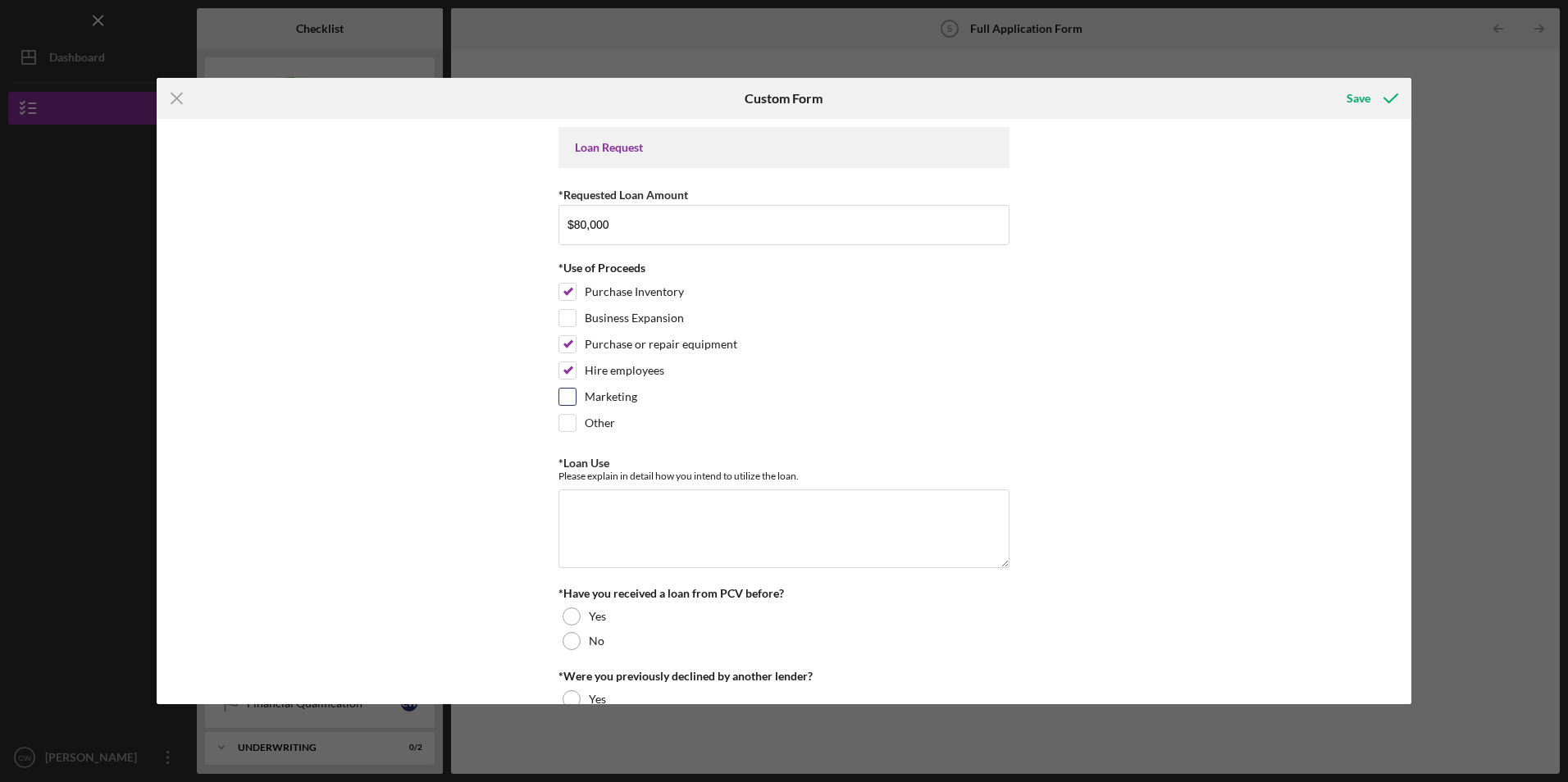
click at [567, 392] on input "Marketing" at bounding box center [567, 396] width 16 height 16
checkbox input "true"
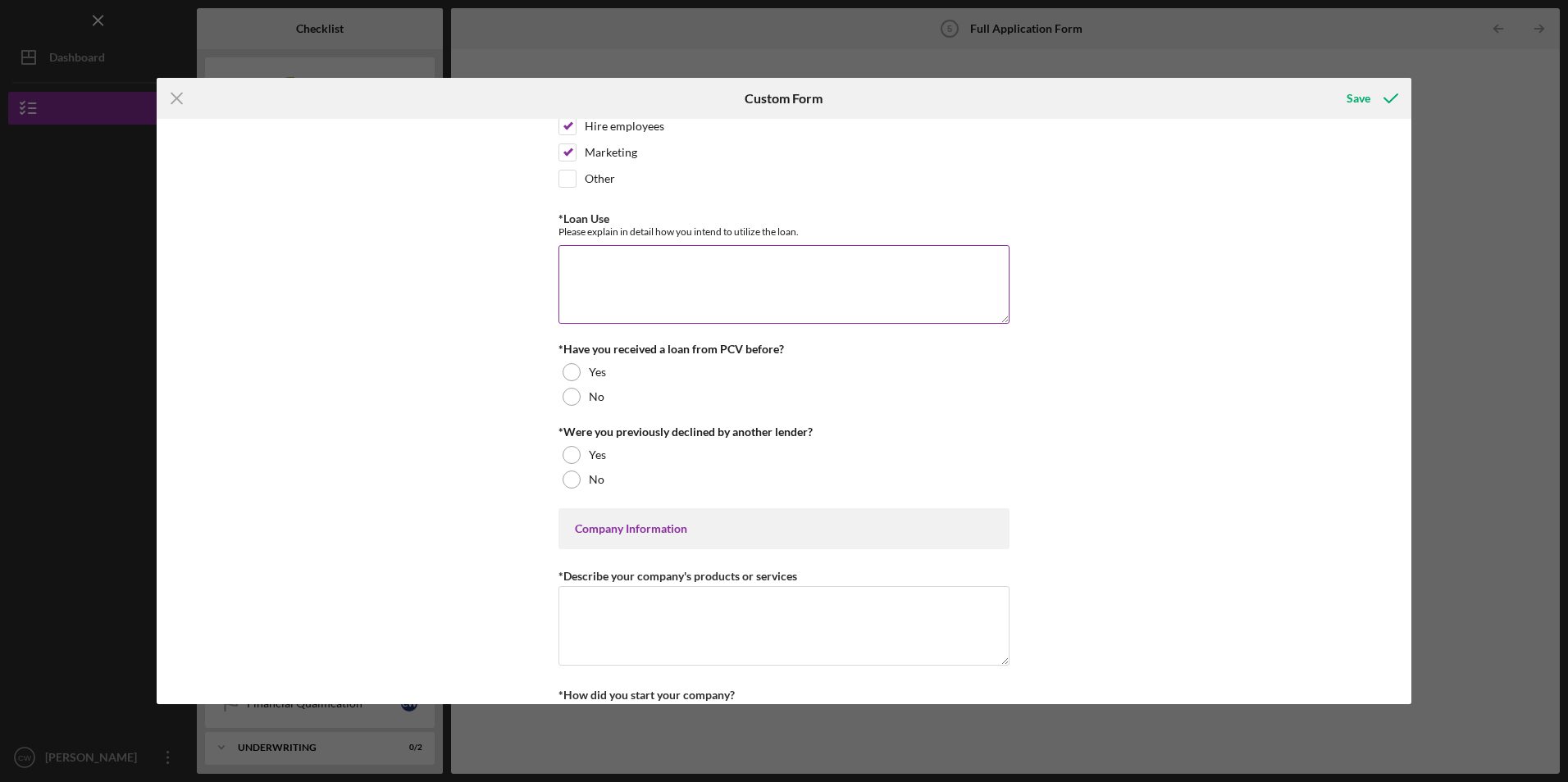
scroll to position [246, 0]
click at [631, 299] on textarea "*Loan Use" at bounding box center [783, 283] width 451 height 79
click at [782, 270] on textarea "hire 4 additional employee's full time" at bounding box center [783, 283] width 451 height 79
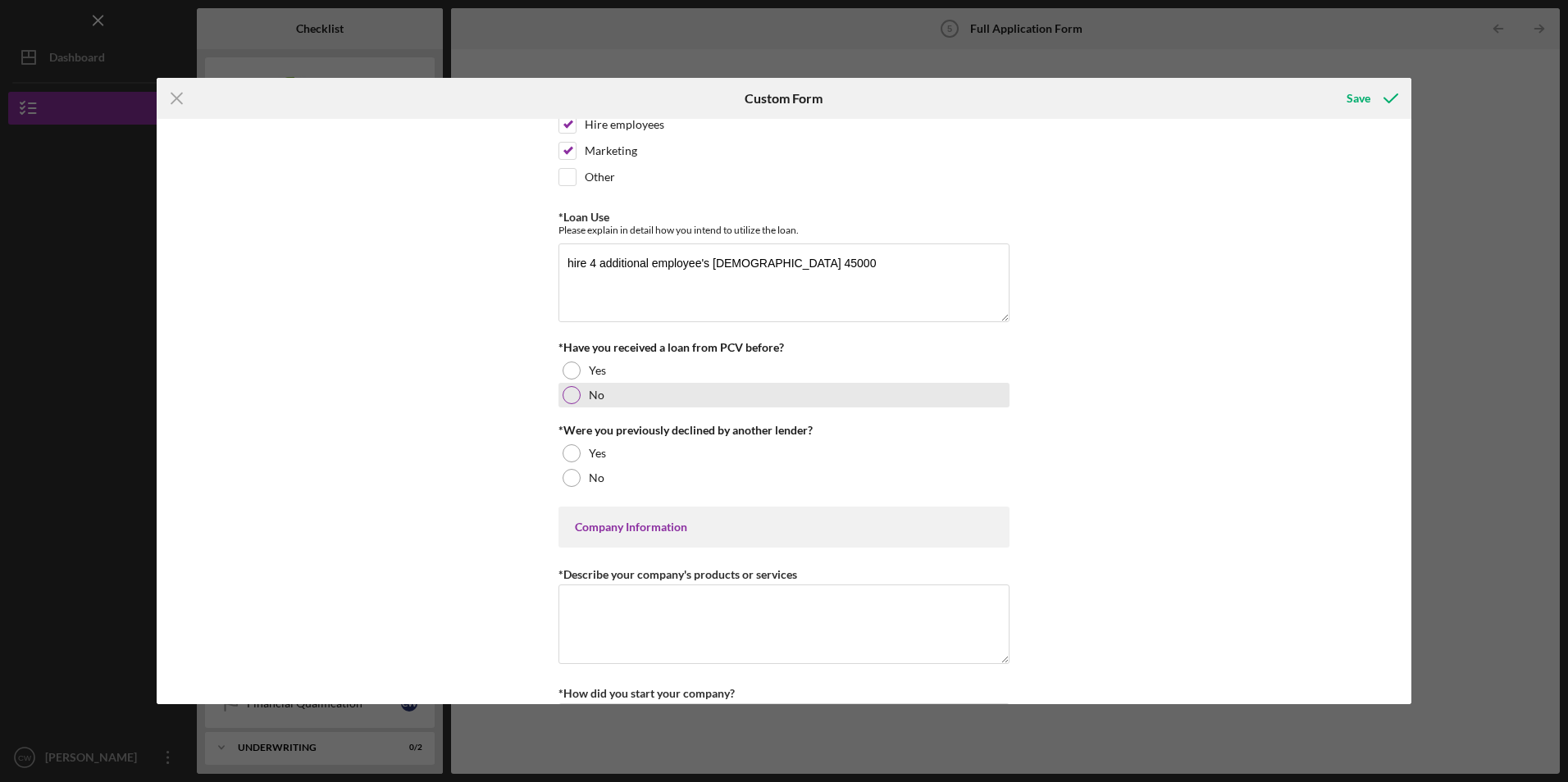
click at [569, 390] on div at bounding box center [572, 395] width 18 height 18
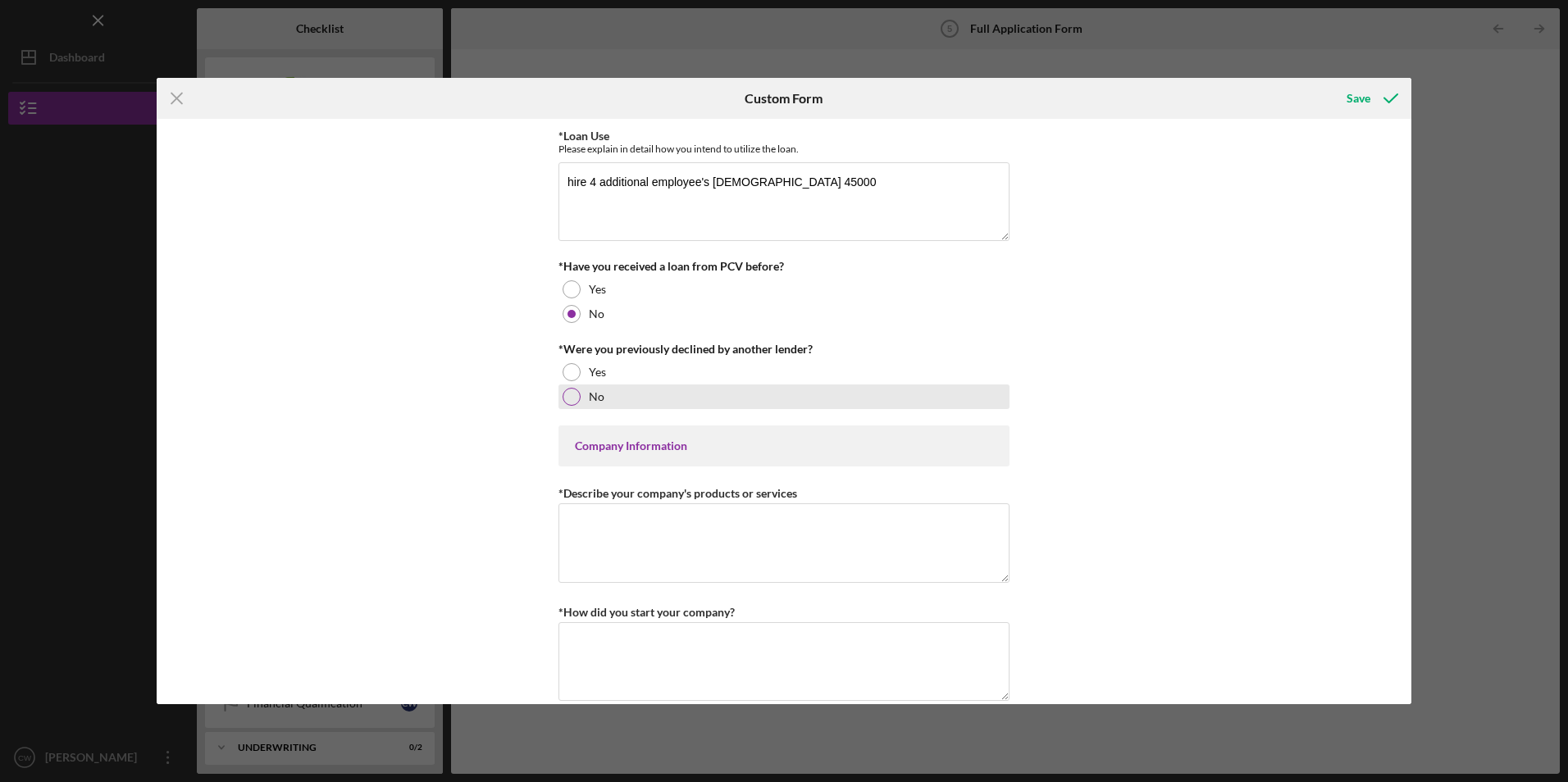
scroll to position [328, 0]
click at [569, 395] on div at bounding box center [572, 395] width 18 height 18
click at [815, 195] on textarea "hire 4 additional employee's full time 45000" at bounding box center [783, 201] width 451 height 79
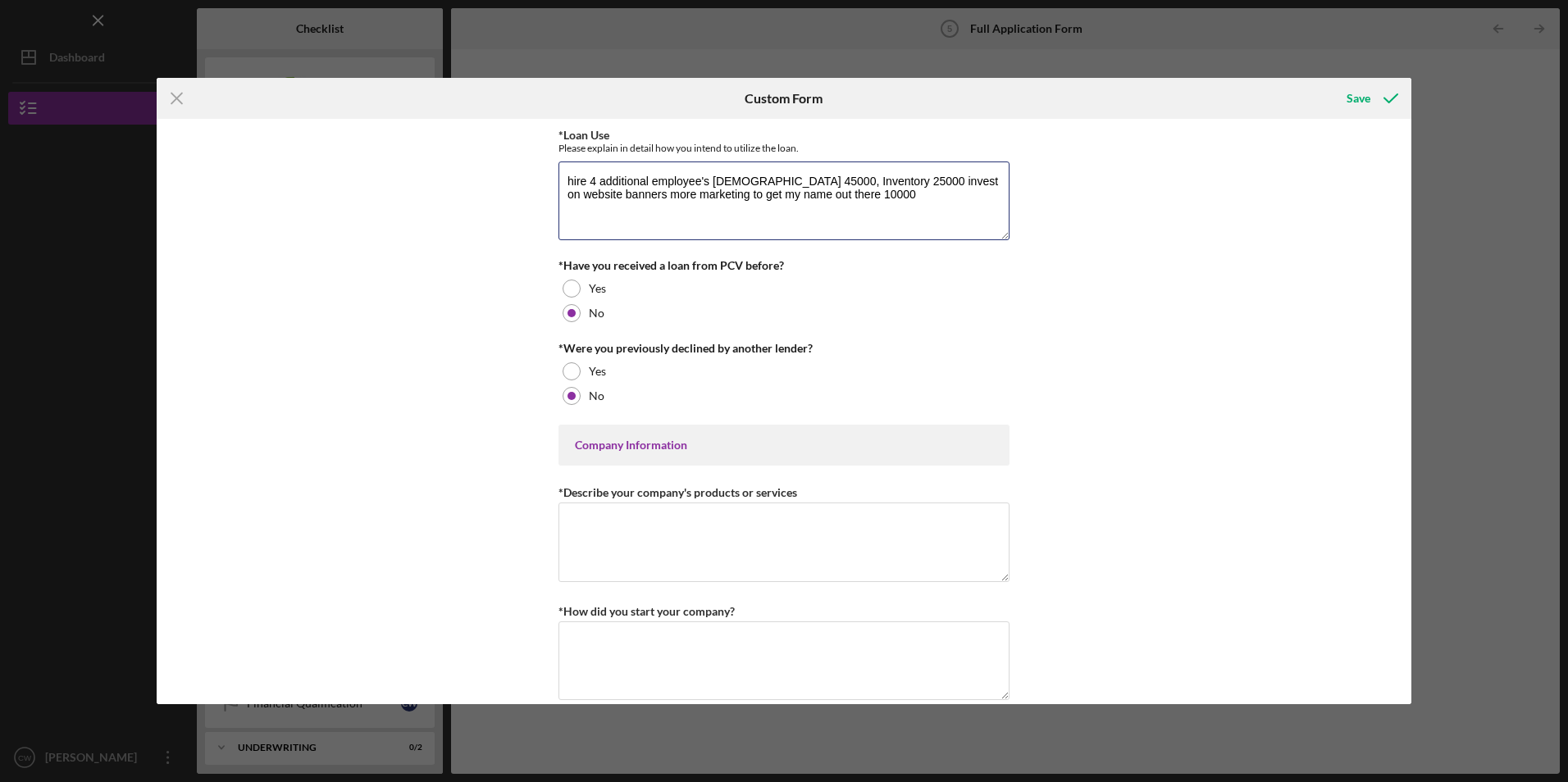
type textarea "hire 4 additional employee's full time 45000, Inventory 25000 invest on website…"
click at [932, 345] on div "*Were you previously declined by another lender?" at bounding box center [783, 348] width 451 height 13
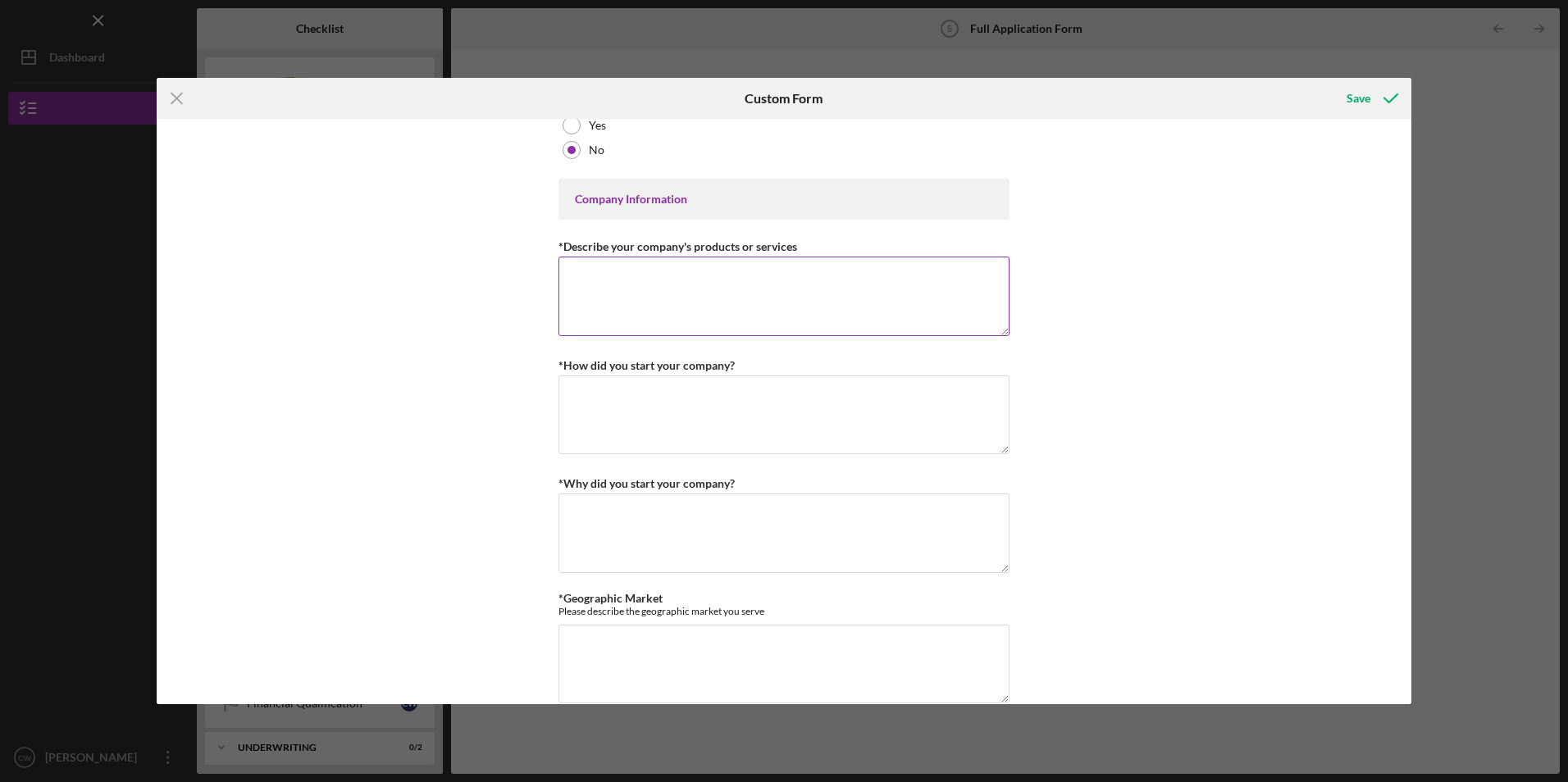
click at [662, 278] on textarea "*Describe your company's products or services" at bounding box center [783, 296] width 451 height 79
type textarea "w"
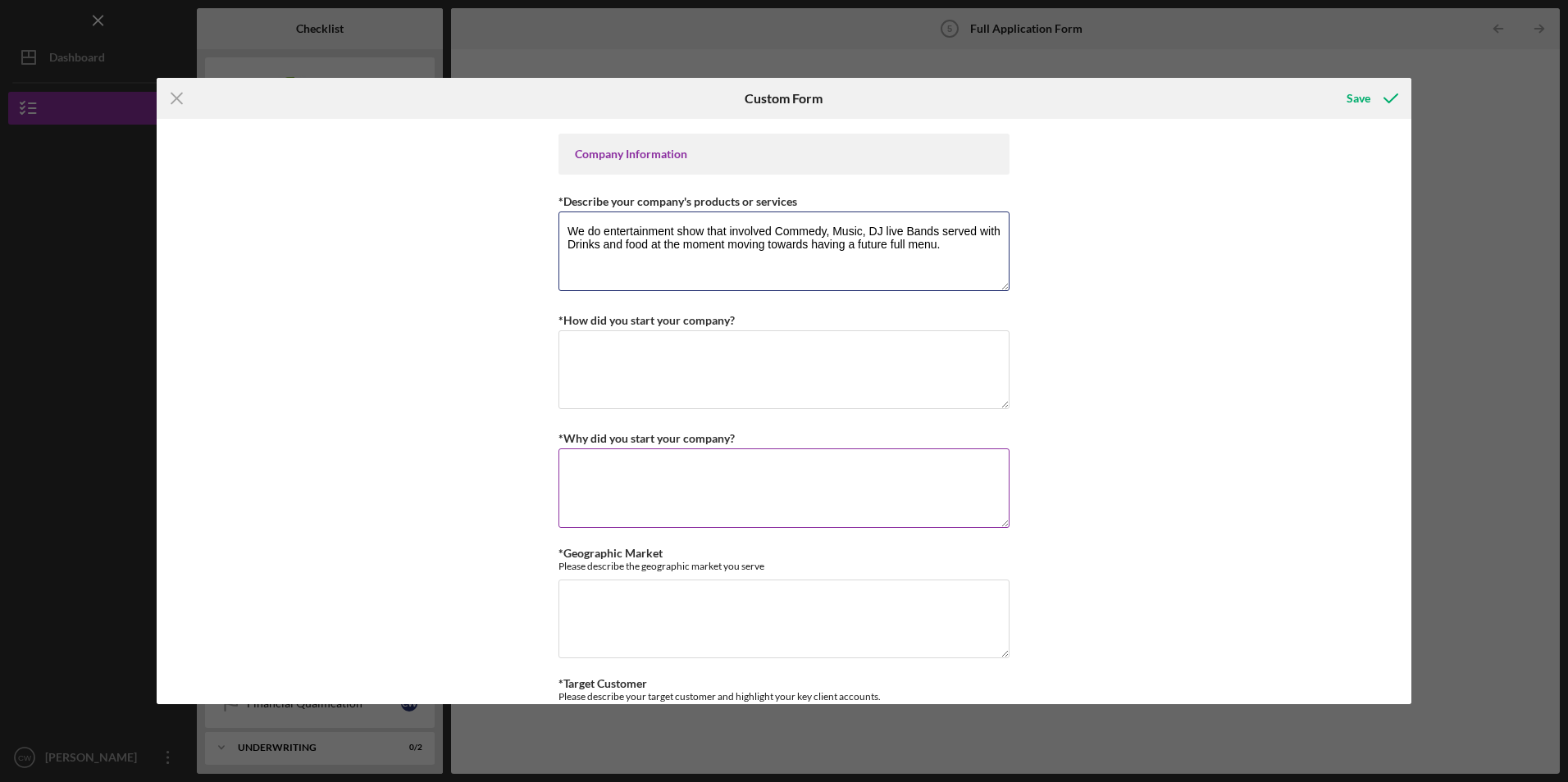
scroll to position [656, 0]
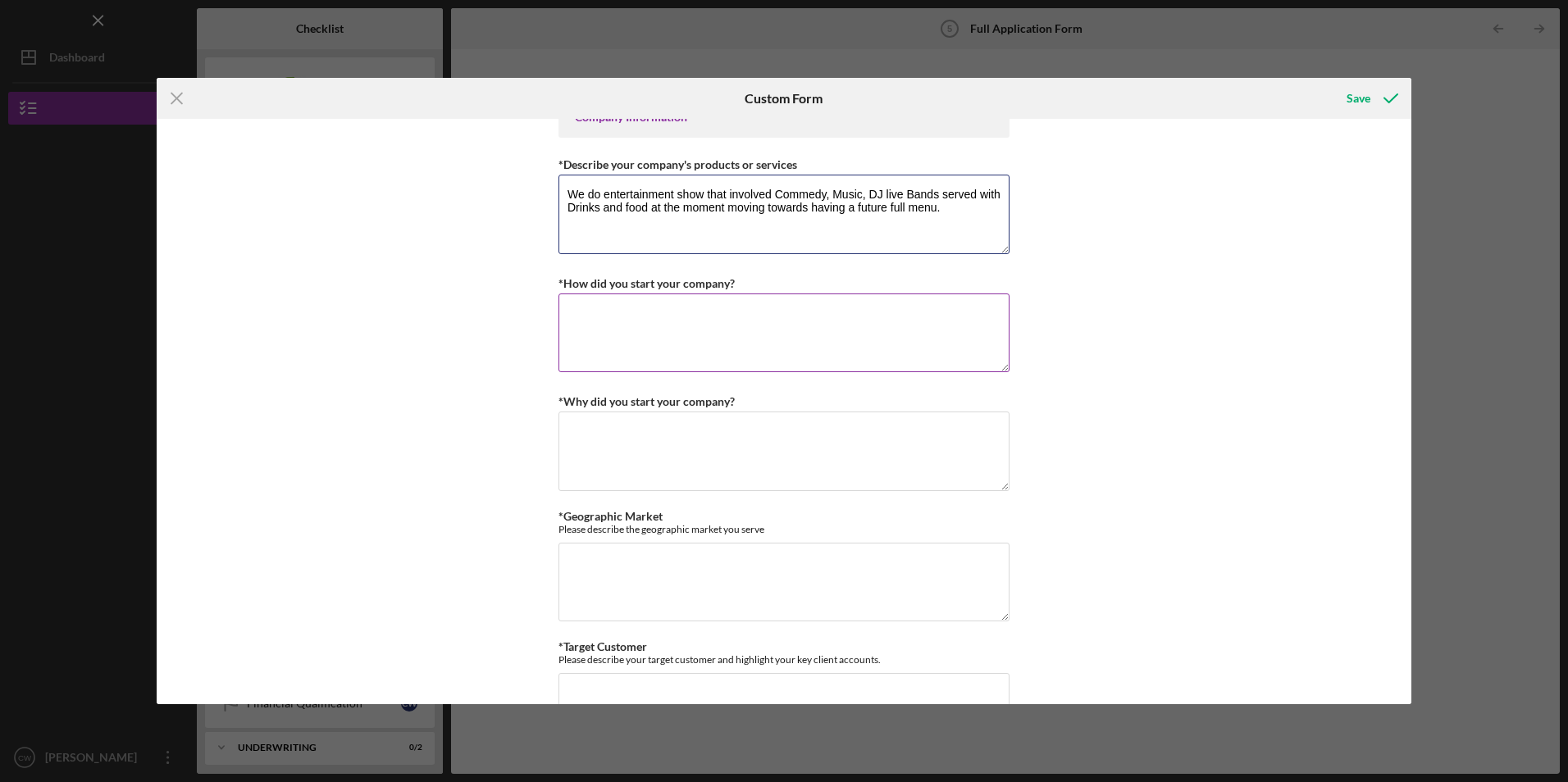
type textarea "We do entertainment show that involved Commedy, Music, DJ live Bands served wit…"
click at [630, 359] on textarea "*How did you start your company?" at bounding box center [783, 332] width 451 height 79
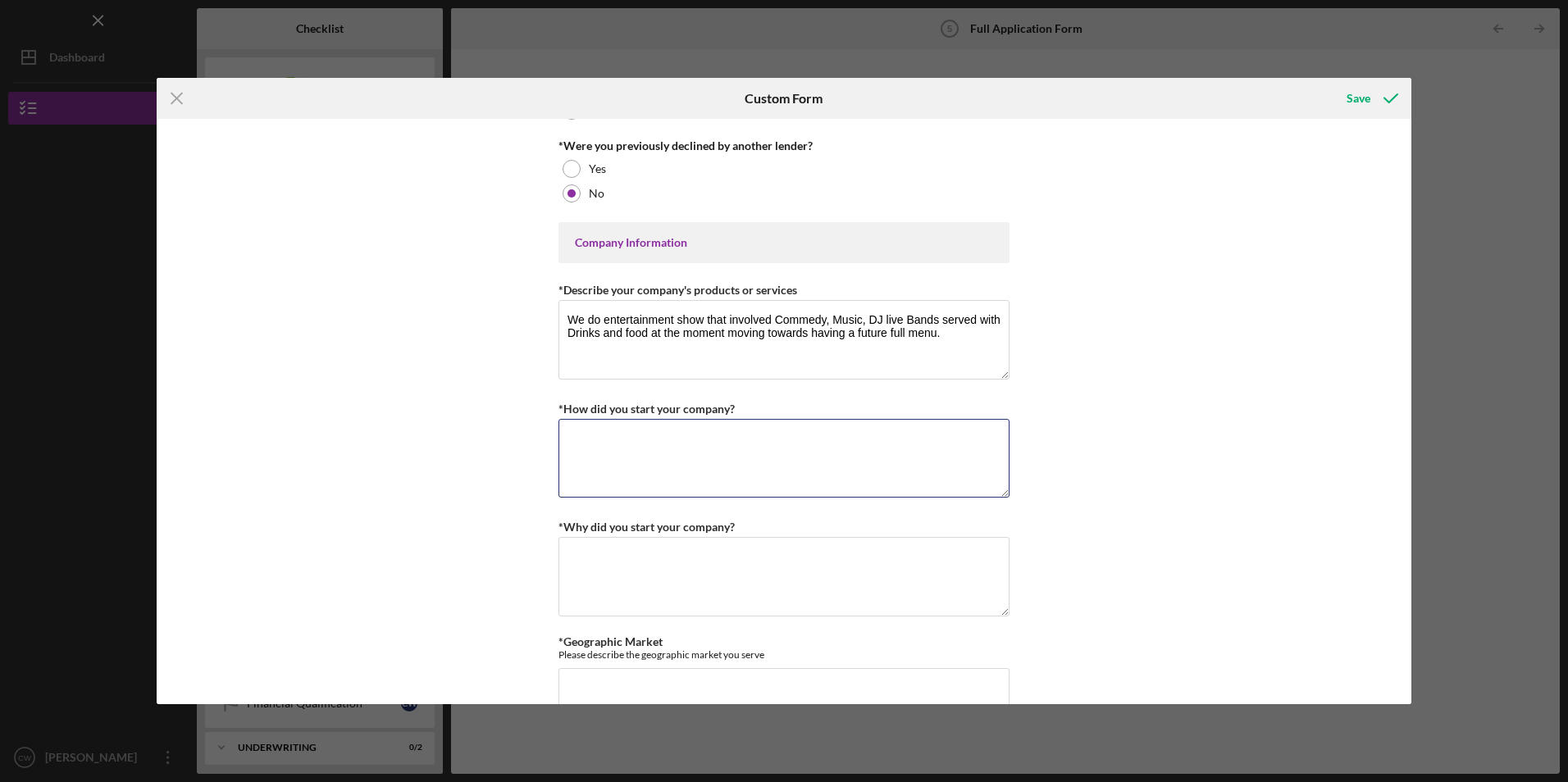
scroll to position [738, 0]
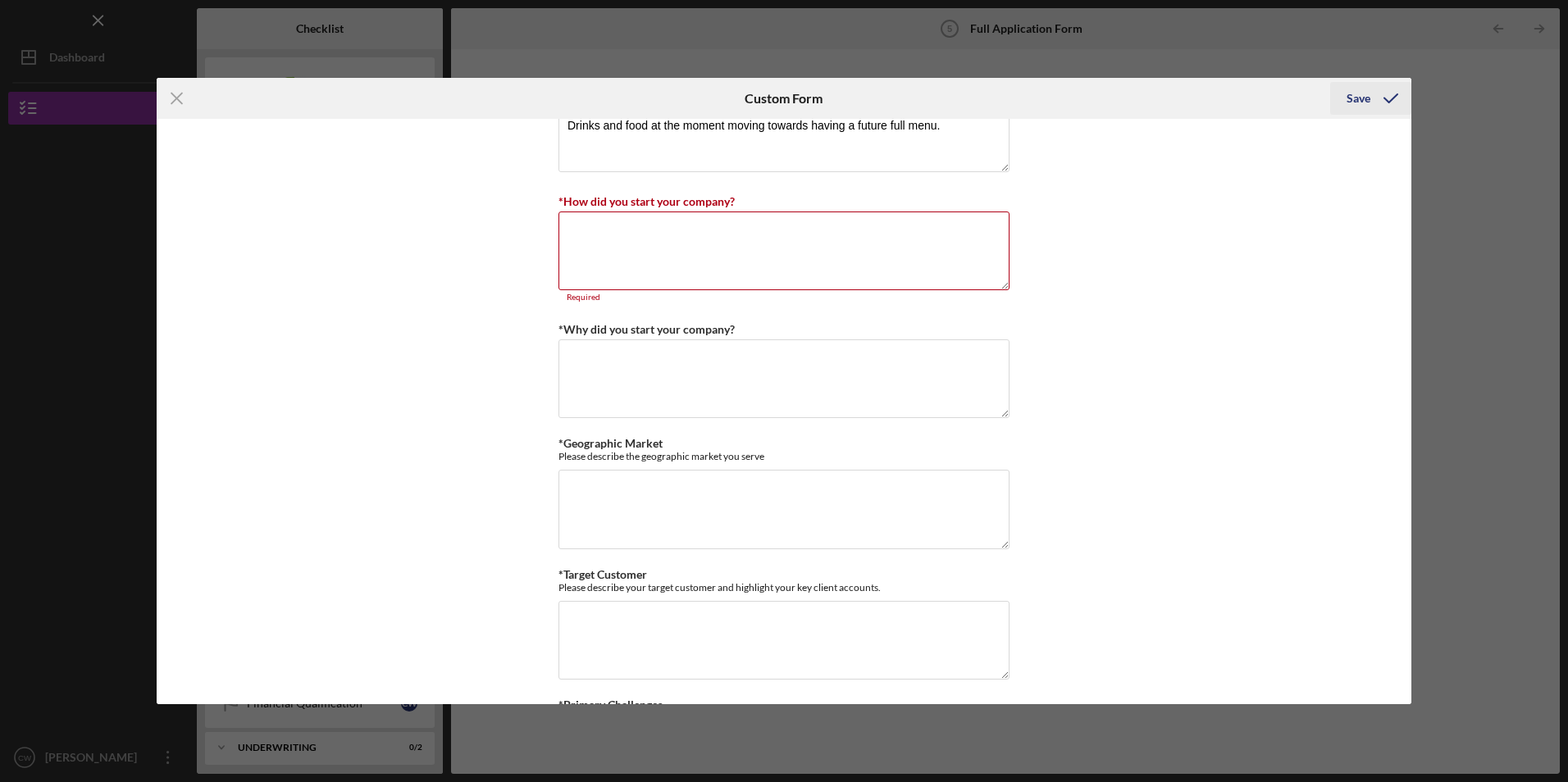
click at [1368, 102] on div "Save" at bounding box center [1358, 98] width 24 height 33
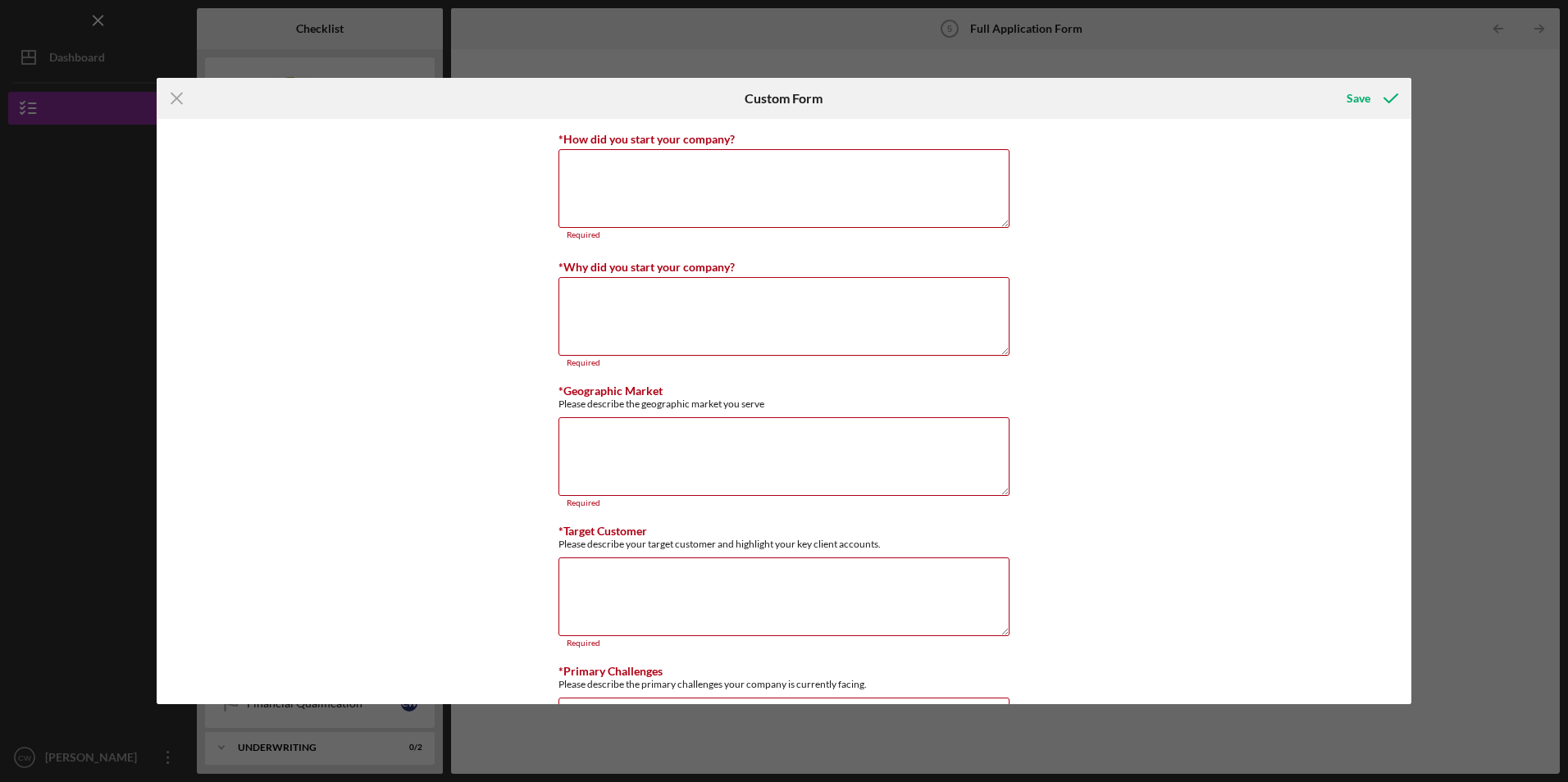
scroll to position [810, 0]
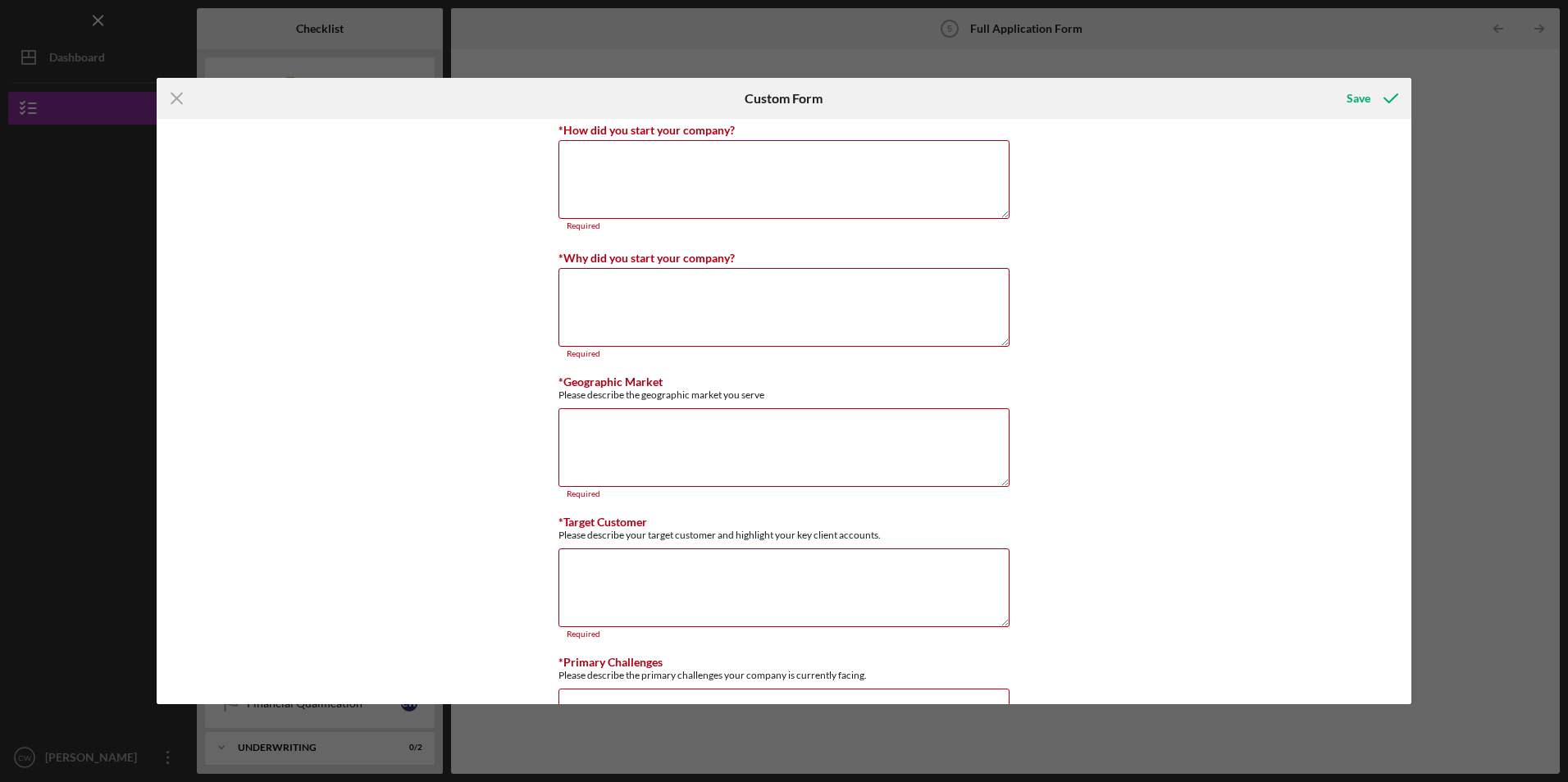
click at [188, 86] on icon "Icon/Menu Close" at bounding box center [177, 99] width 41 height 41
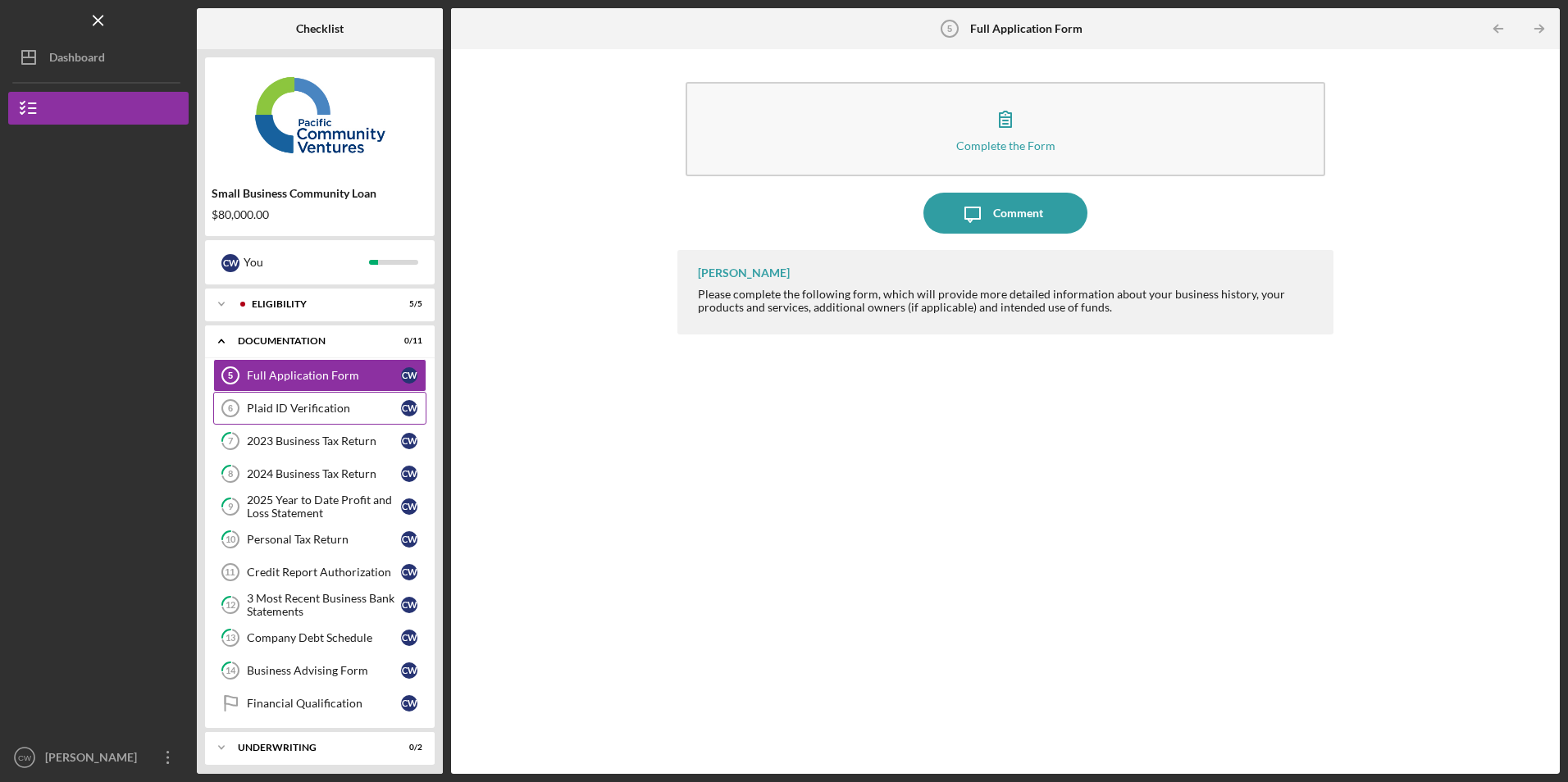
click at [307, 414] on div "Plaid ID Verification" at bounding box center [324, 408] width 154 height 13
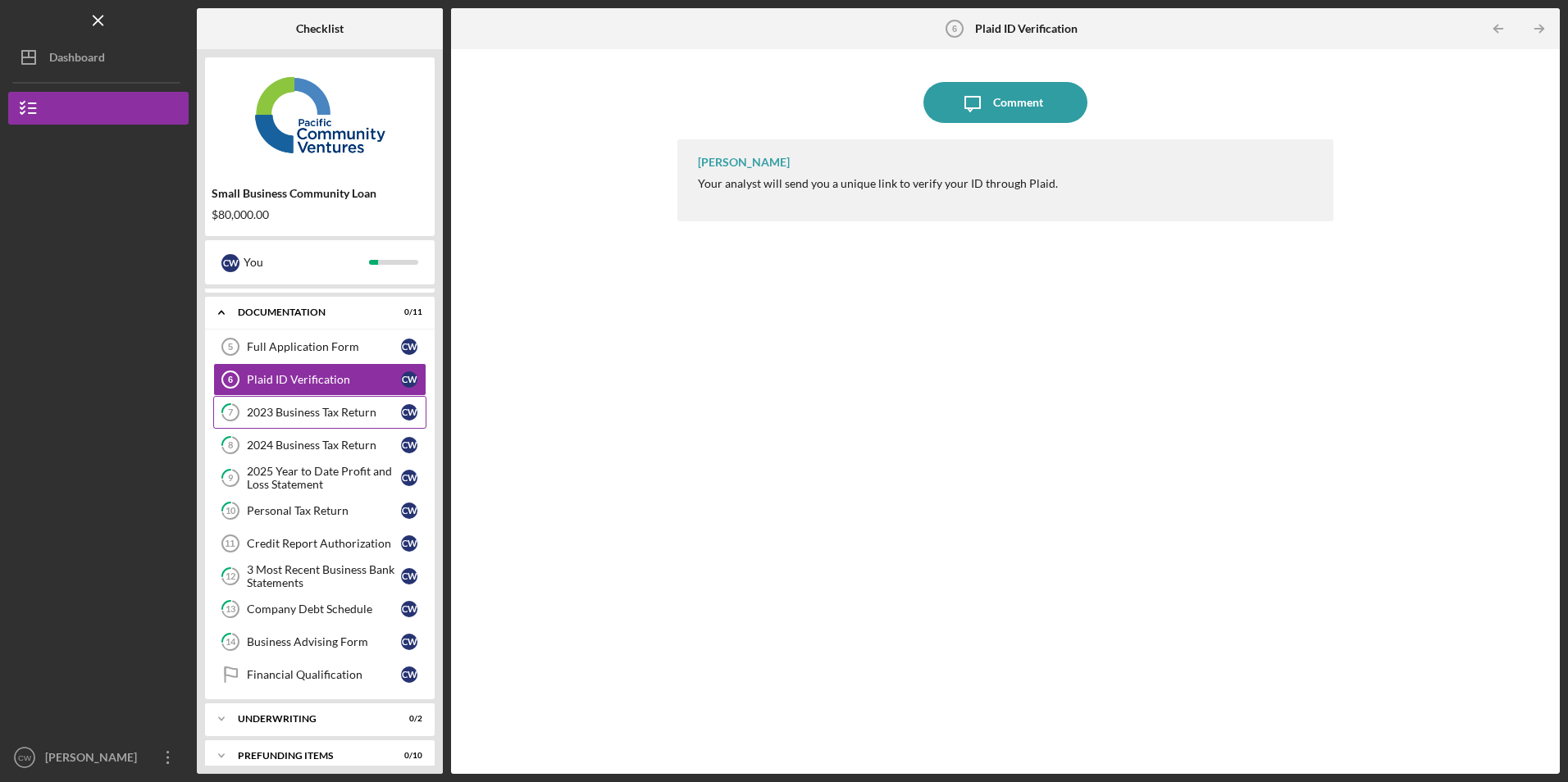
scroll to position [44, 0]
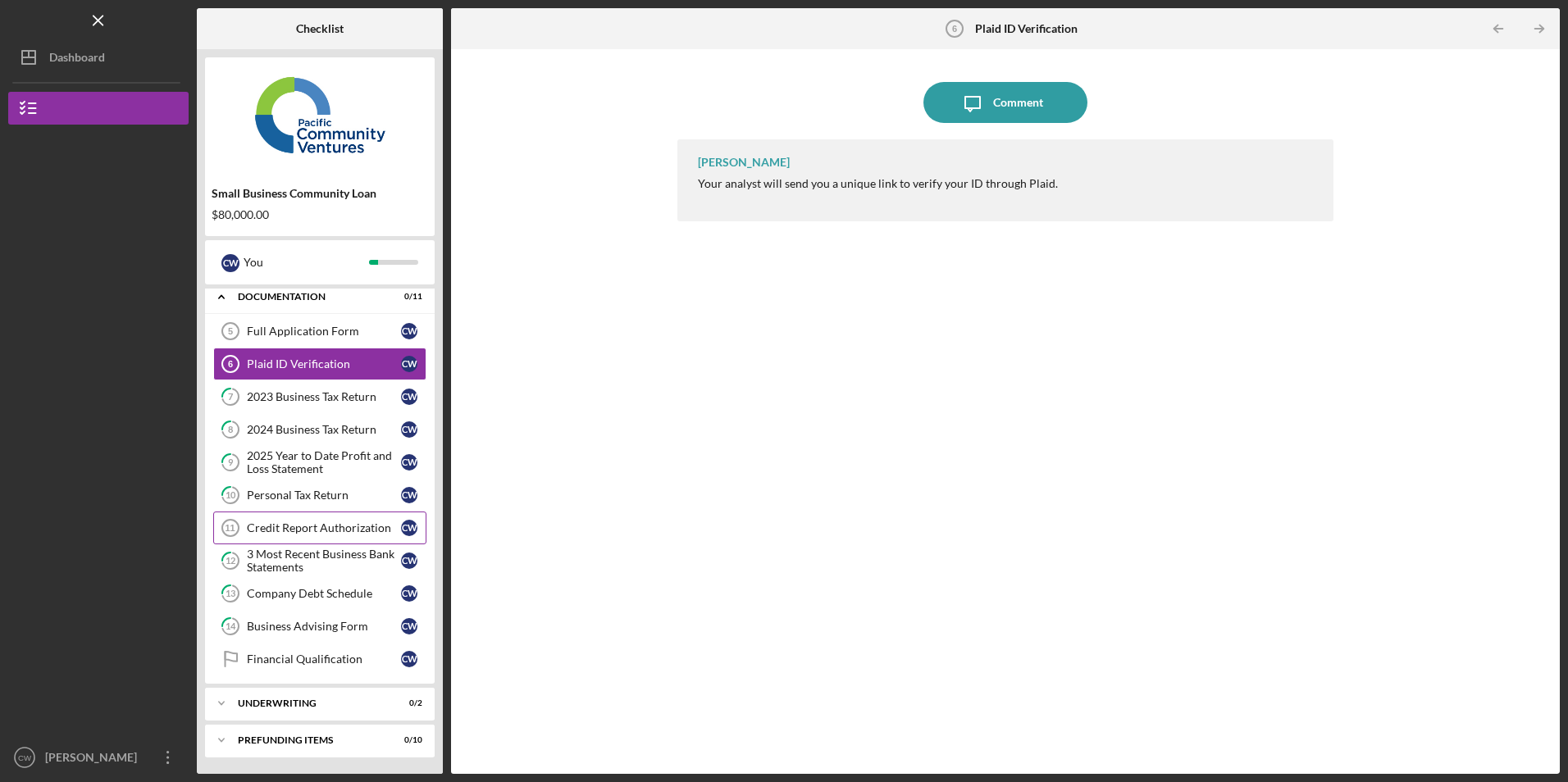
click at [329, 535] on link "Credit Report Authorization 11 Credit Report Authorization C W" at bounding box center [320, 528] width 213 height 33
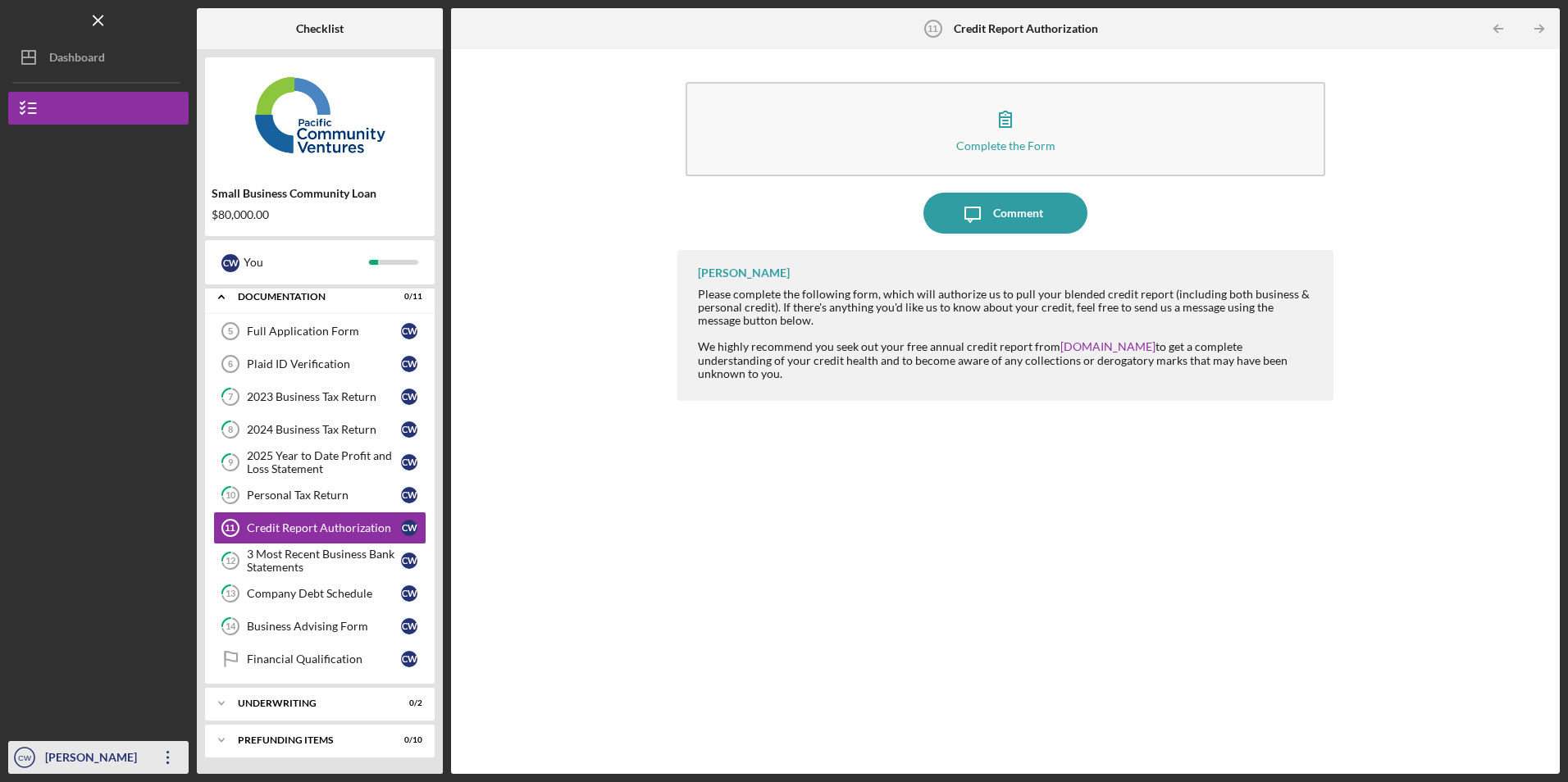
click at [167, 747] on icon "Icon/Overflow" at bounding box center [168, 757] width 41 height 41
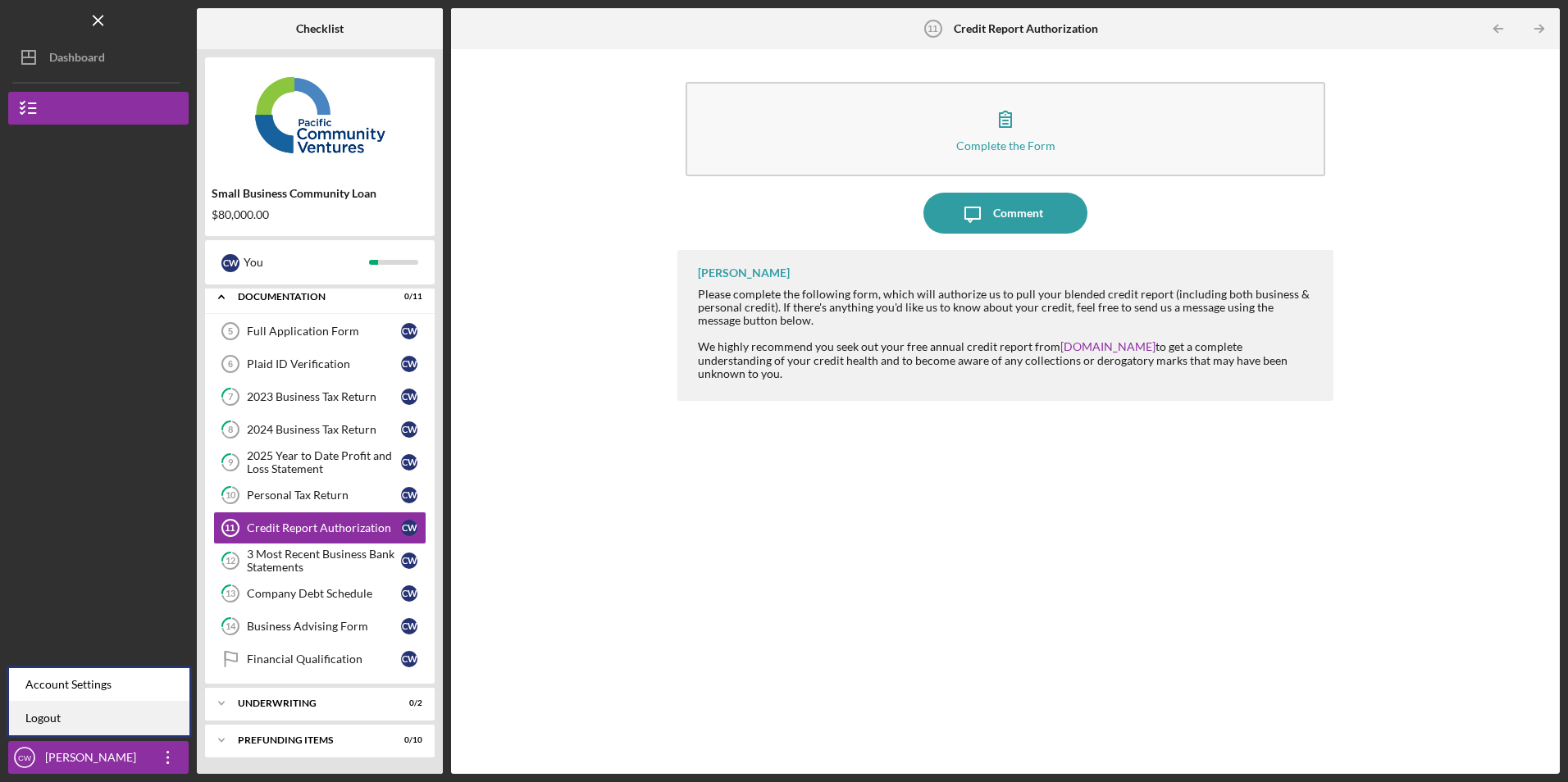
click at [130, 710] on link "Logout" at bounding box center [99, 719] width 180 height 34
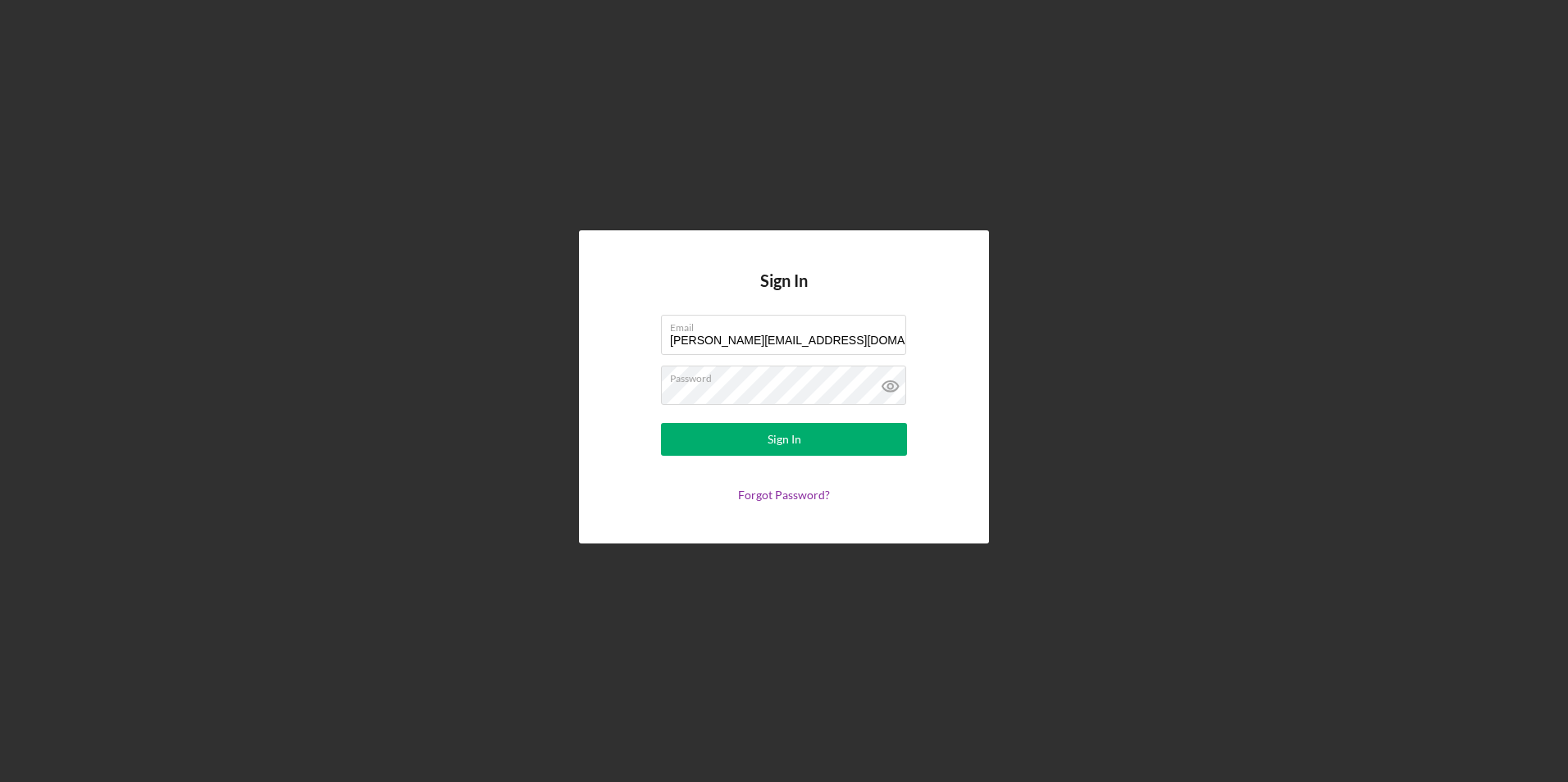
drag, startPoint x: 837, startPoint y: 340, endPoint x: 577, endPoint y: 313, distance: 261.4
click at [577, 313] on div "Sign In Email casey@barrelprooflounge.com Password Sign In Forgot Password?" at bounding box center [784, 387] width 1552 height 774
type input "marcyluna75@icloud.com"
click at [695, 446] on button "Sign In" at bounding box center [784, 439] width 246 height 33
